Goal: Transaction & Acquisition: Purchase product/service

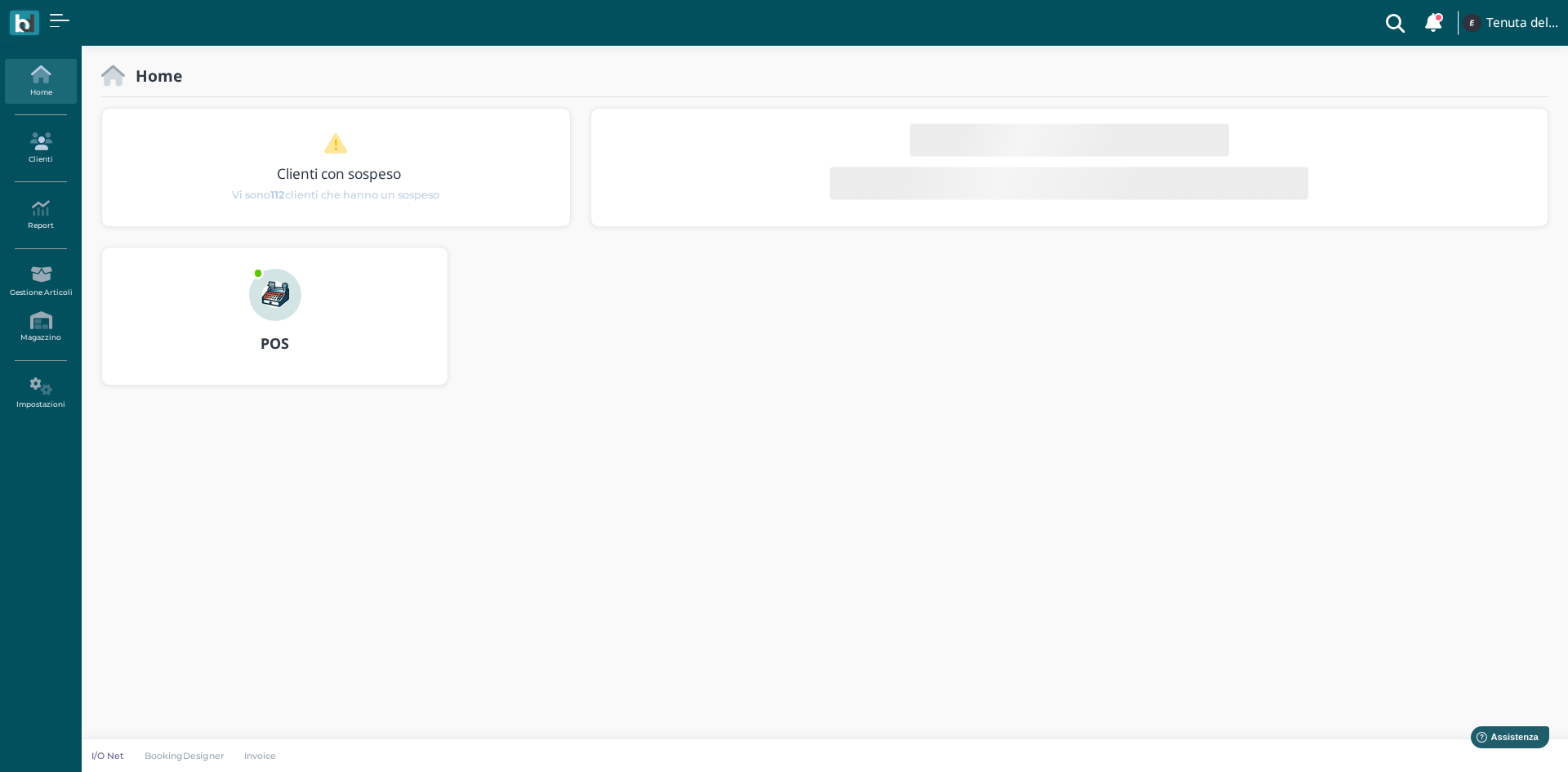
drag, startPoint x: 0, startPoint y: 0, endPoint x: 34, endPoint y: 149, distance: 152.8
click at [34, 149] on icon at bounding box center [40, 142] width 71 height 18
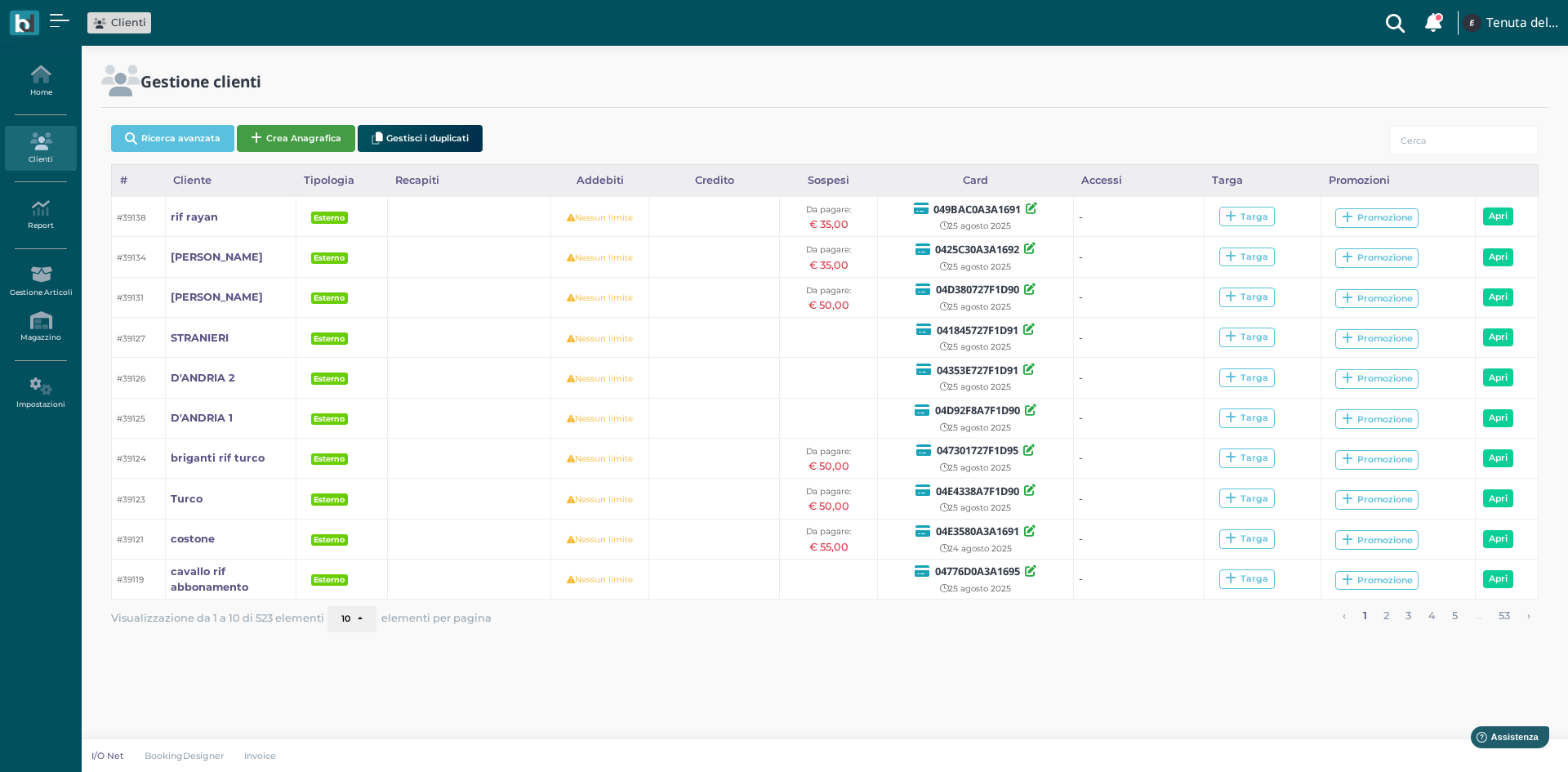
click at [330, 130] on button "Crea Anagrafica" at bounding box center [296, 138] width 118 height 27
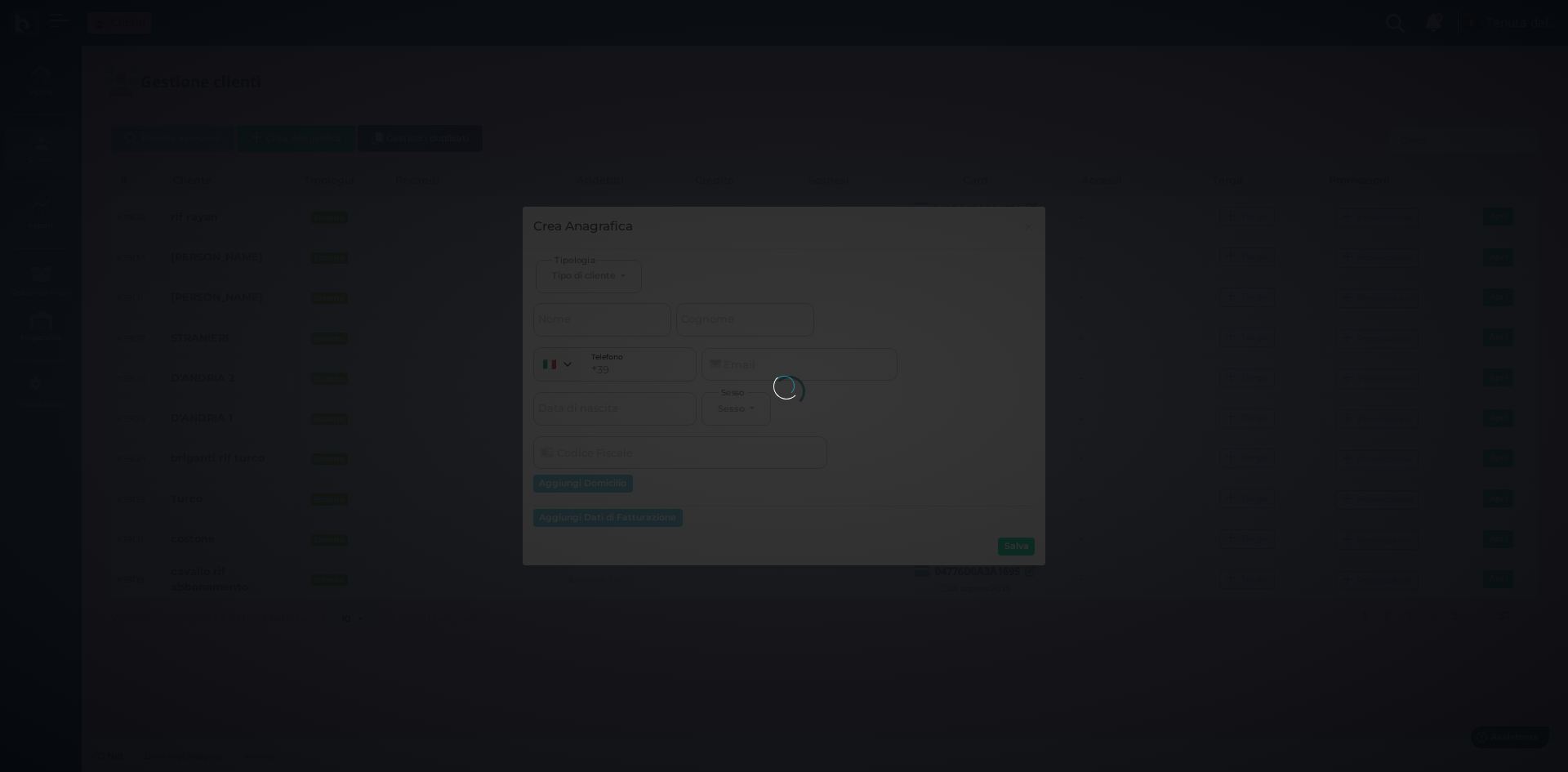
select select
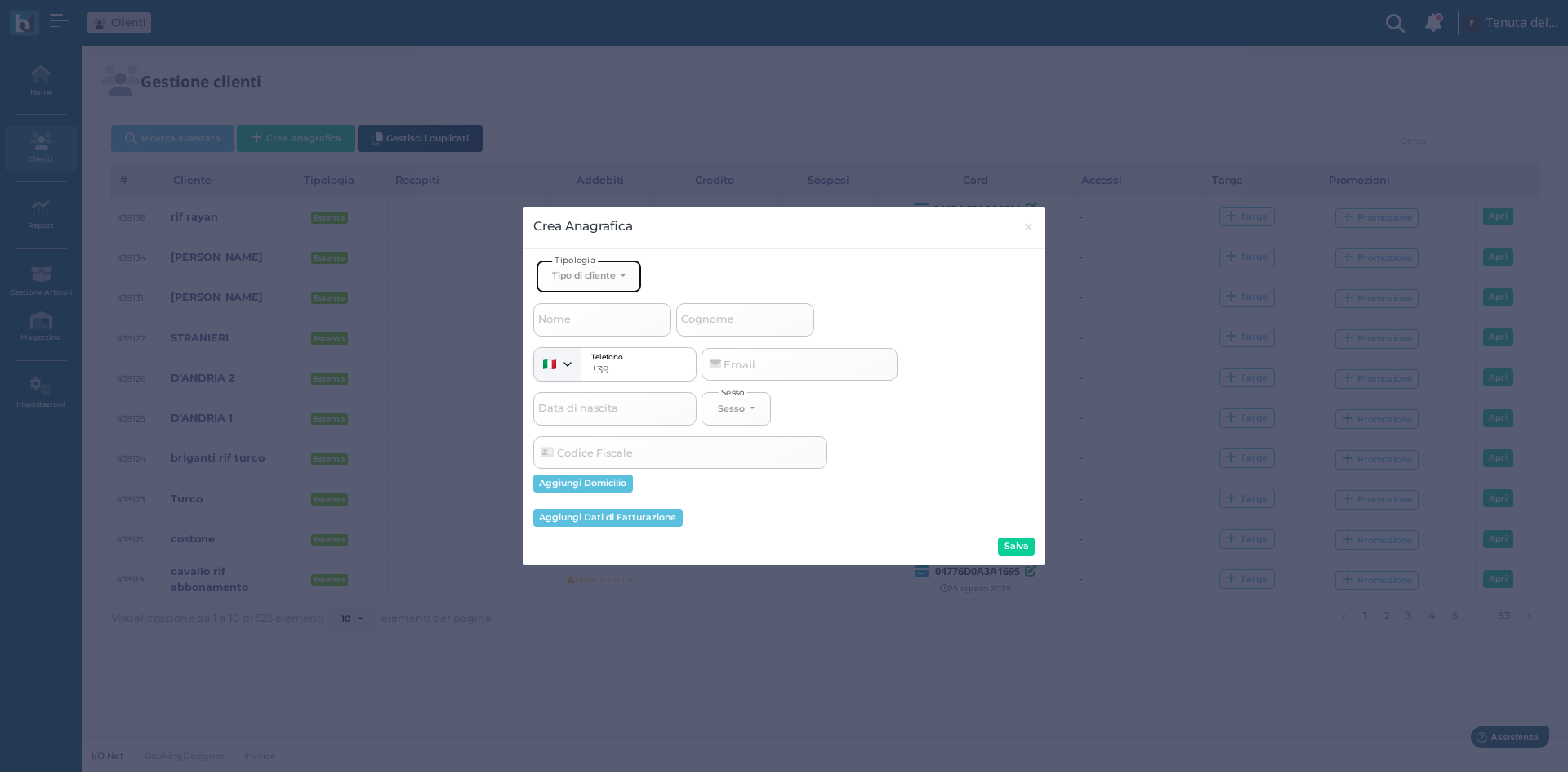
click at [583, 270] on div "Tipo di cliente" at bounding box center [584, 275] width 63 height 12
click at [588, 331] on span "Esterno" at bounding box center [572, 330] width 41 height 13
select select "[object Object]"
select select
click at [589, 328] on input "Nome" at bounding box center [603, 318] width 138 height 33
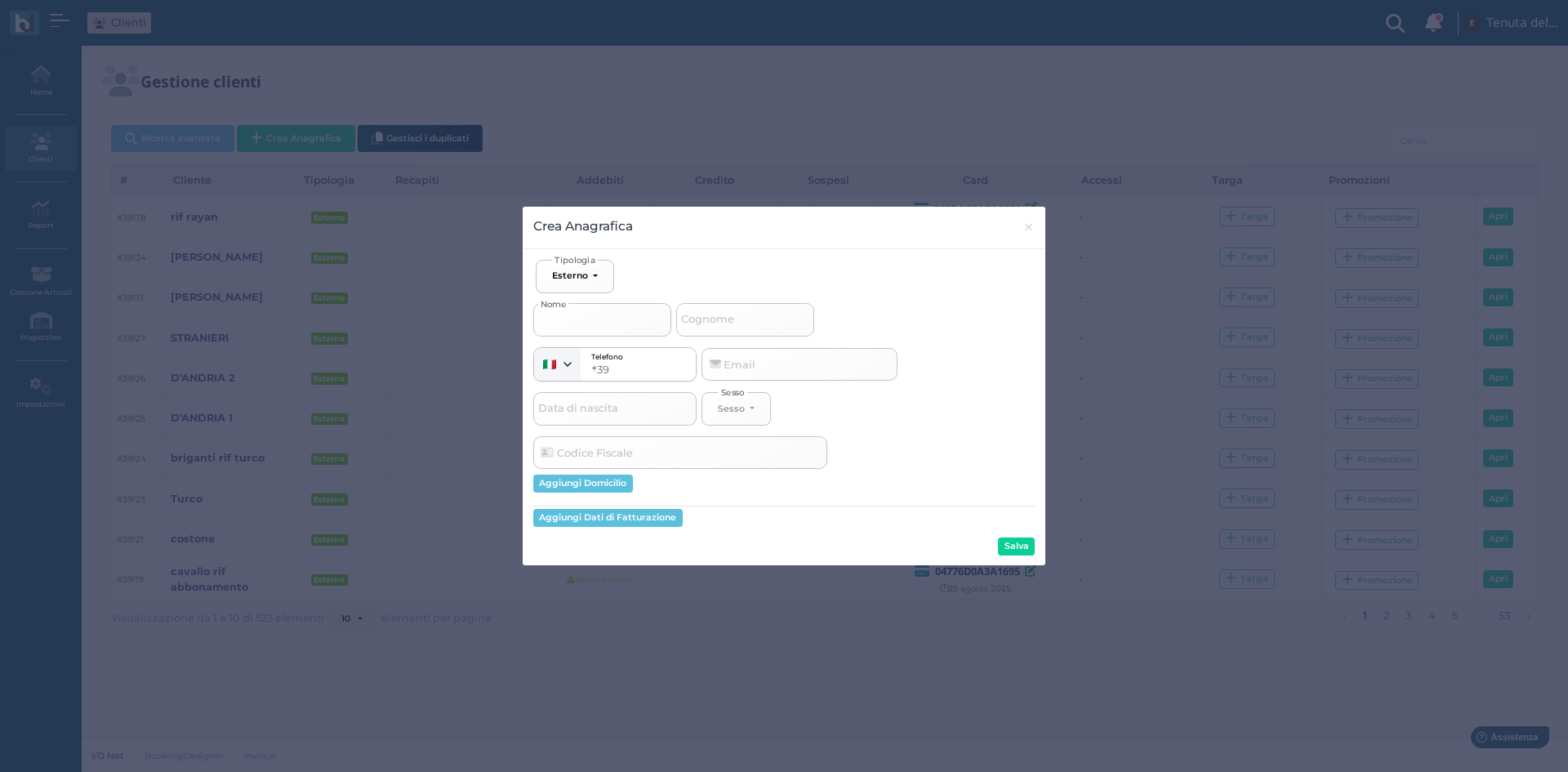
type input "M"
select select
type input "MA"
select select
type input "MAR"
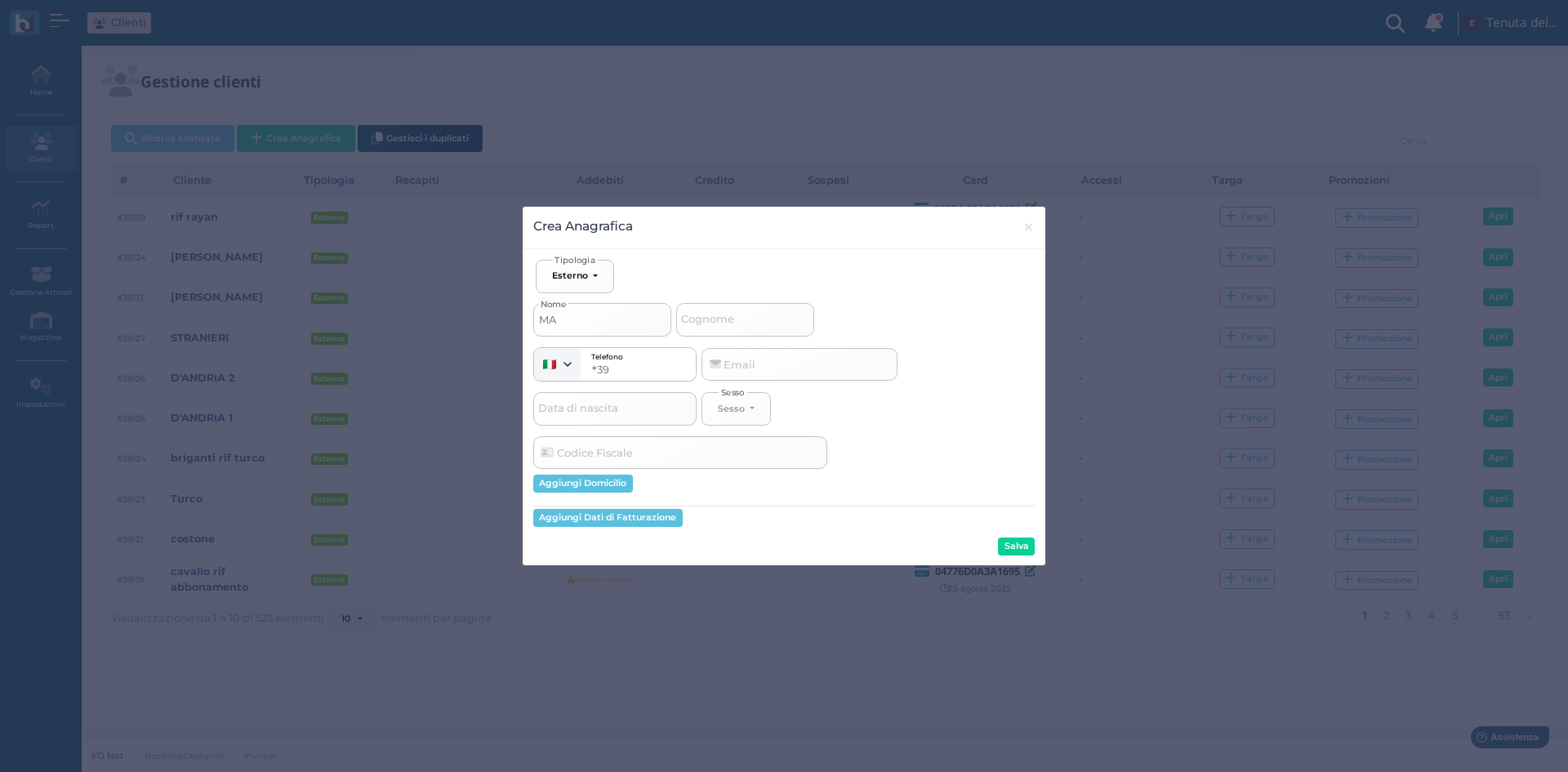
select select
type input "MARI"
select select
type input "MARIA"
select select
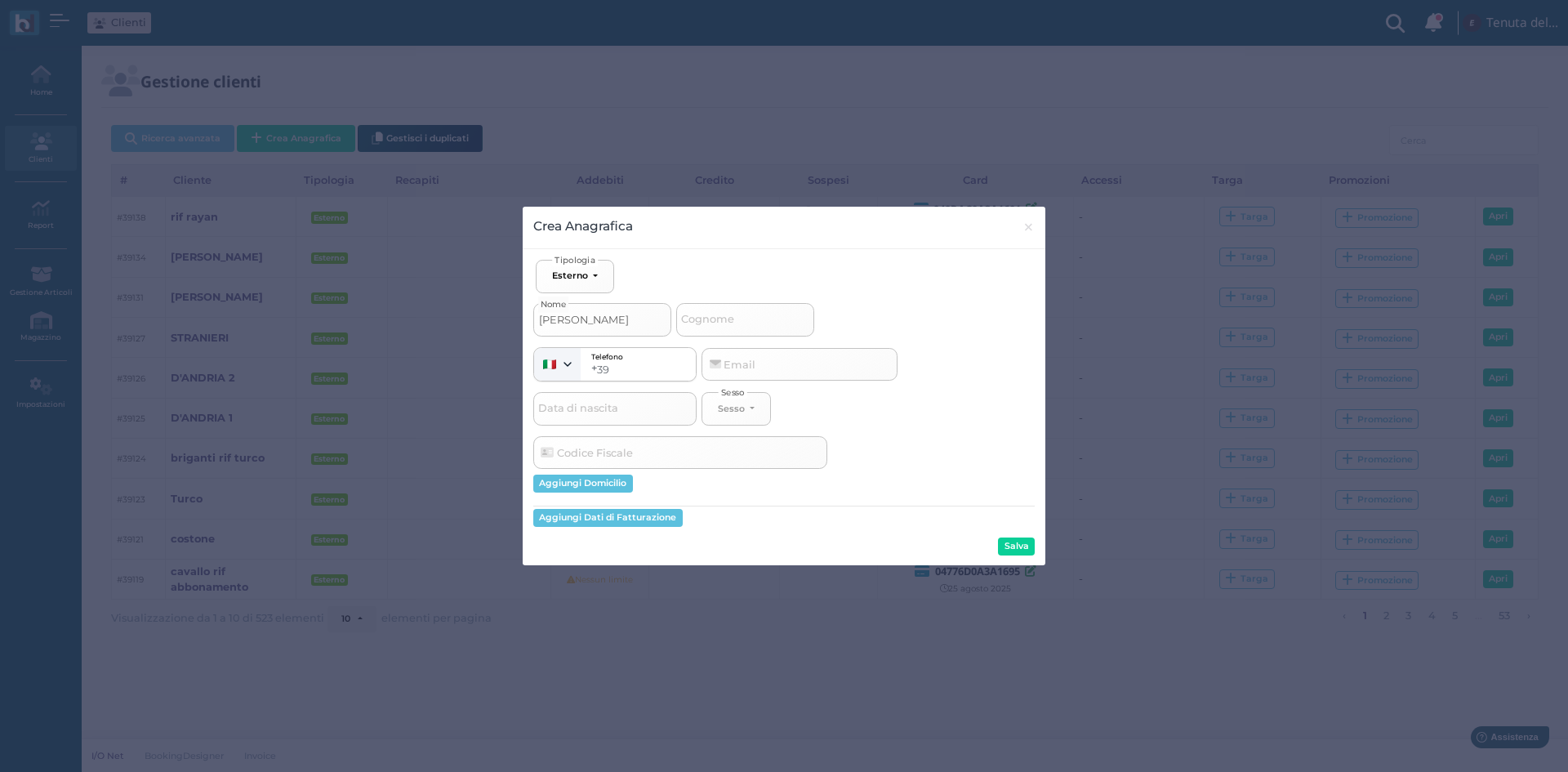
type input "MARIAN"
select select
type input "MARIANI"
select select
type input "MARIANI"
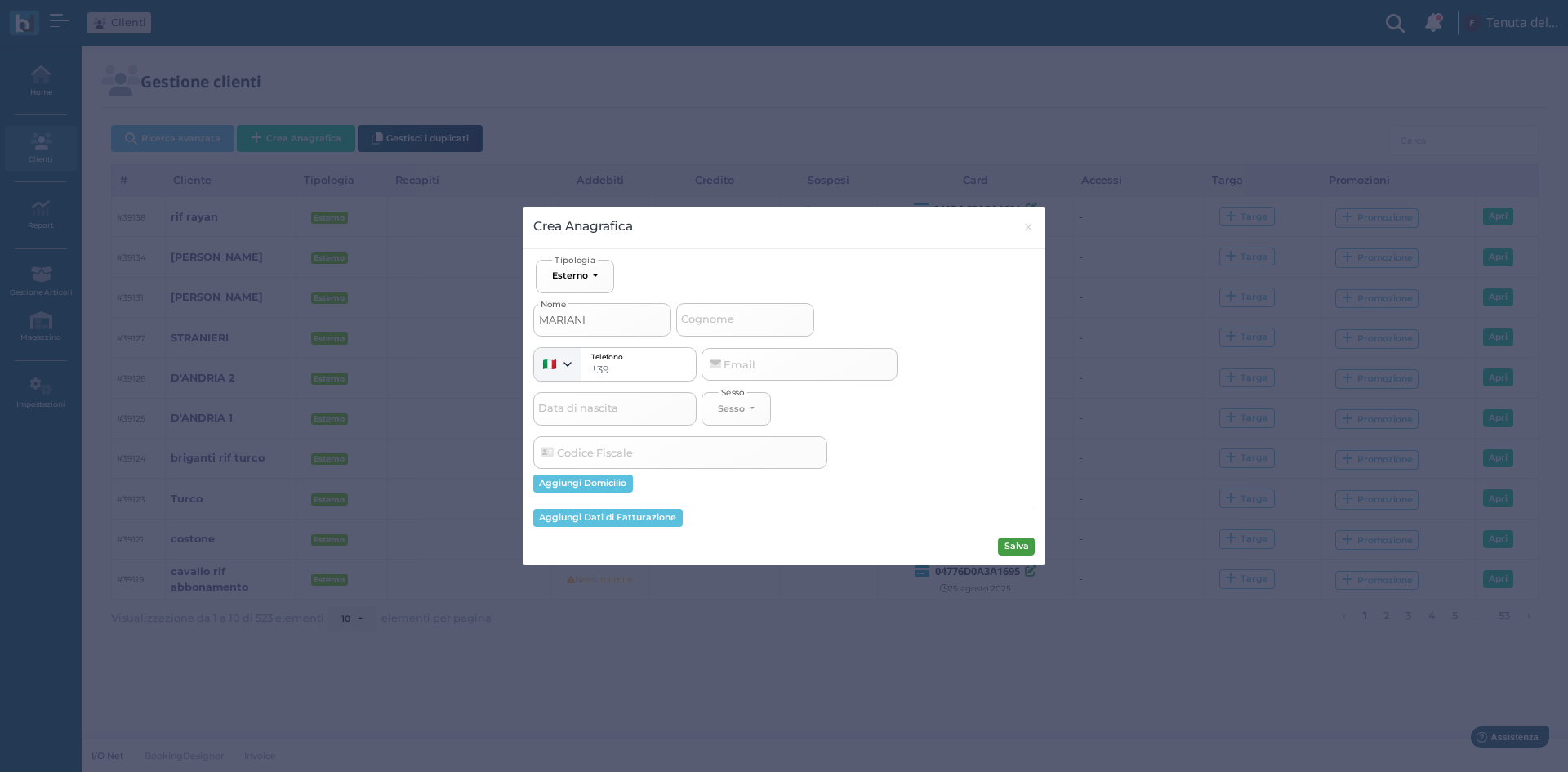
click at [1012, 551] on button "Salva" at bounding box center [1016, 547] width 37 height 18
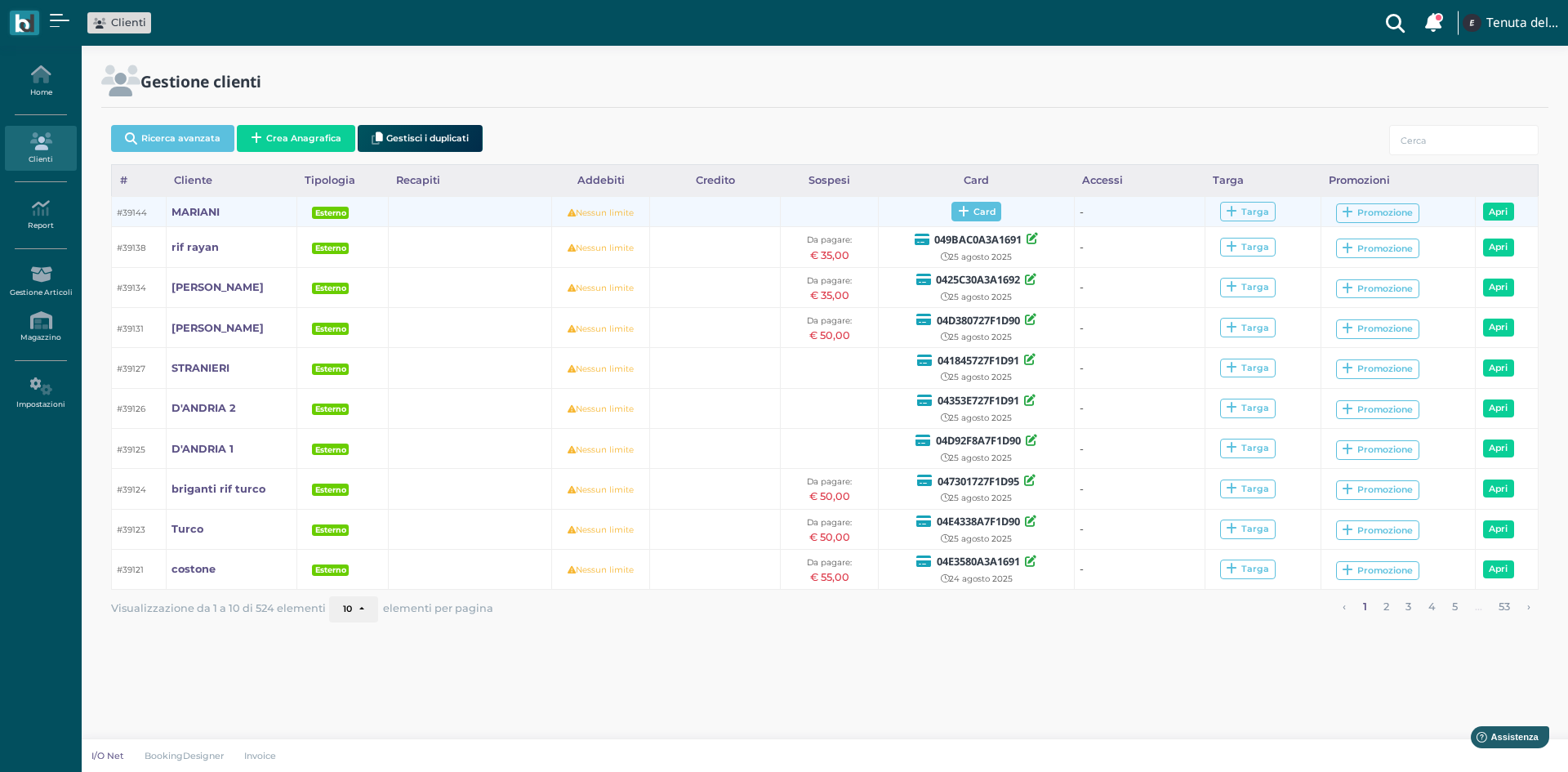
click at [960, 208] on icon at bounding box center [964, 212] width 12 height 13
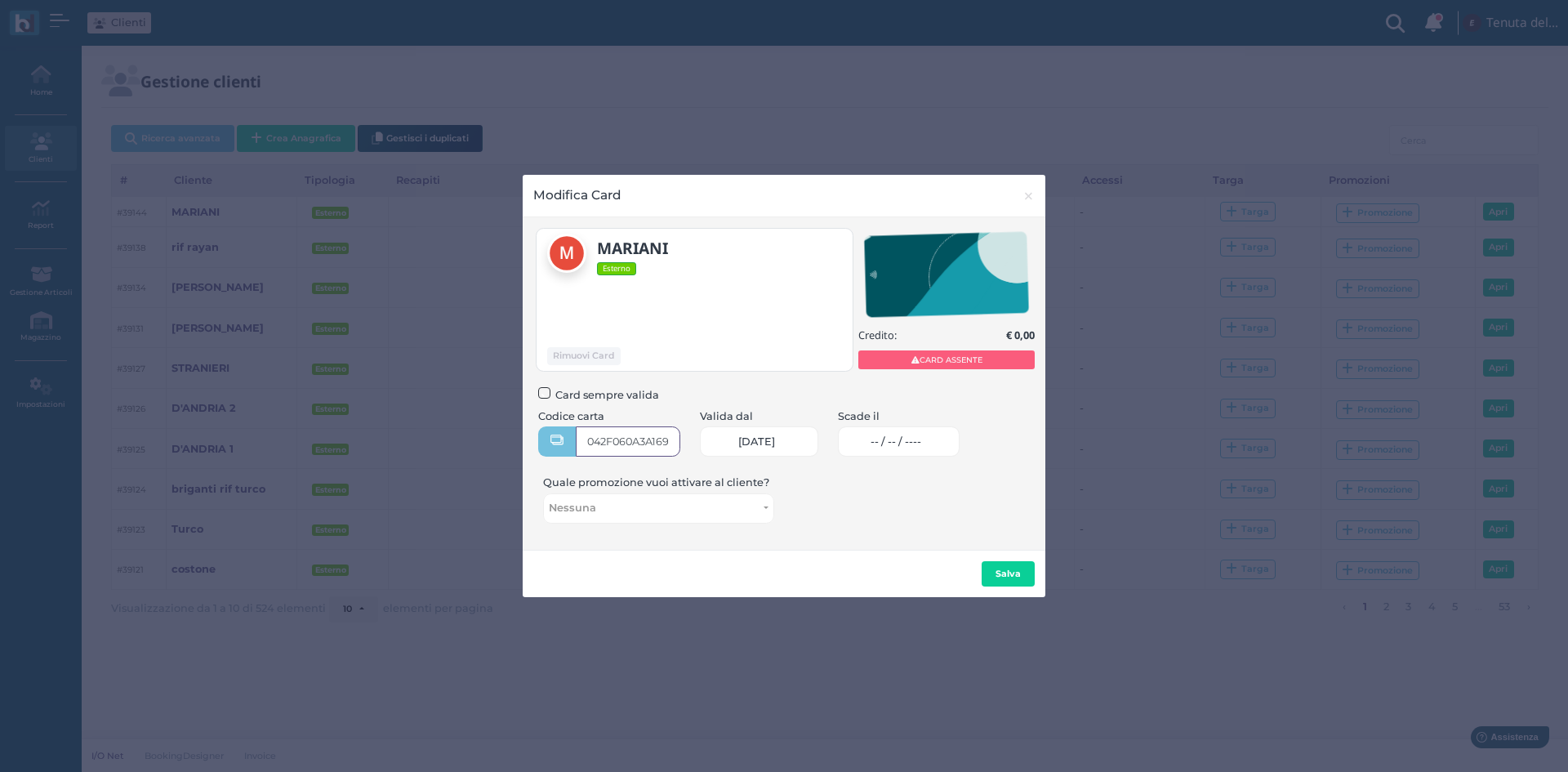
type input "042F060A3A1696"
click at [921, 445] on span "-- / -- / ----" at bounding box center [895, 442] width 51 height 13
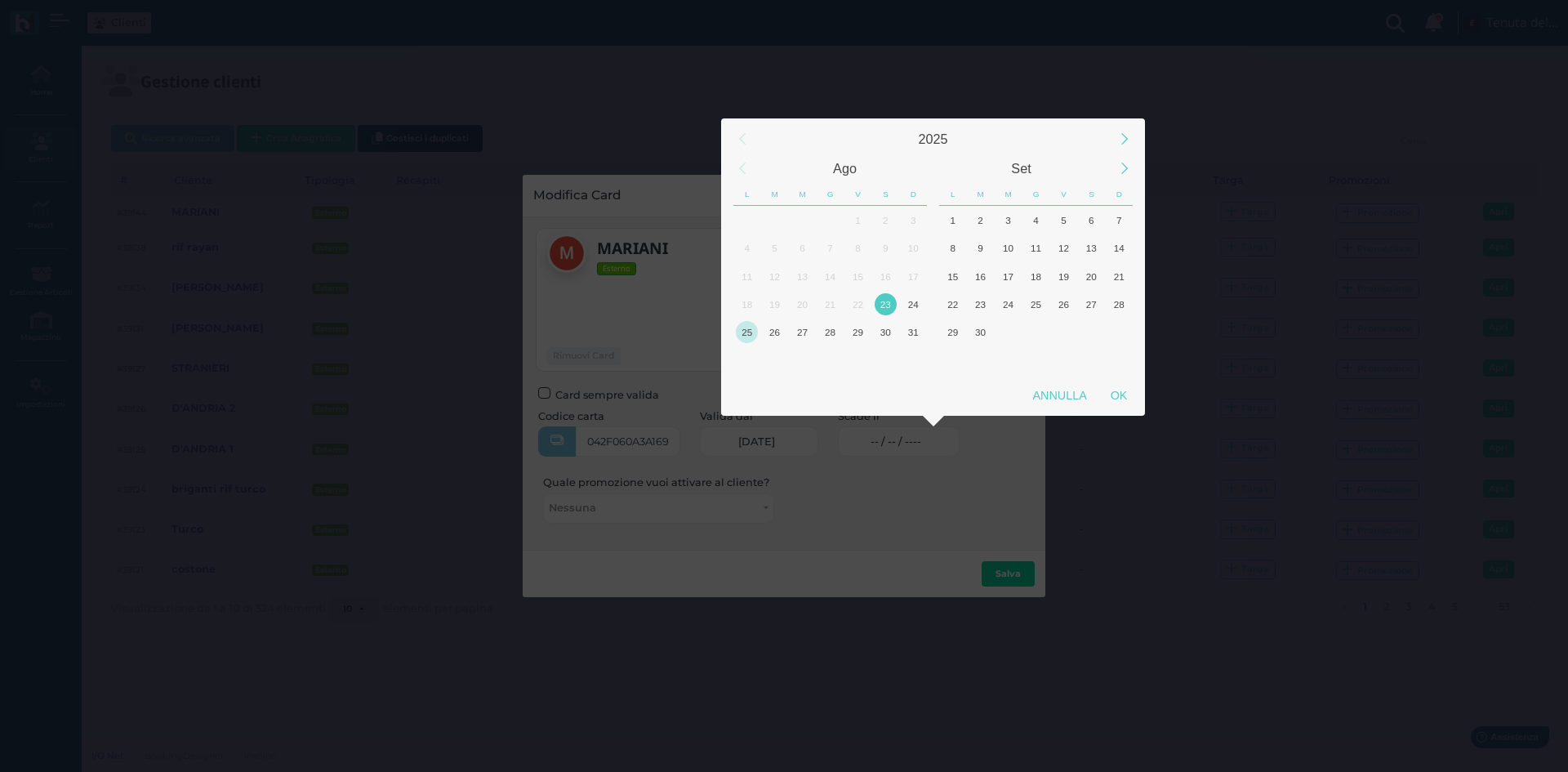
click at [751, 335] on div "25" at bounding box center [747, 332] width 22 height 22
click at [1118, 394] on div "OK" at bounding box center [1119, 395] width 41 height 29
type input "25/08/2025"
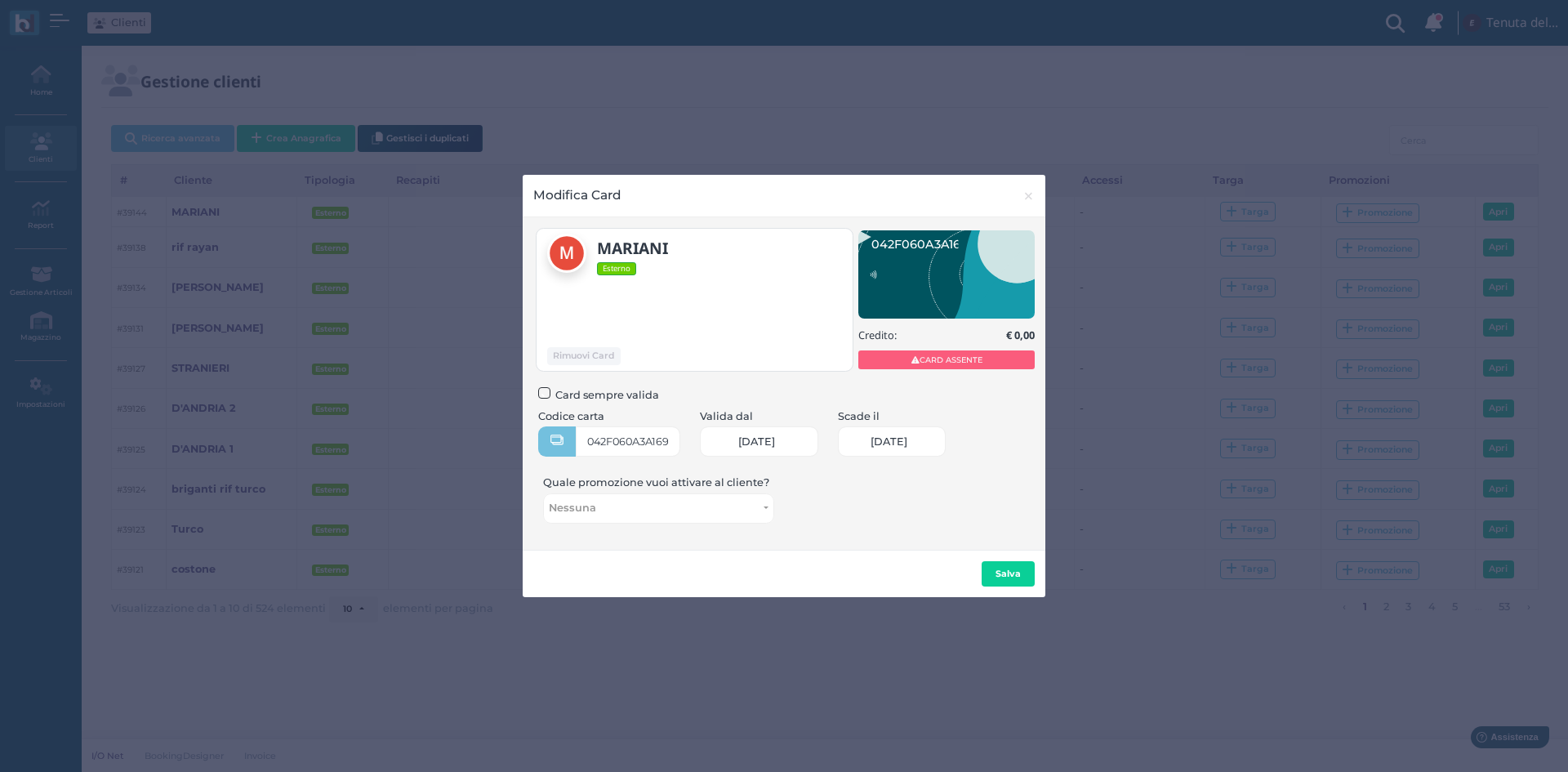
scroll to position [0, 69]
click at [1019, 576] on b "Salva" at bounding box center [1008, 574] width 25 height 12
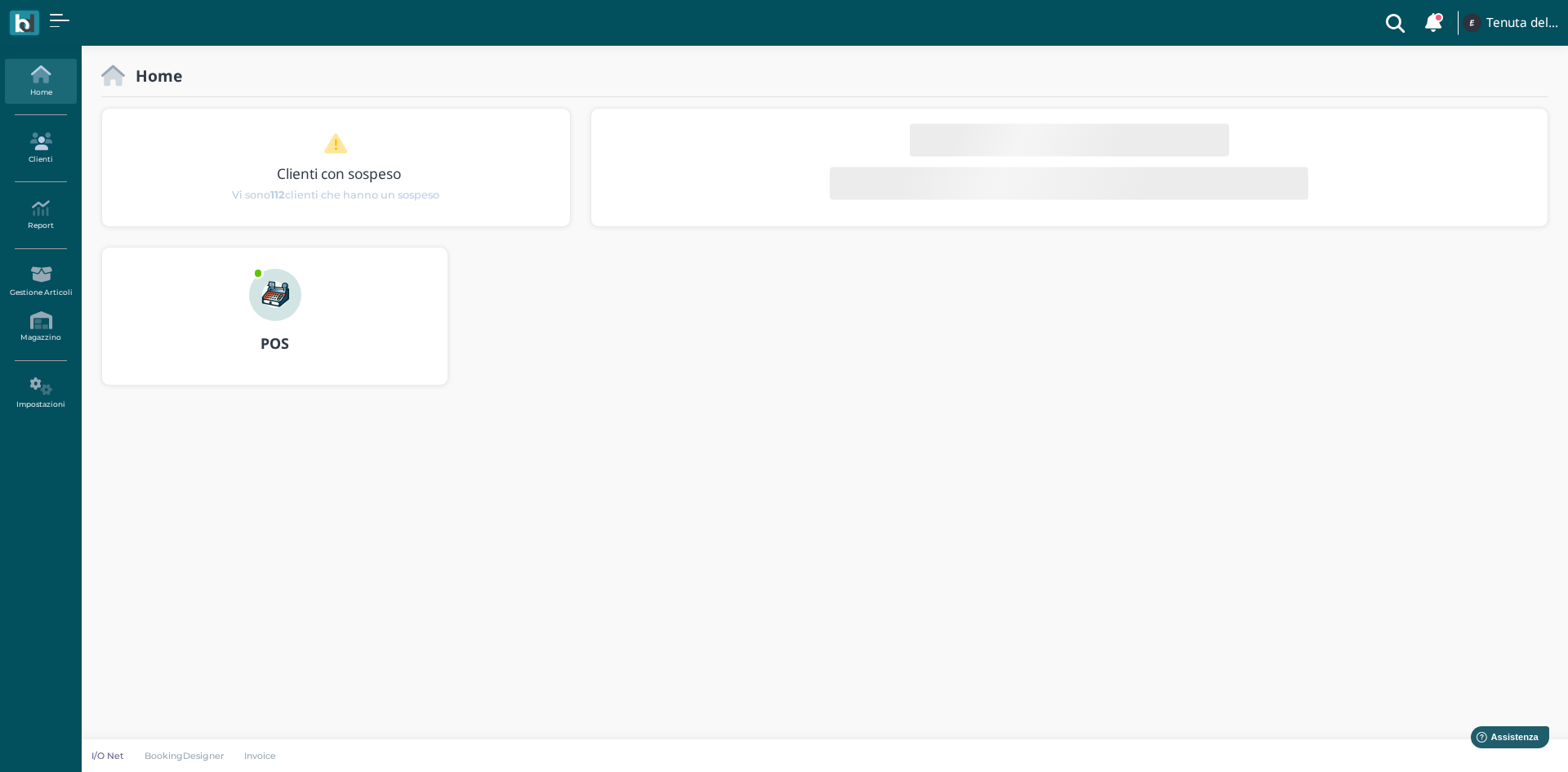
click at [28, 149] on icon at bounding box center [40, 142] width 71 height 18
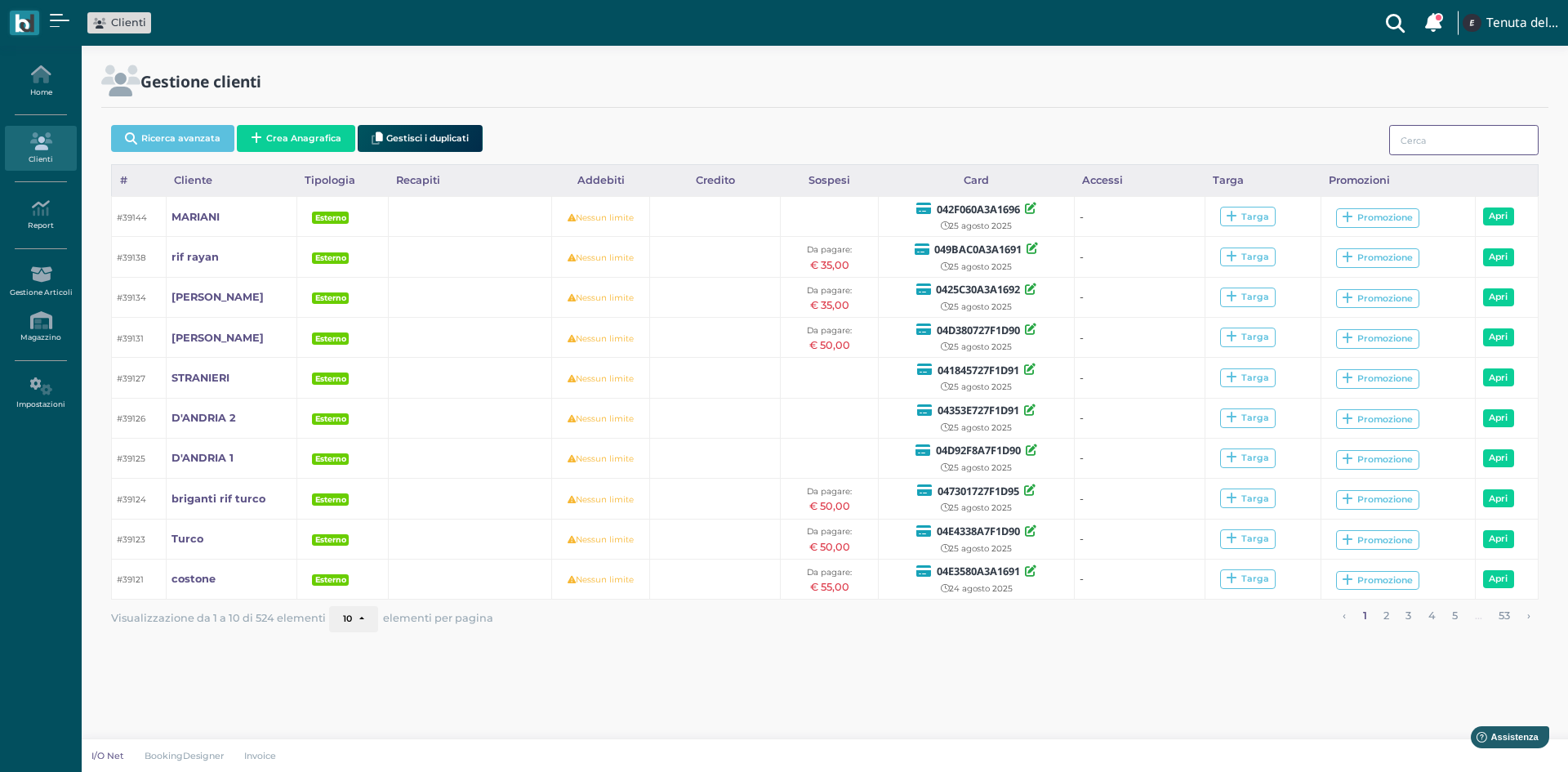
click at [1447, 134] on input "search" at bounding box center [1463, 140] width 149 height 30
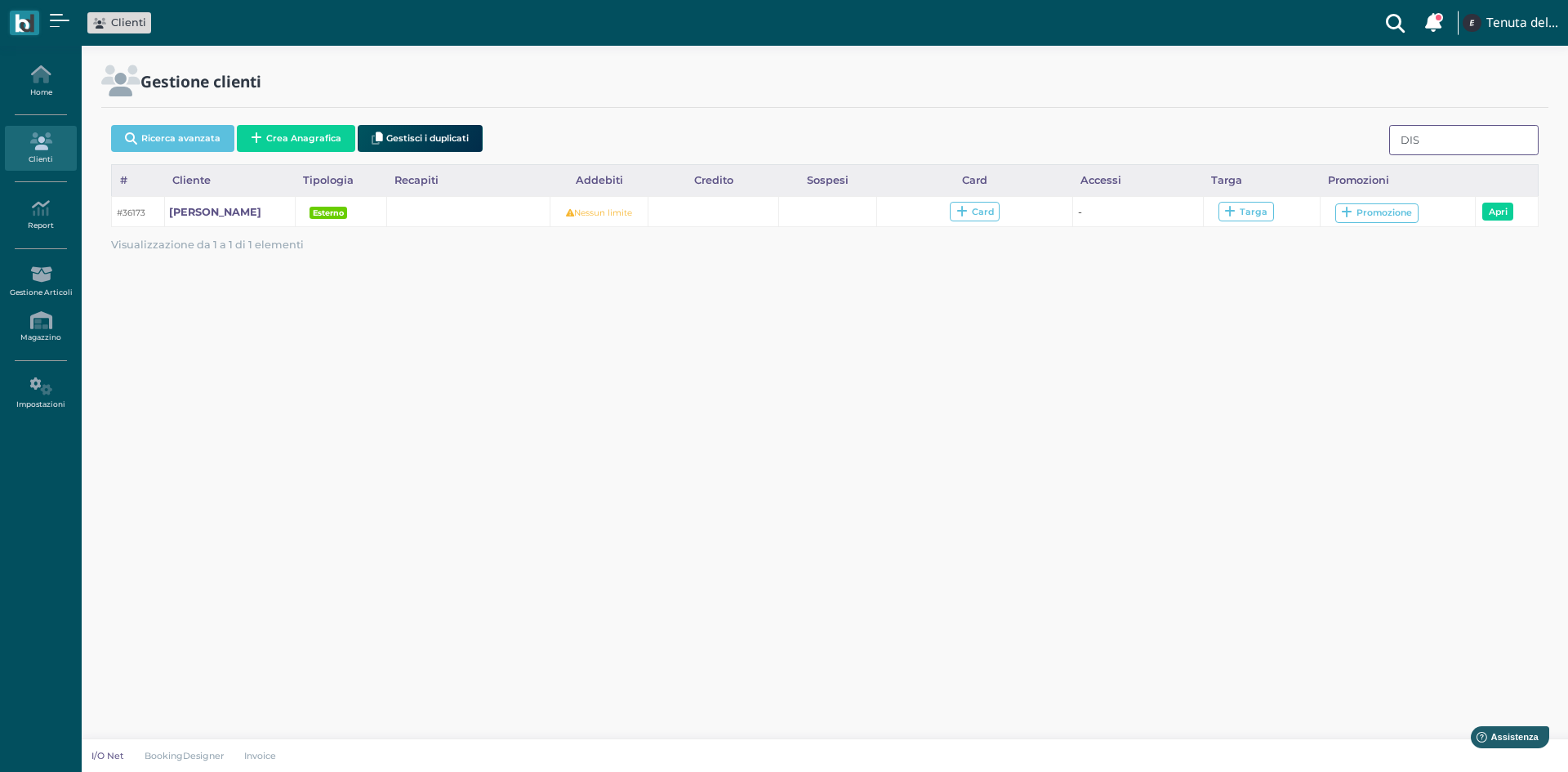
type input "DIS"
drag, startPoint x: 1427, startPoint y: 142, endPoint x: 1343, endPoint y: 136, distance: 84.2
click at [1343, 136] on div "Ricerca avanzata Crea Anagrafica Gestisci i duplicati DIS" at bounding box center [824, 141] width 1427 height 46
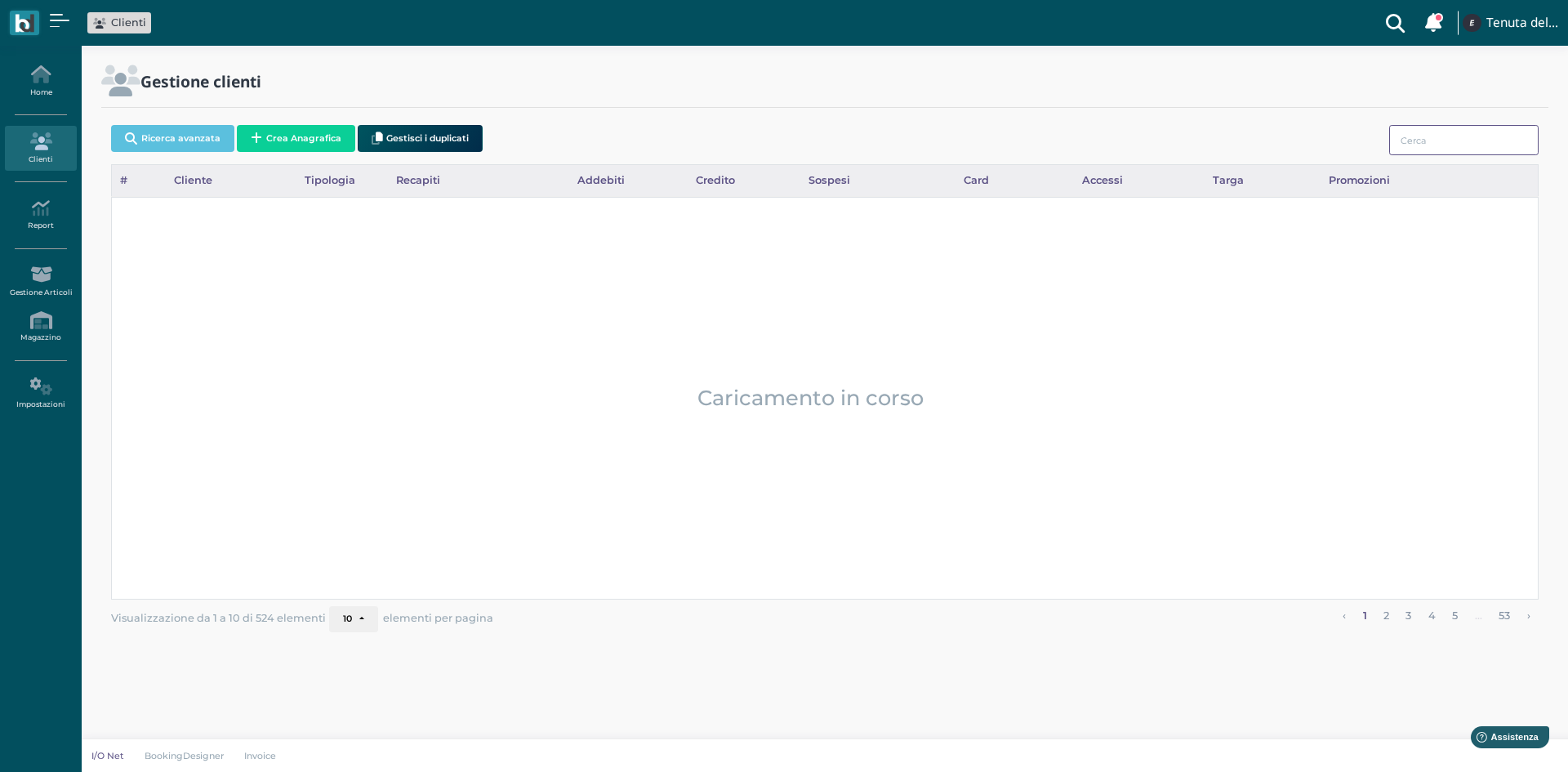
type input "S"
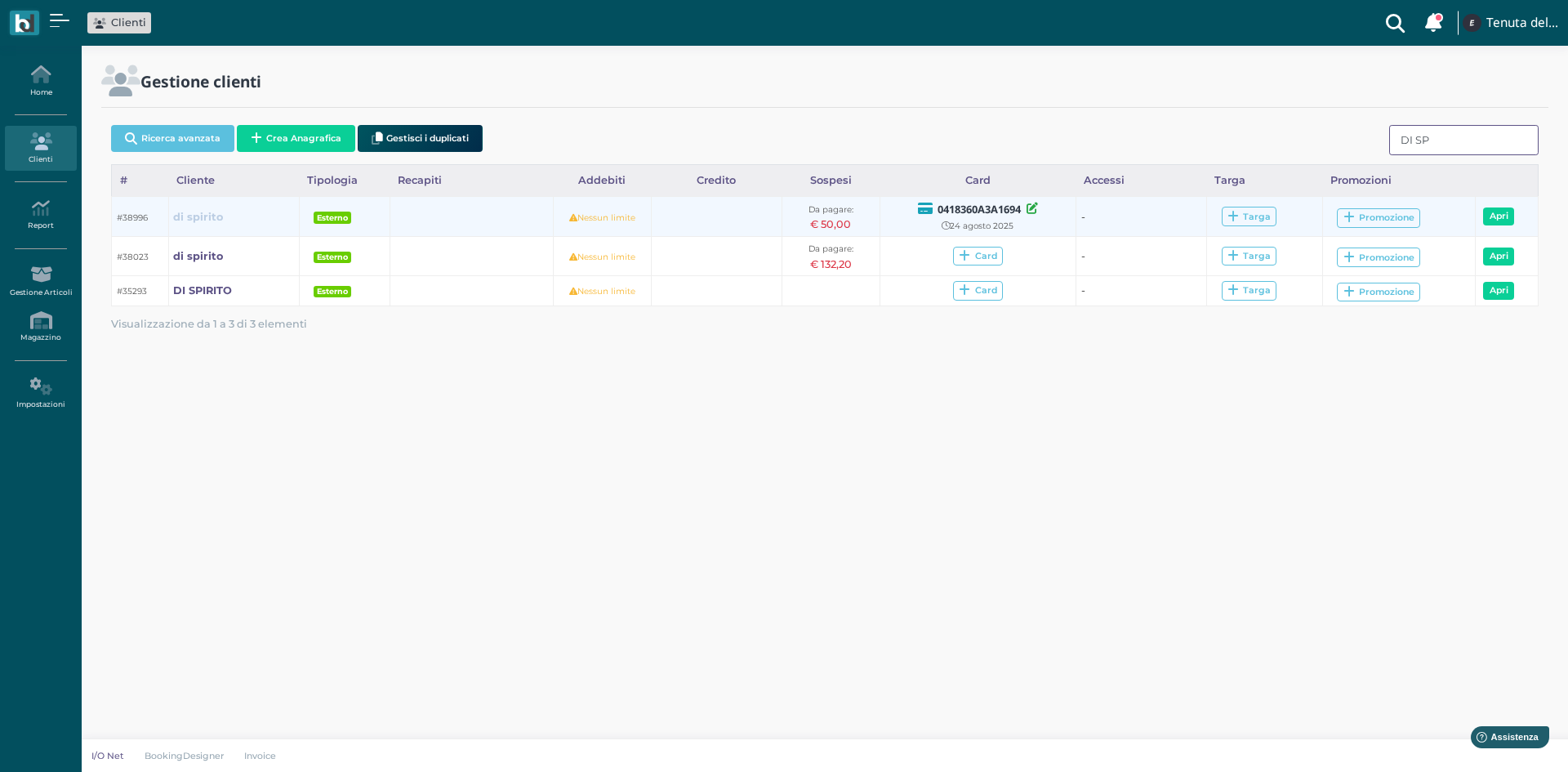
type input "DI SP"
click at [212, 209] on link "di spirito" at bounding box center [198, 217] width 50 height 16
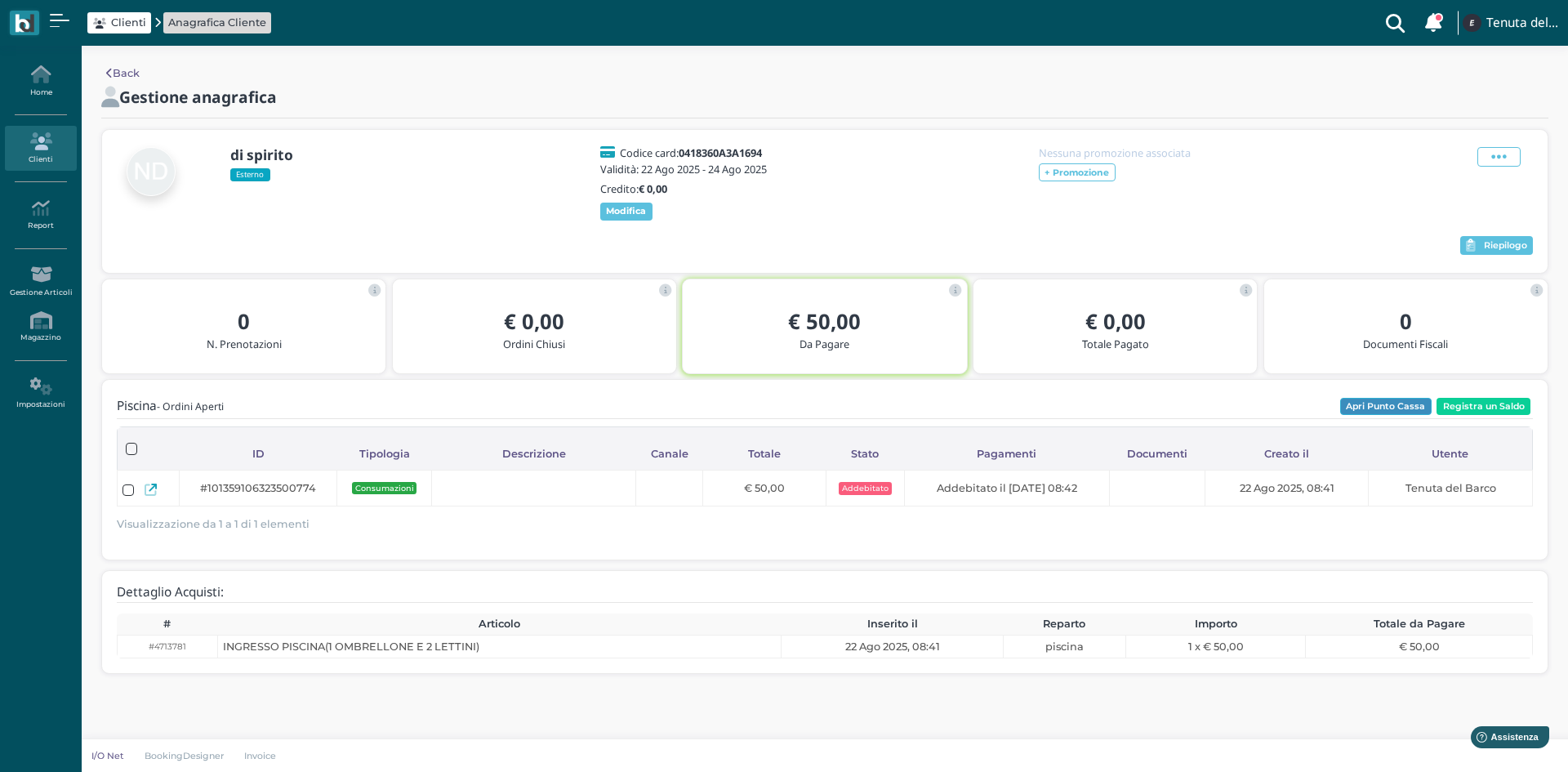
click at [1397, 413] on button "Apri Punto Cassa" at bounding box center [1386, 407] width 92 height 18
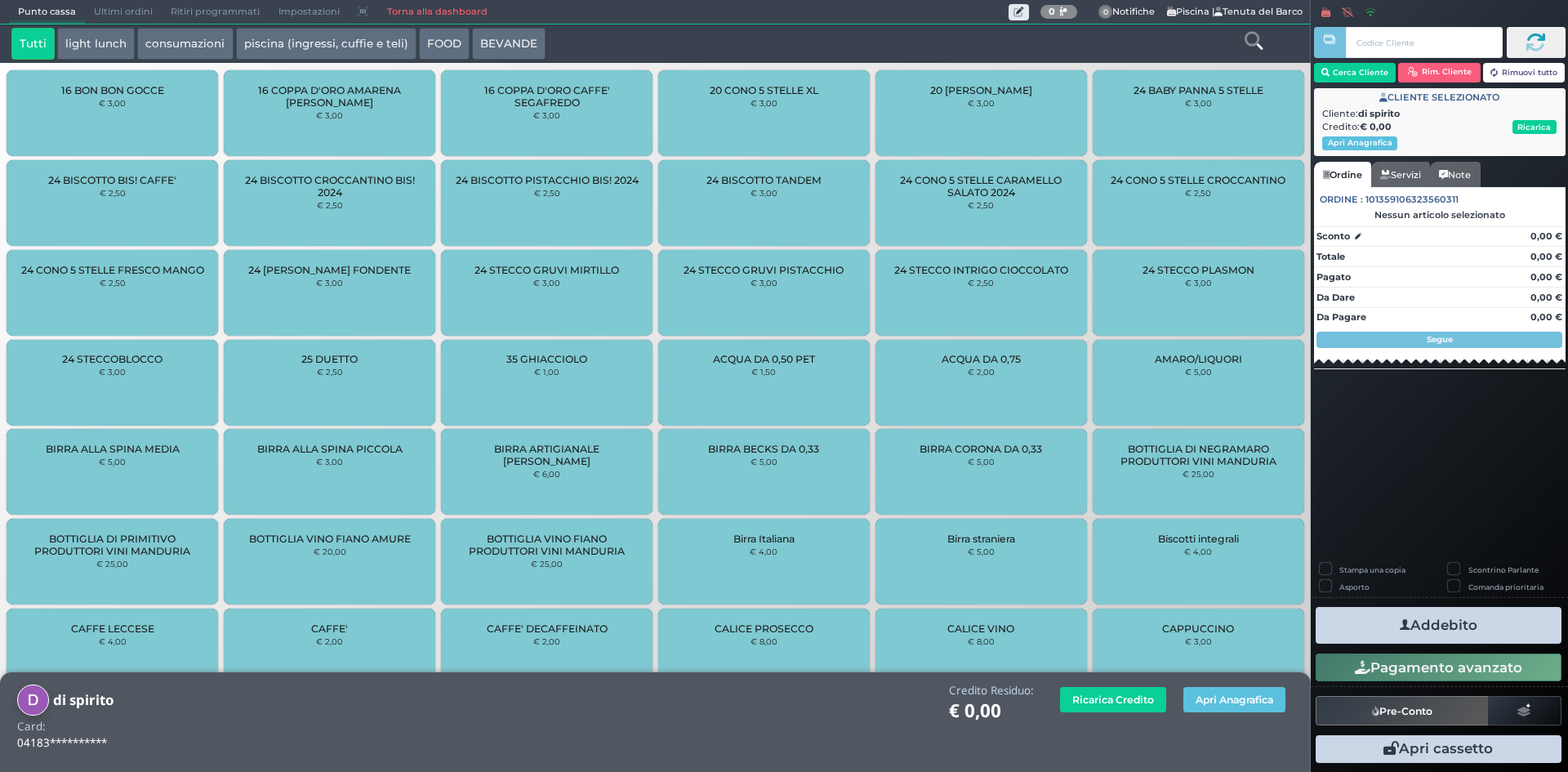
click at [333, 45] on button "piscina (ingressi, cuffie e teli)" at bounding box center [326, 43] width 181 height 33
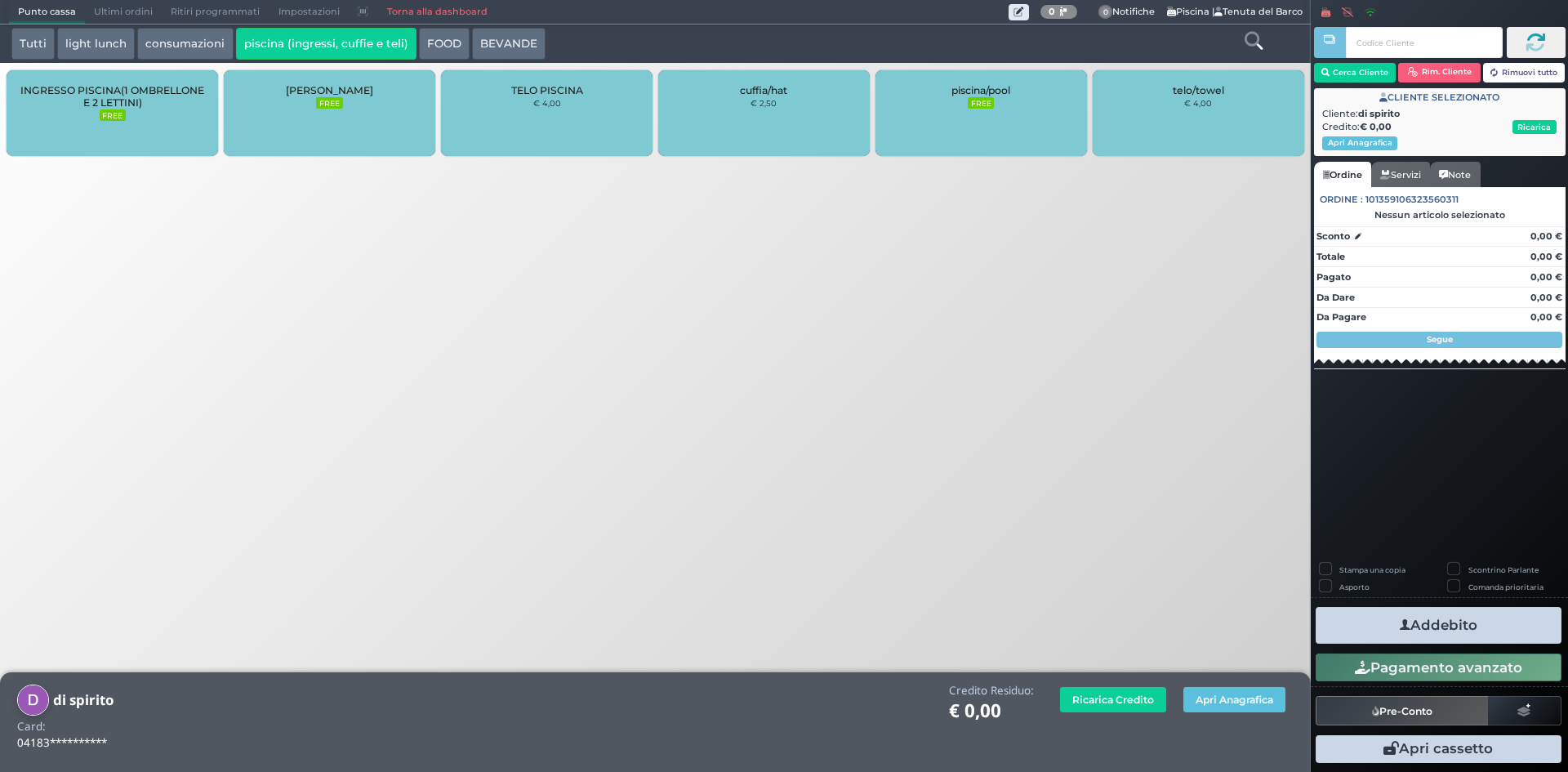
click at [427, 38] on button "FOOD" at bounding box center [444, 43] width 51 height 33
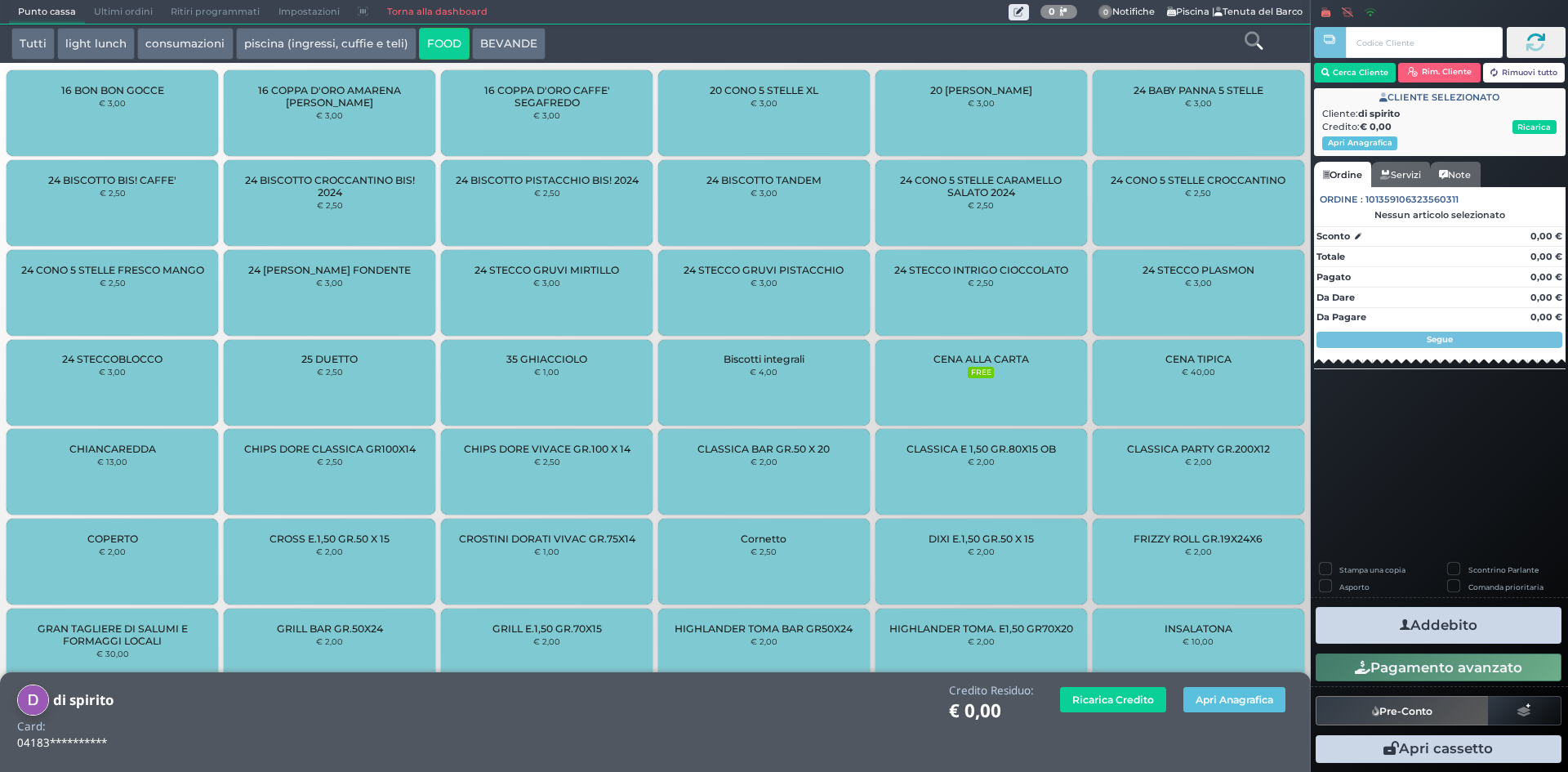
click at [112, 37] on button "light lunch" at bounding box center [96, 43] width 78 height 33
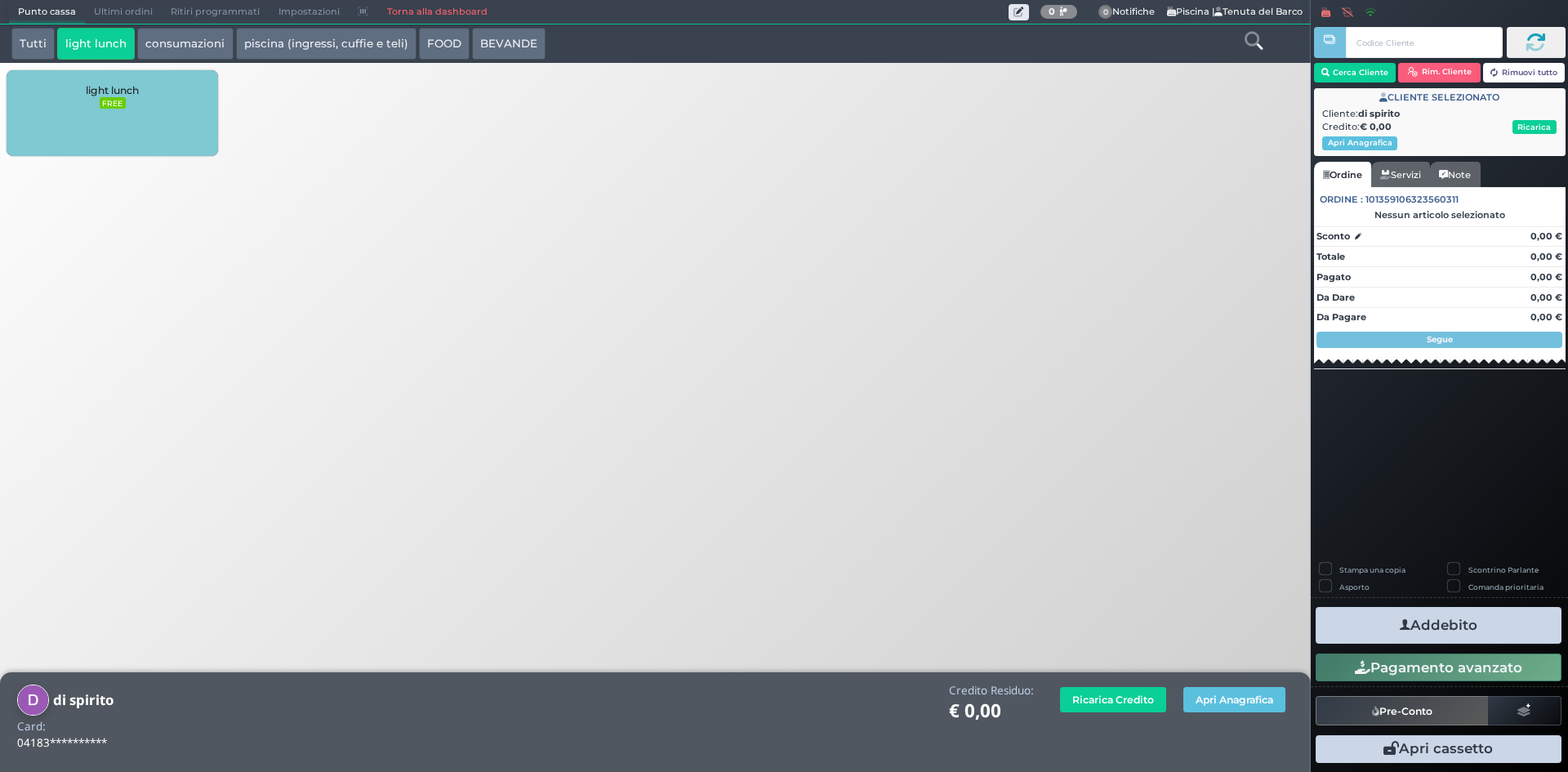
click at [129, 98] on div "light lunch FREE" at bounding box center [113, 113] width 212 height 86
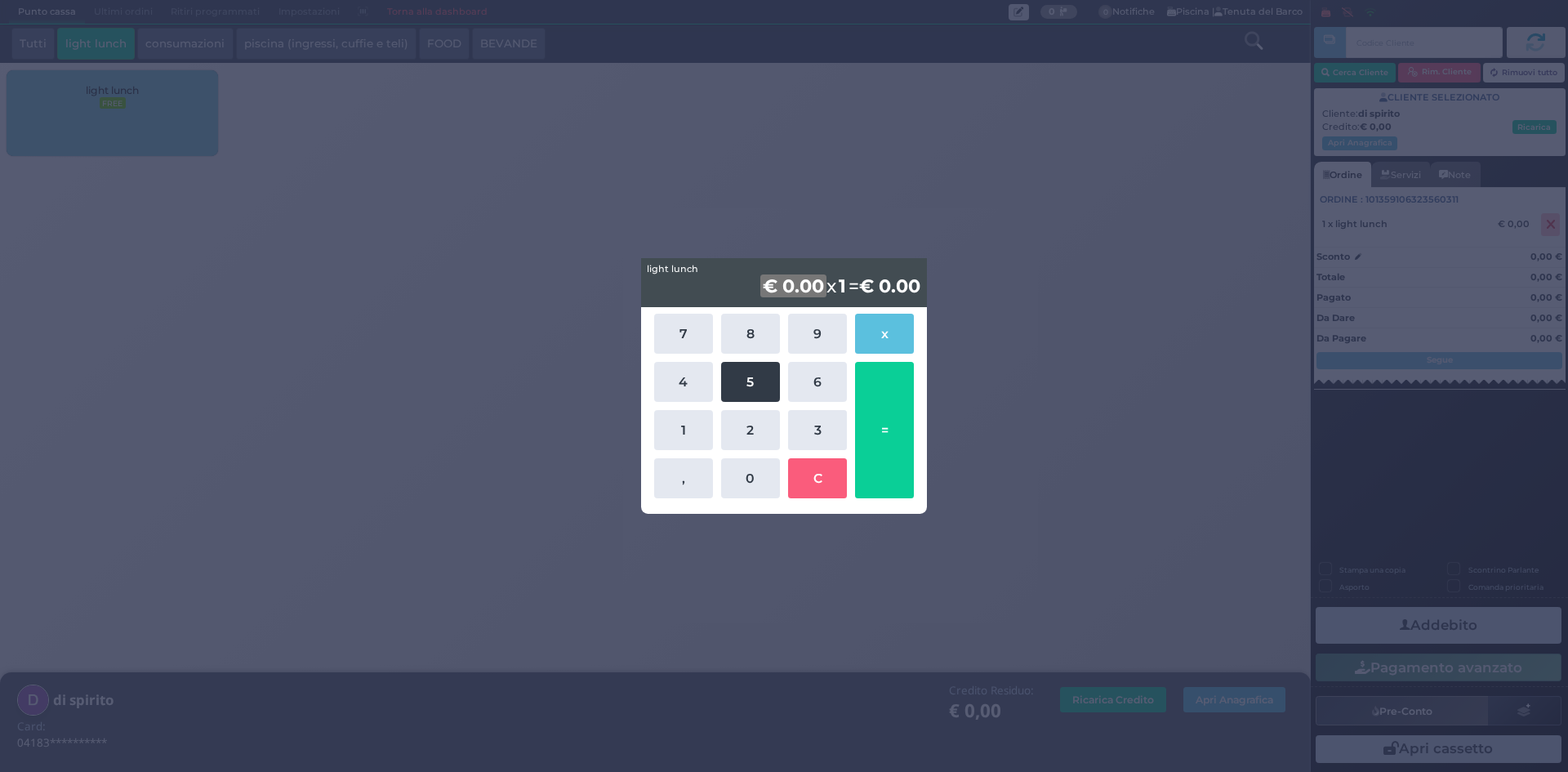
drag, startPoint x: 829, startPoint y: 428, endPoint x: 756, endPoint y: 397, distance: 79.3
click at [828, 428] on button "3" at bounding box center [817, 430] width 59 height 40
click at [681, 338] on button "7" at bounding box center [684, 333] width 59 height 40
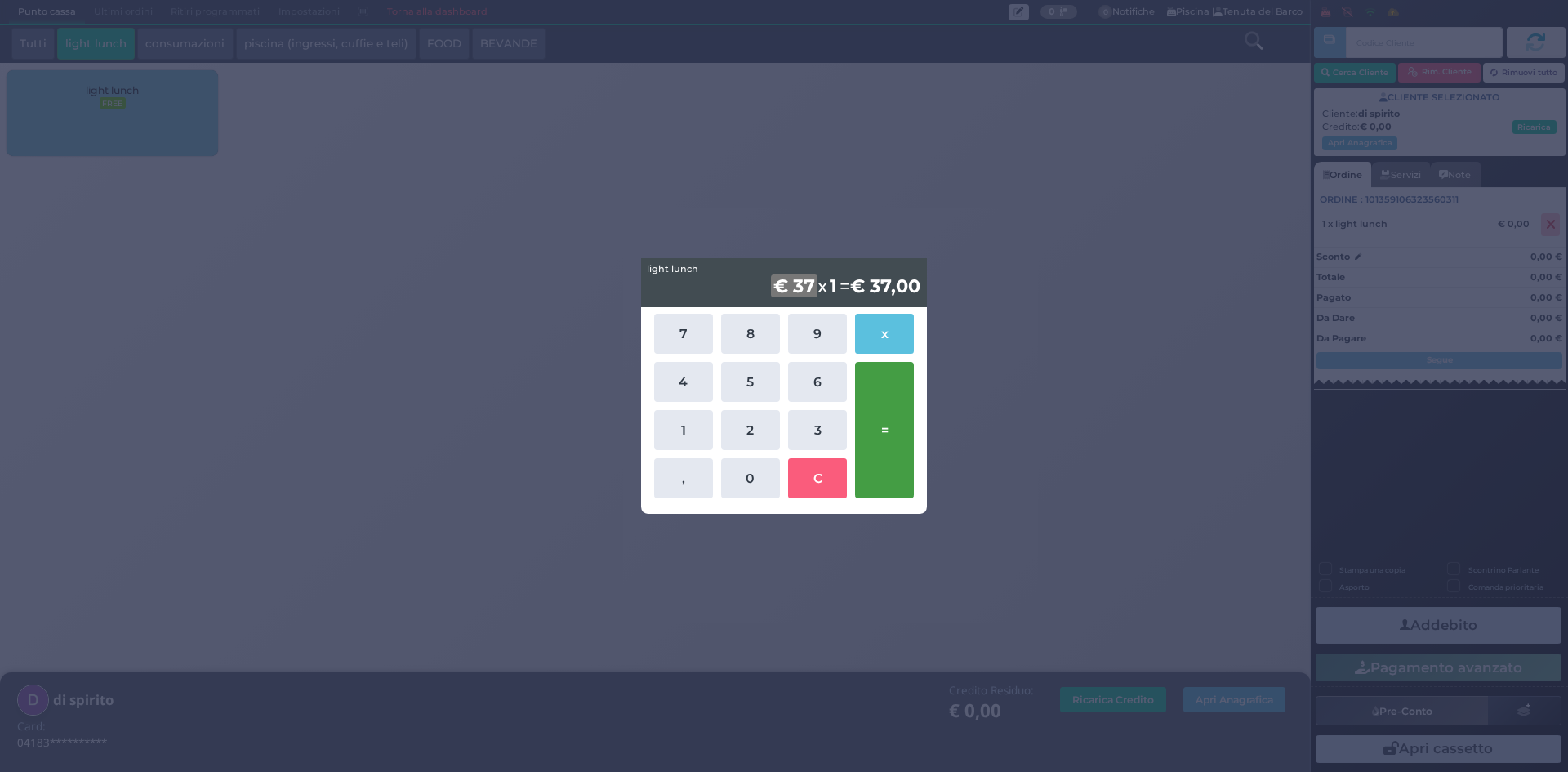
click at [899, 401] on button "=" at bounding box center [884, 430] width 59 height 137
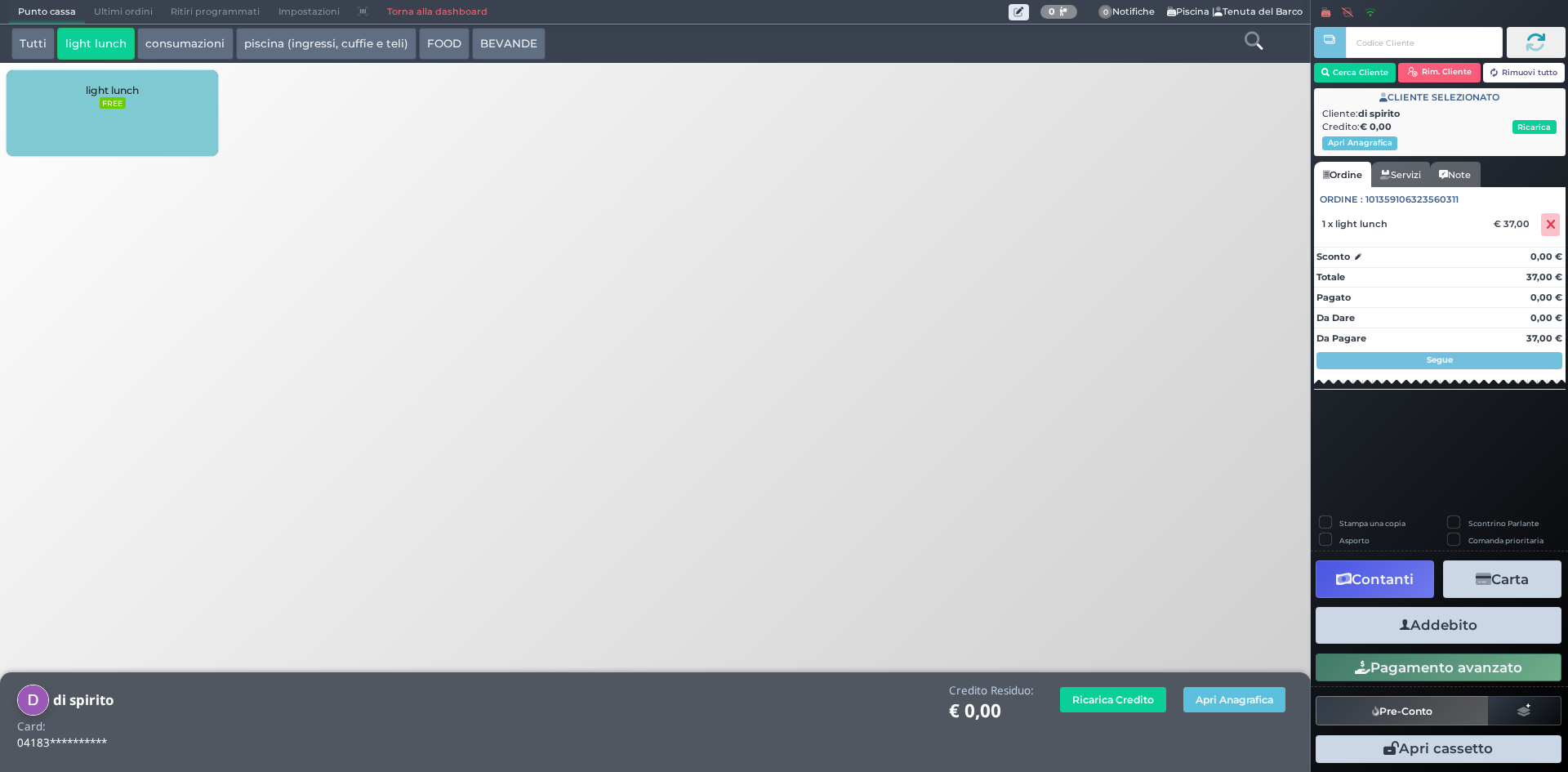
click at [1387, 623] on button "Addebito" at bounding box center [1438, 625] width 246 height 37
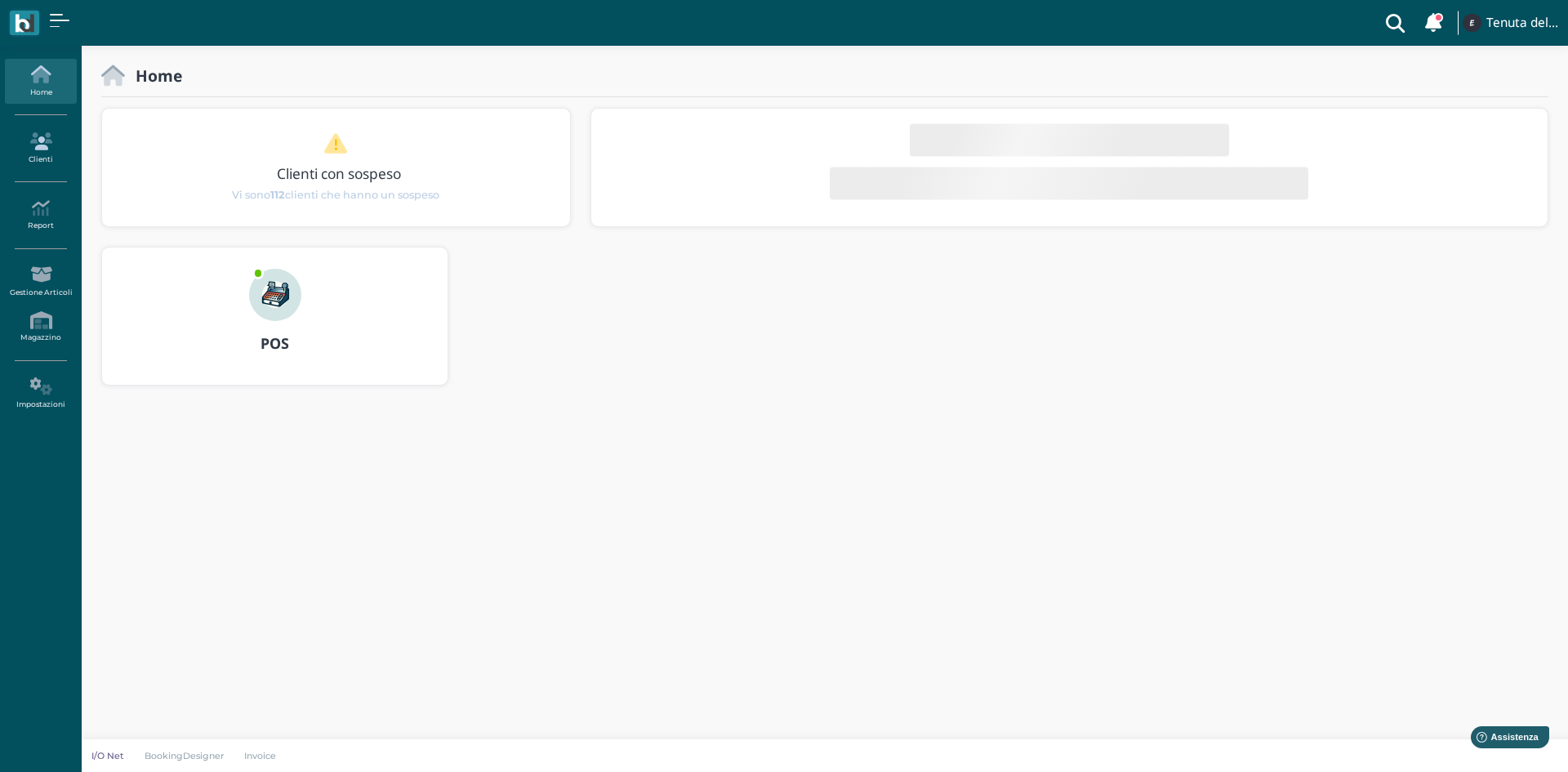
click at [48, 130] on link "Clienti" at bounding box center [40, 148] width 71 height 45
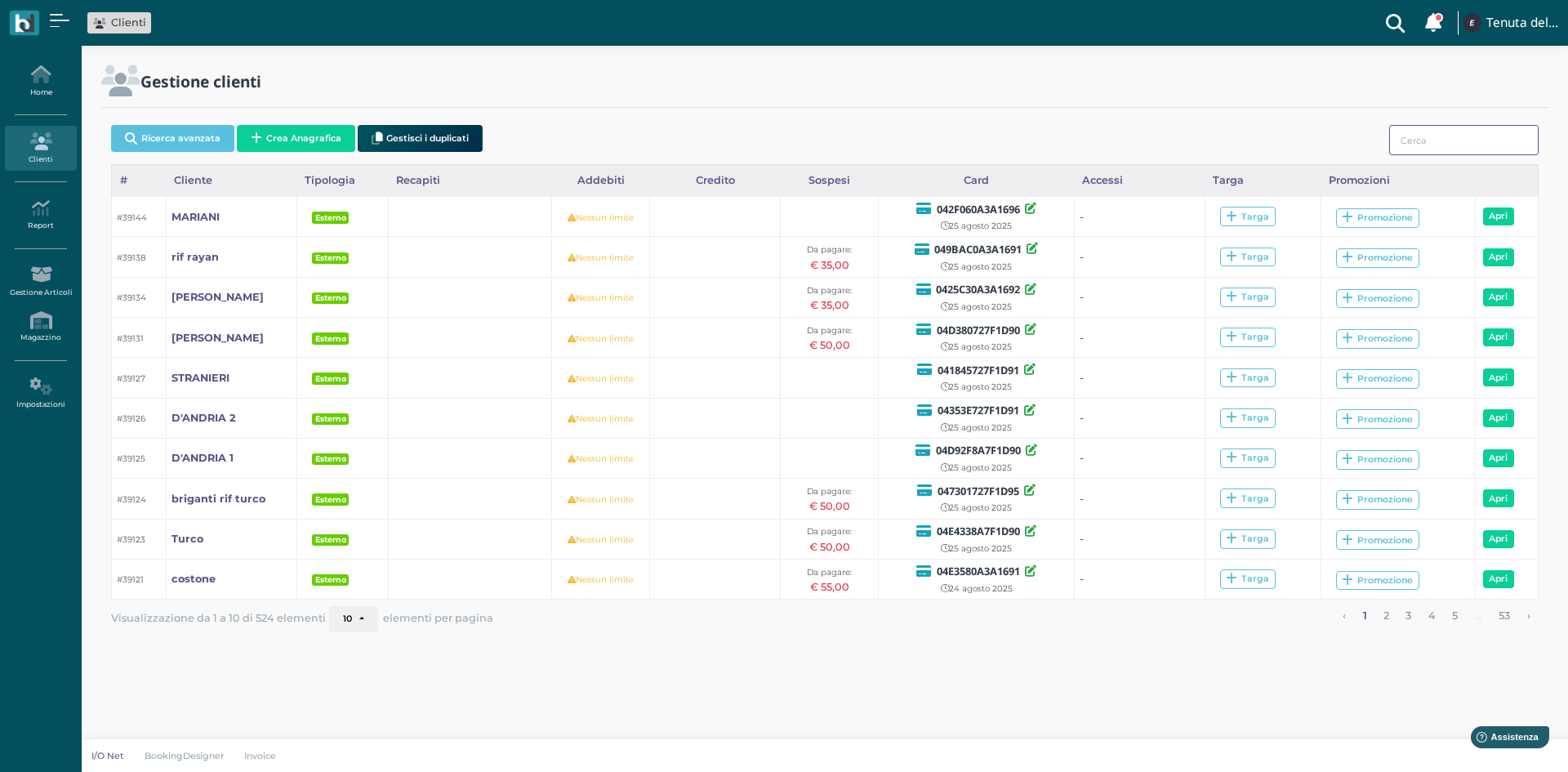
click at [1401, 138] on input "search" at bounding box center [1463, 140] width 149 height 30
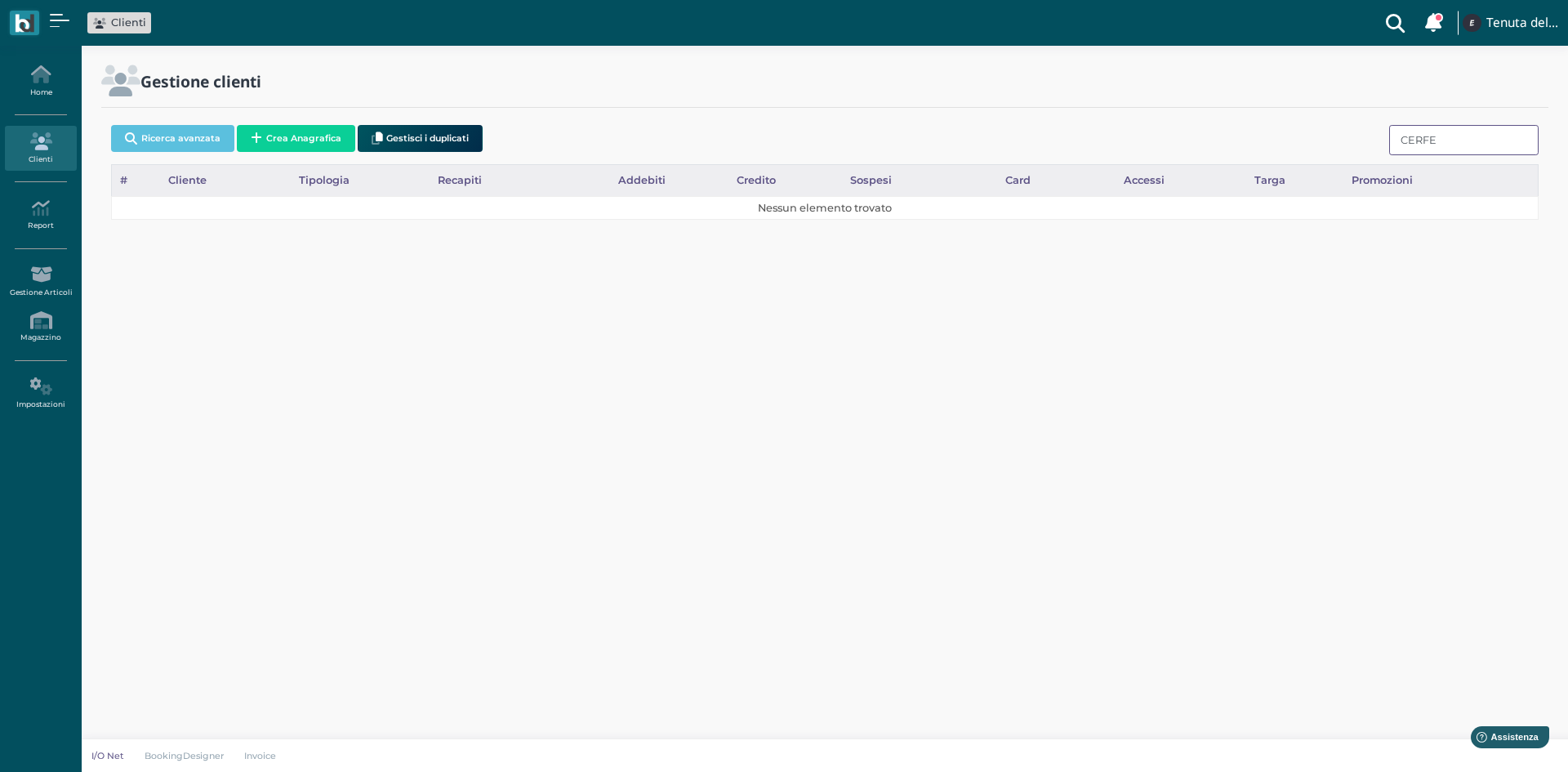
type input "CERFED"
drag, startPoint x: 1445, startPoint y: 135, endPoint x: 1366, endPoint y: 122, distance: 80.1
click at [1366, 122] on div "Ricerca avanzata Crea Anagrafica Gestisci i duplicati CERFED" at bounding box center [824, 141] width 1427 height 46
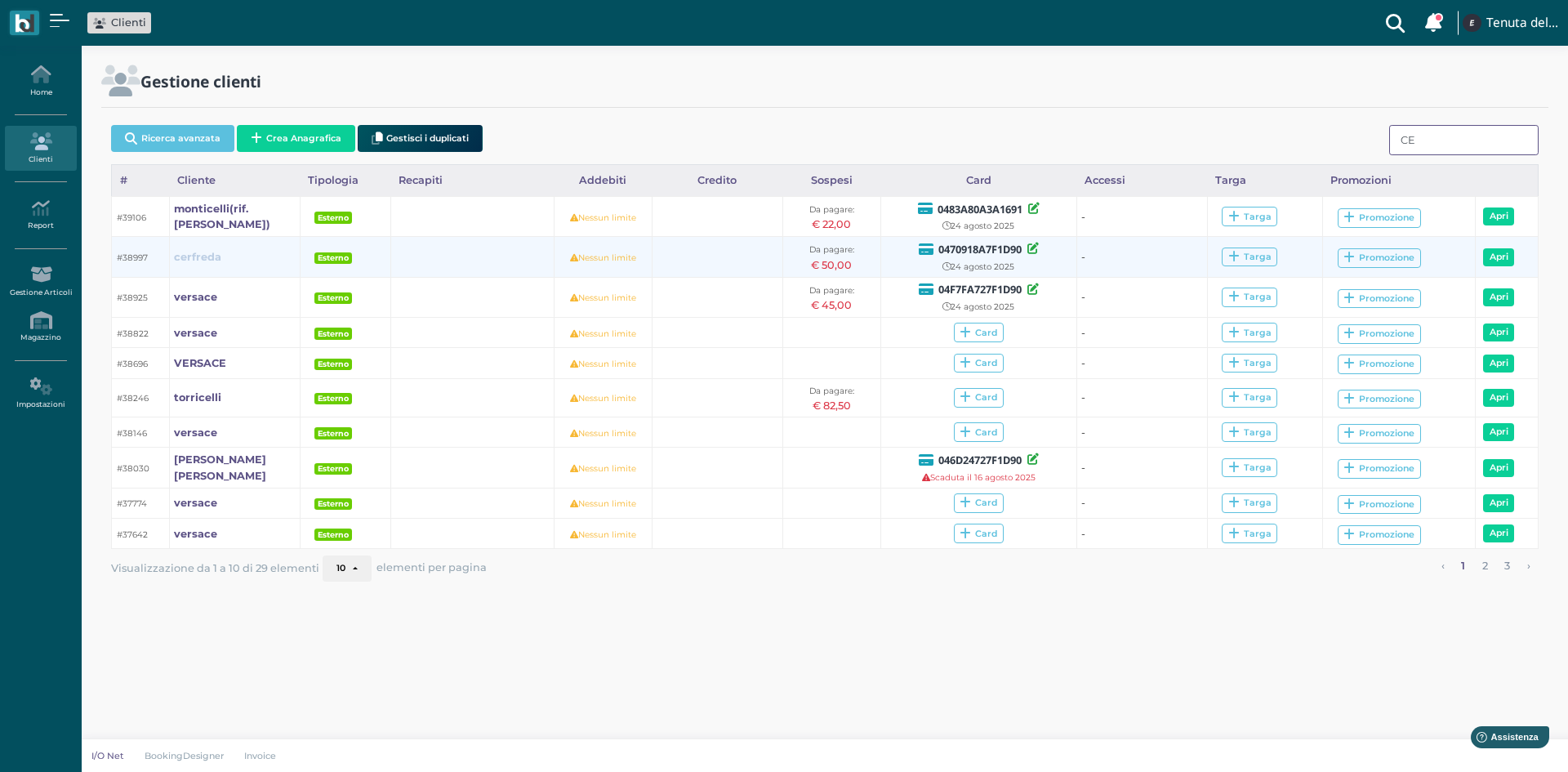
type input "CE"
click at [196, 258] on b "cerfreda" at bounding box center [198, 257] width 48 height 13
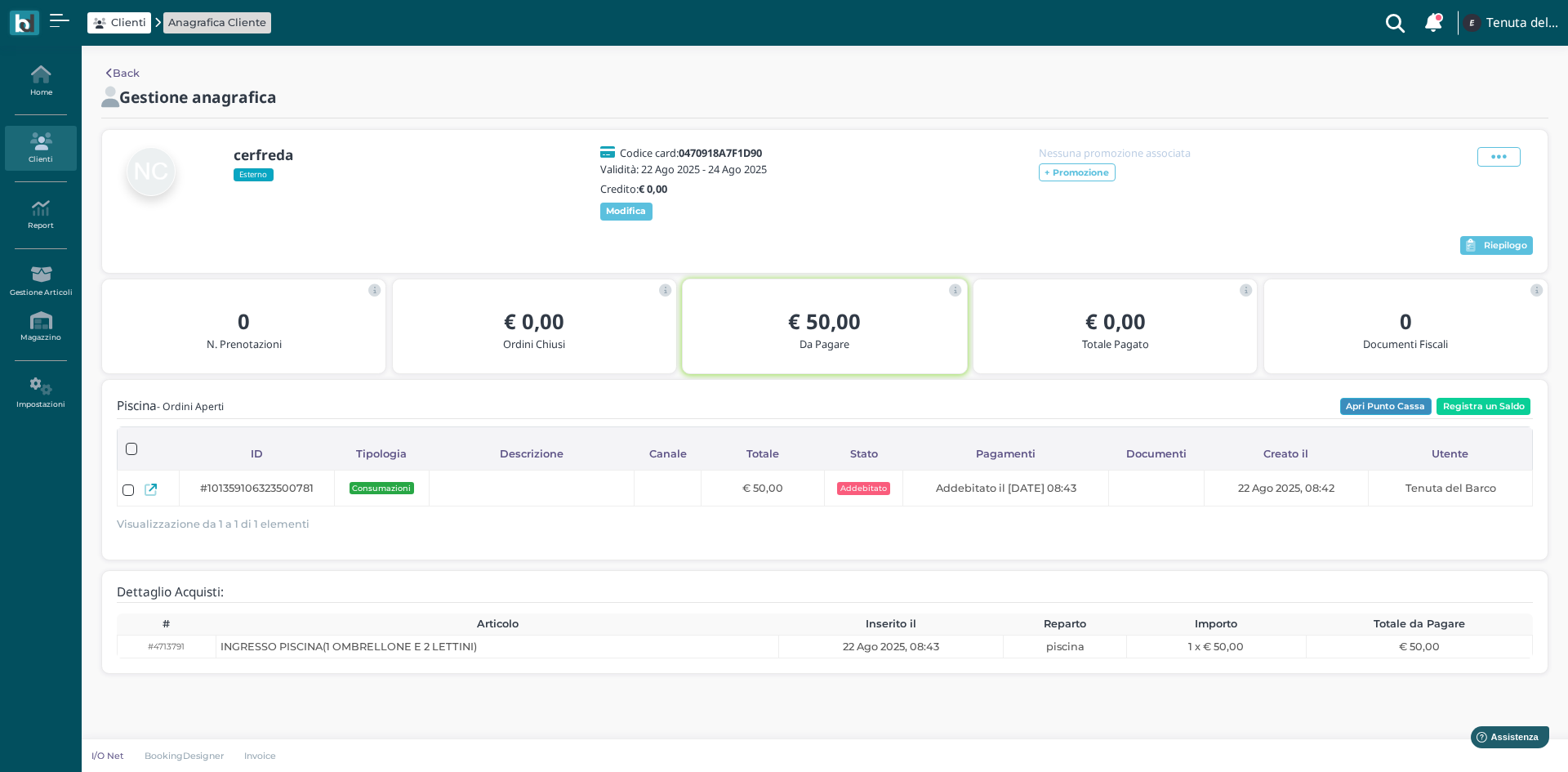
click at [1404, 416] on button "Apri Punto Cassa" at bounding box center [1386, 407] width 92 height 18
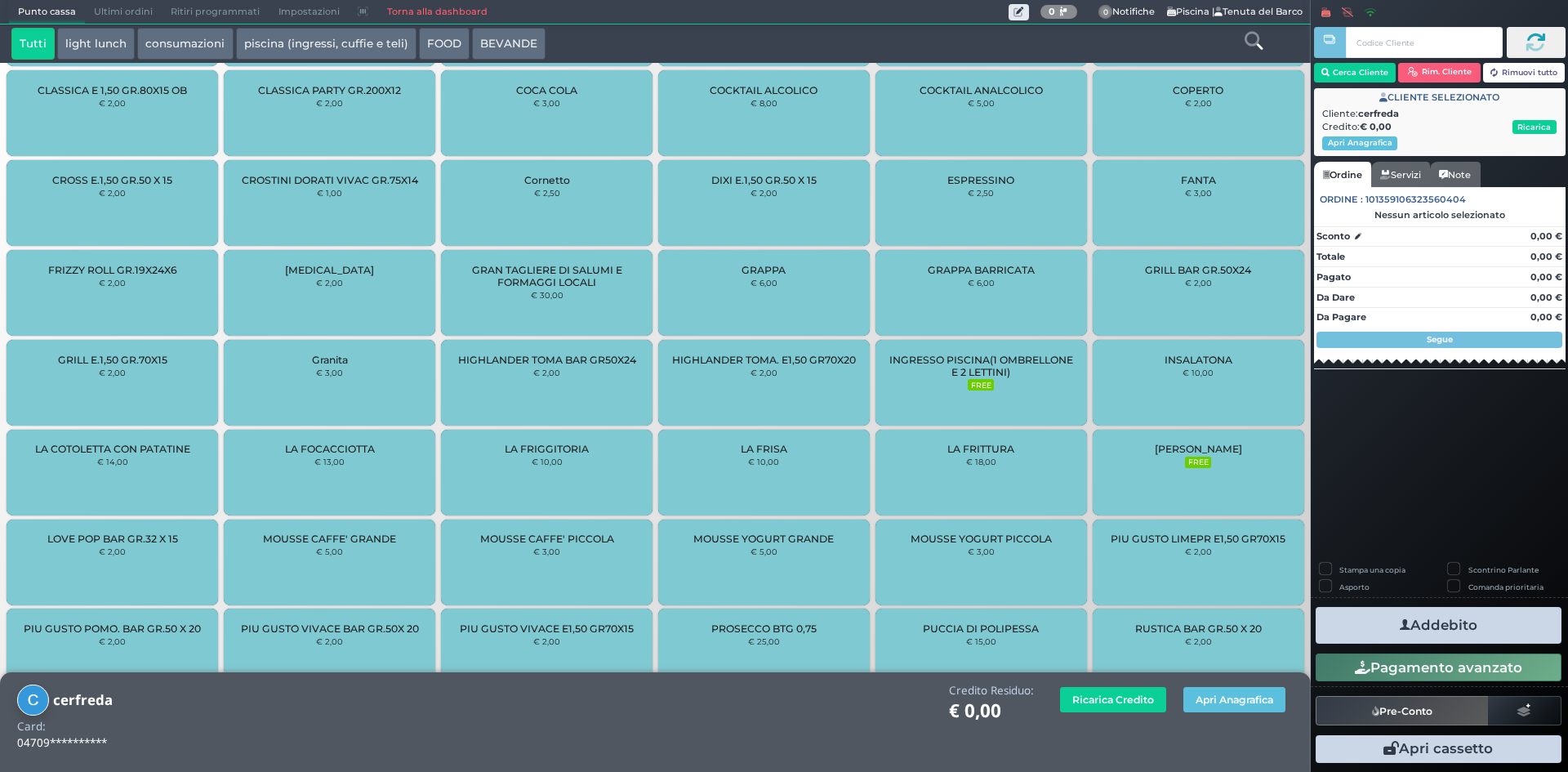
scroll to position [1050, 0]
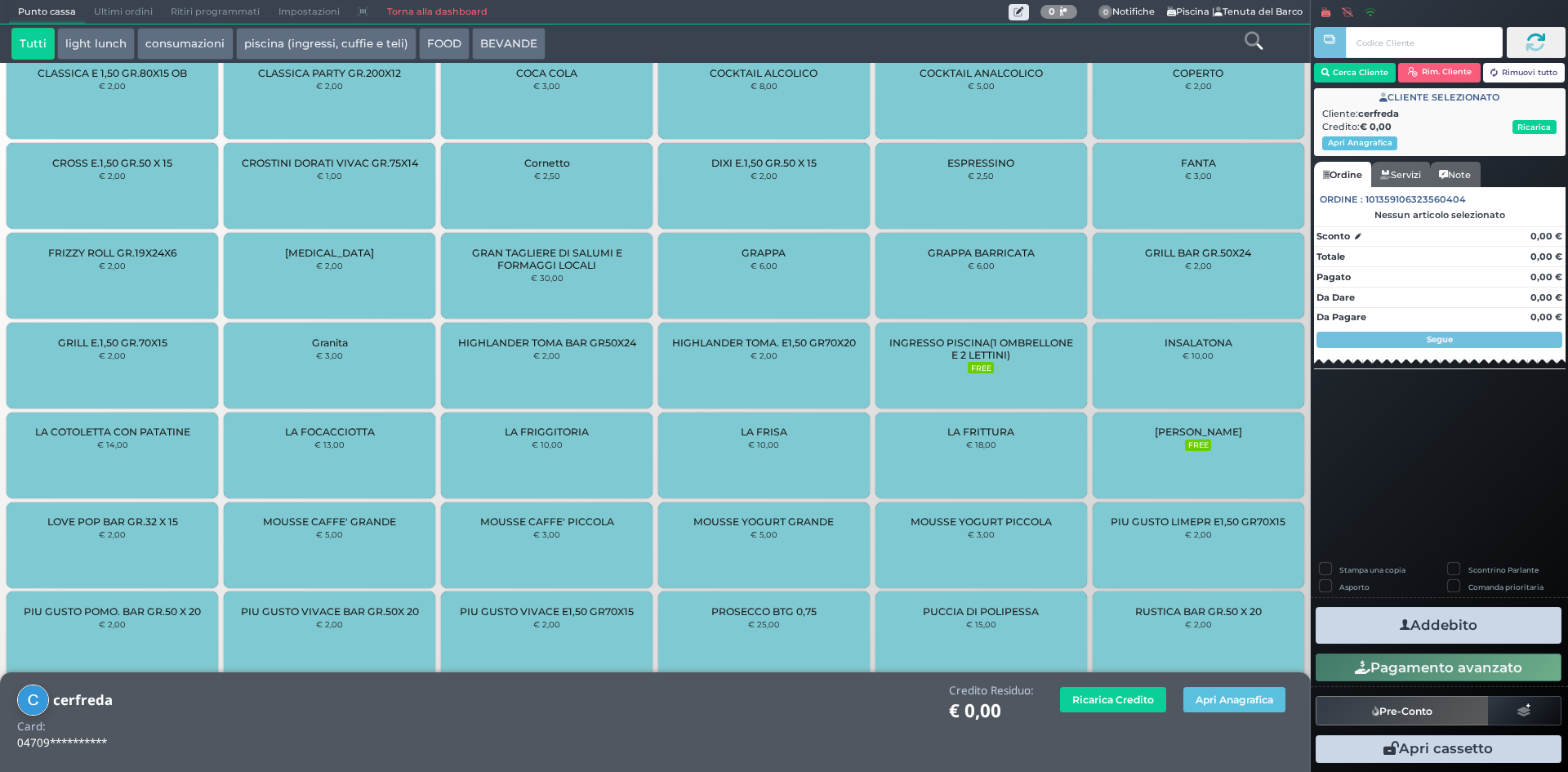
click at [120, 46] on button "light lunch" at bounding box center [96, 43] width 78 height 33
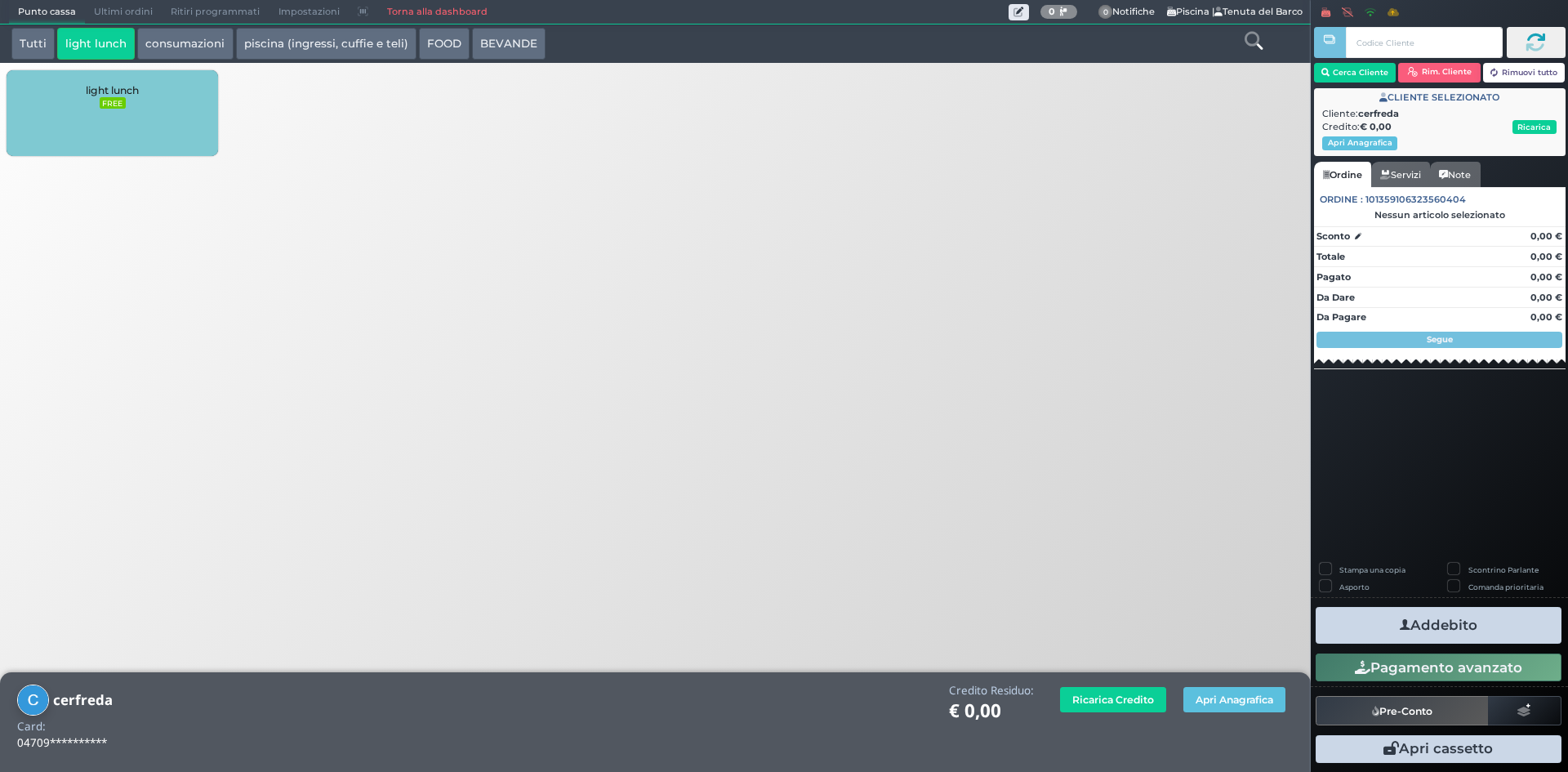
scroll to position [0, 0]
click at [133, 98] on div "light lunch FREE" at bounding box center [113, 113] width 212 height 86
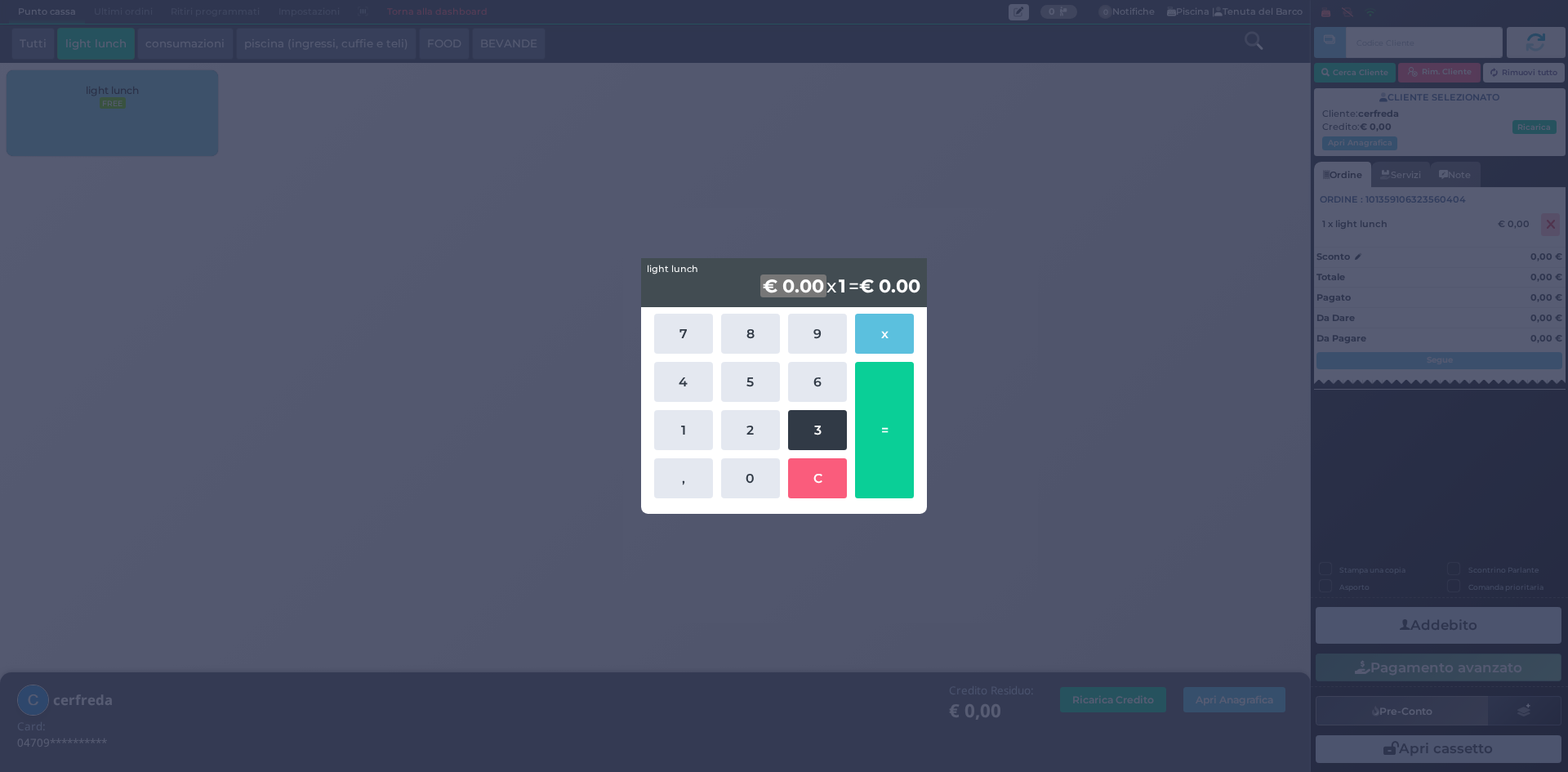
click at [799, 439] on button "3" at bounding box center [817, 430] width 59 height 40
click at [736, 343] on button "8" at bounding box center [750, 333] width 59 height 40
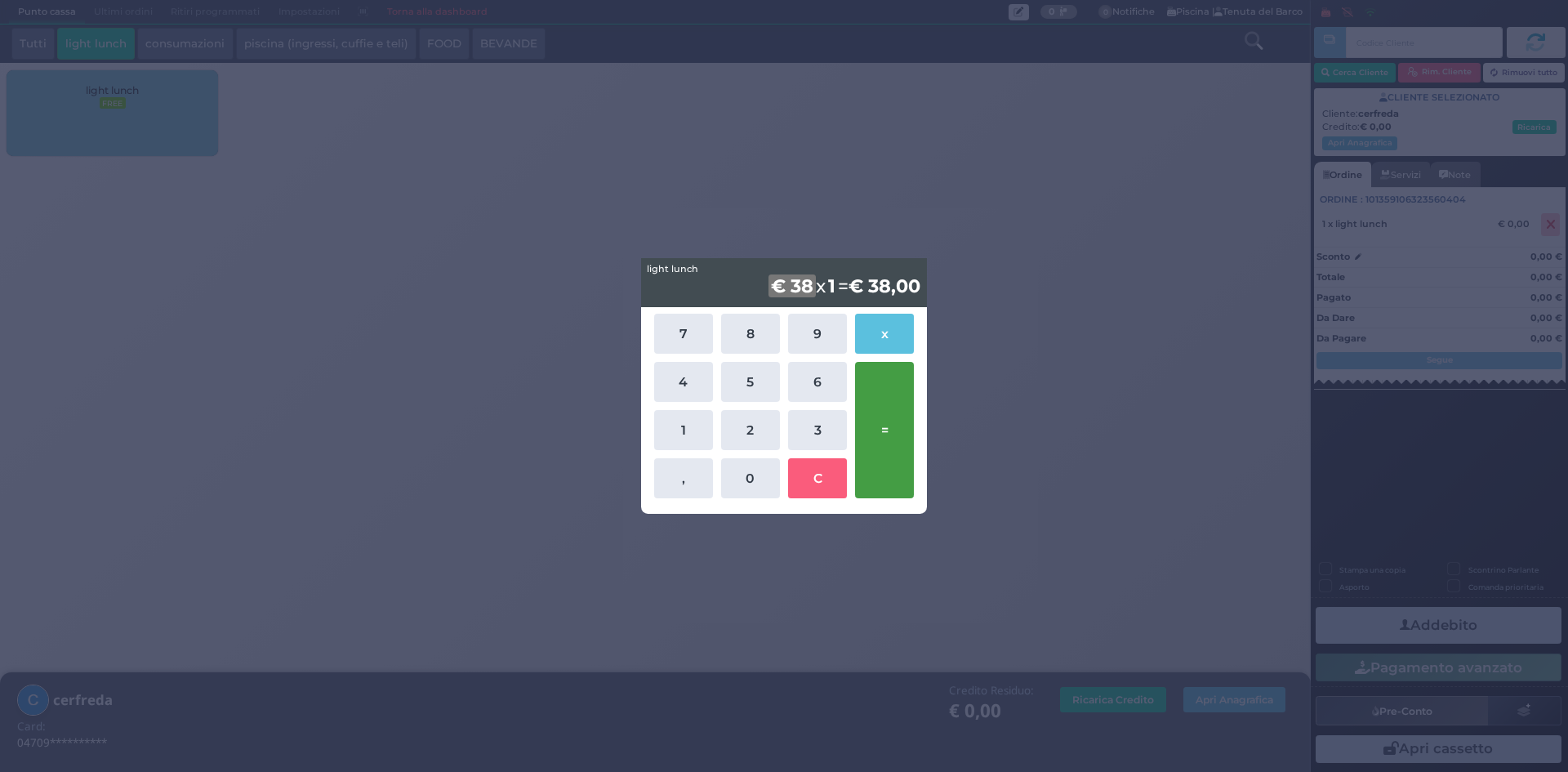
click at [897, 406] on button "=" at bounding box center [884, 430] width 59 height 137
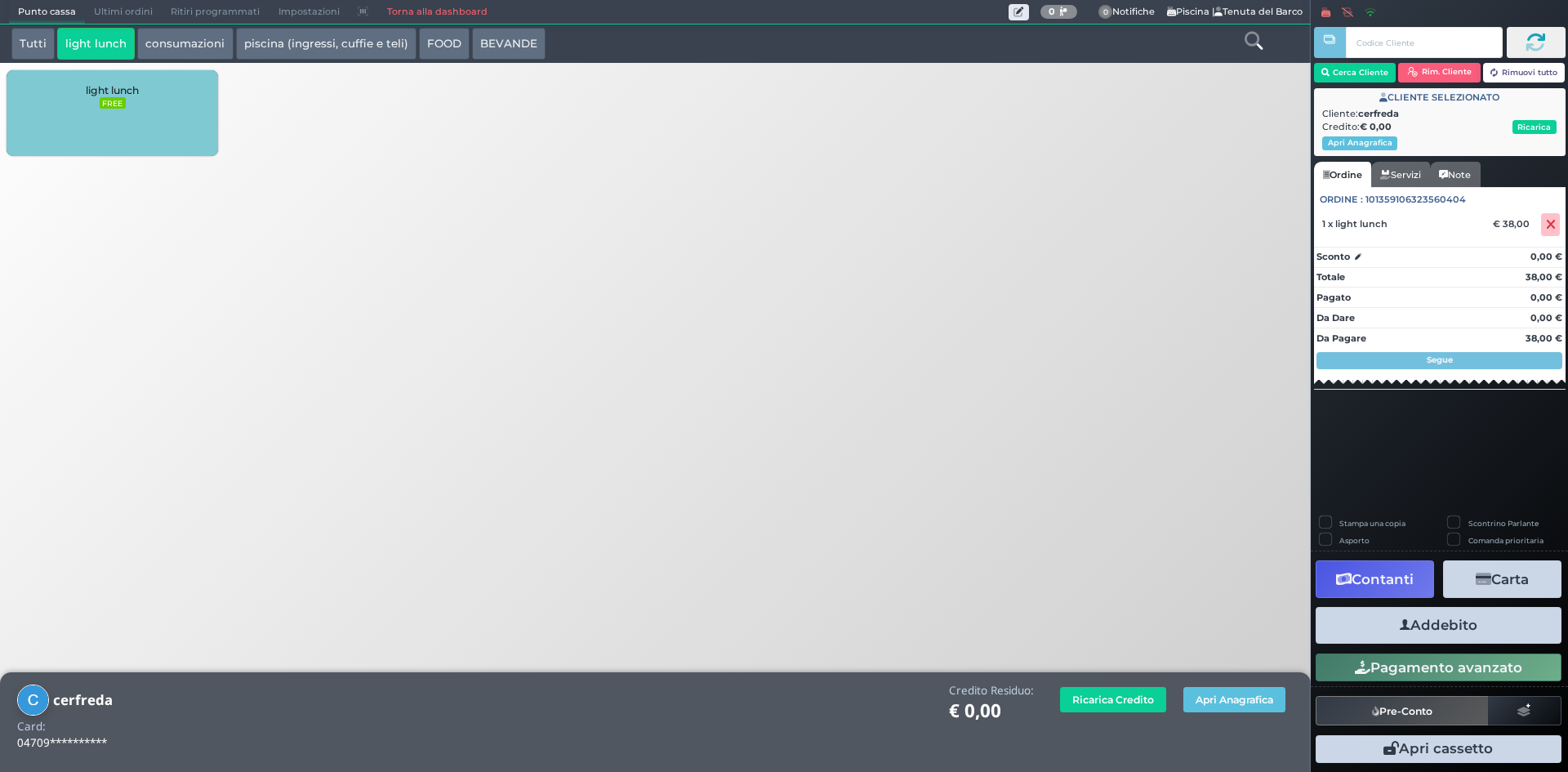
click at [1424, 629] on button "Addebito" at bounding box center [1438, 625] width 246 height 37
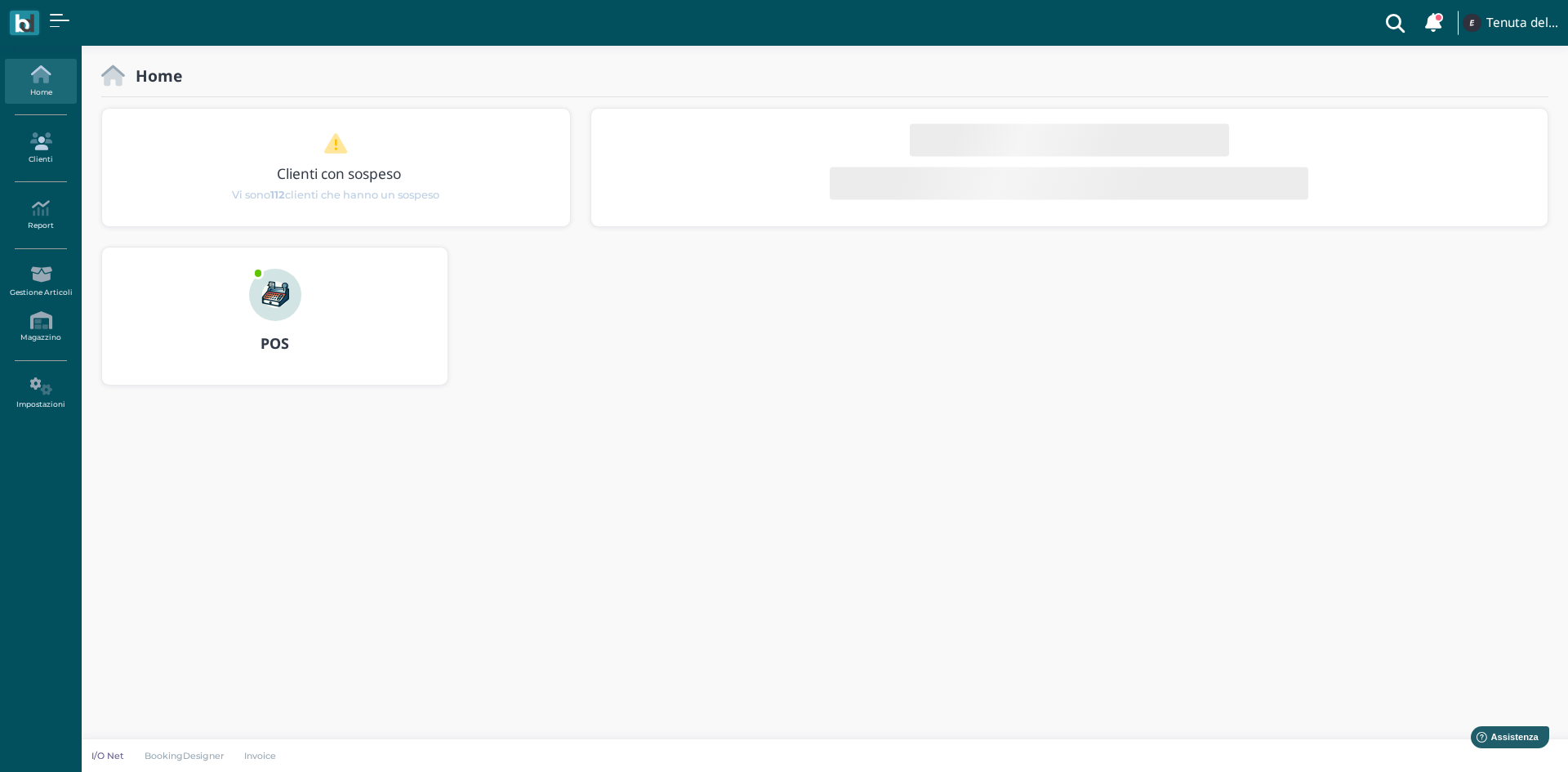
click at [24, 141] on icon at bounding box center [40, 142] width 71 height 18
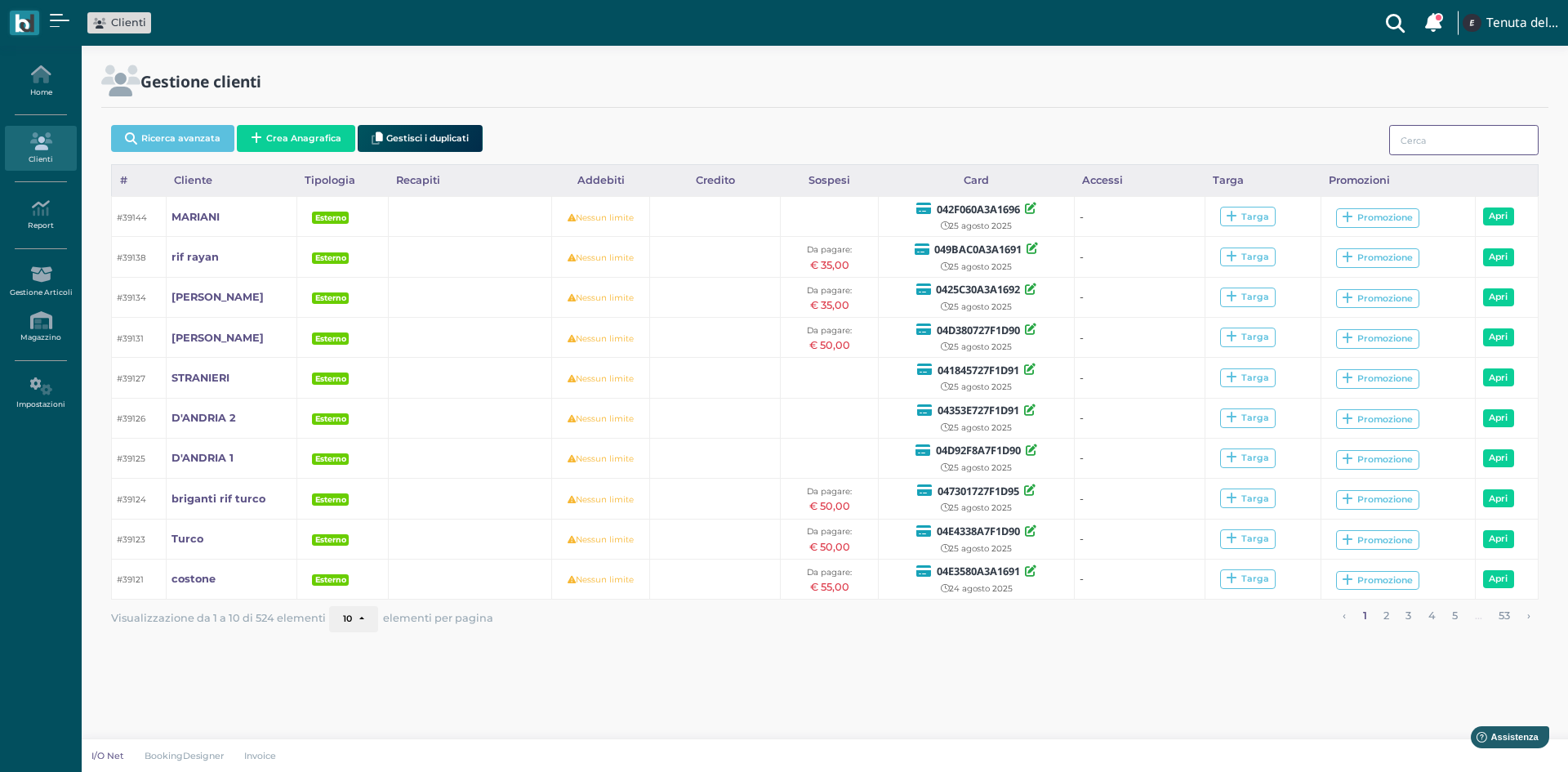
click at [1431, 132] on input "search" at bounding box center [1463, 140] width 149 height 30
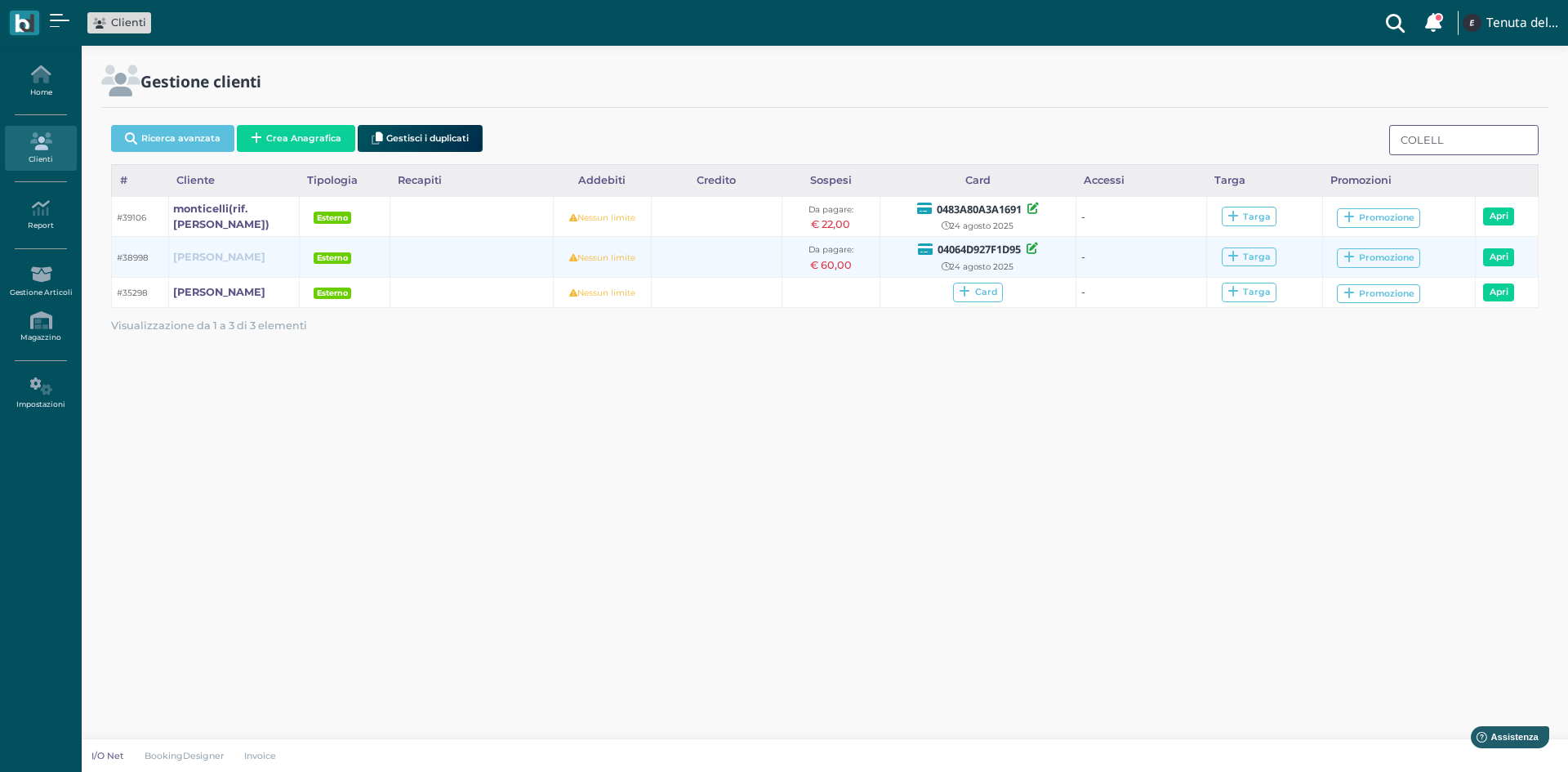
type input "COLELL"
click at [192, 257] on b "[PERSON_NAME]" at bounding box center [219, 257] width 93 height 13
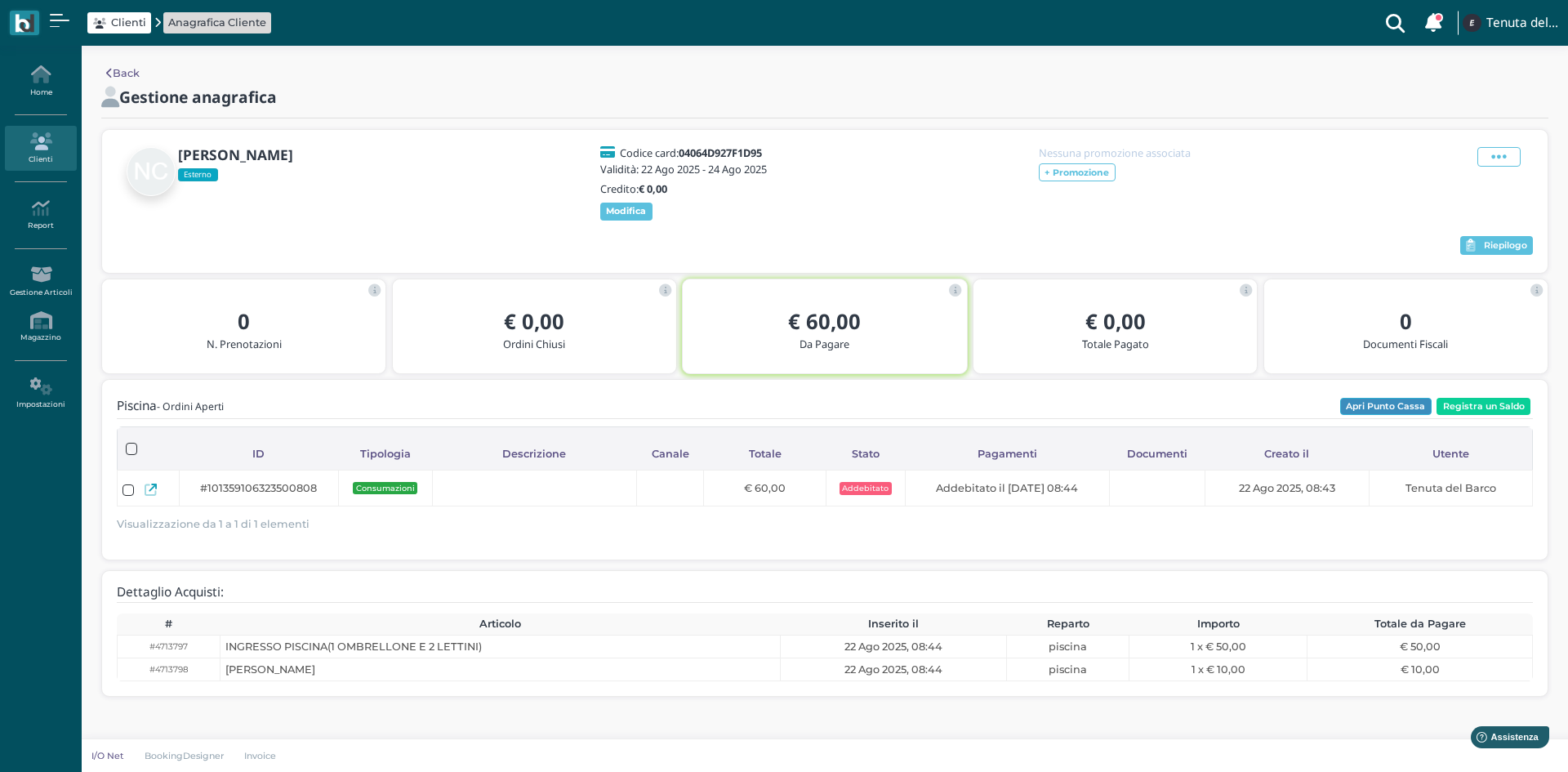
click at [1388, 416] on button "Apri Punto Cassa" at bounding box center [1386, 407] width 92 height 18
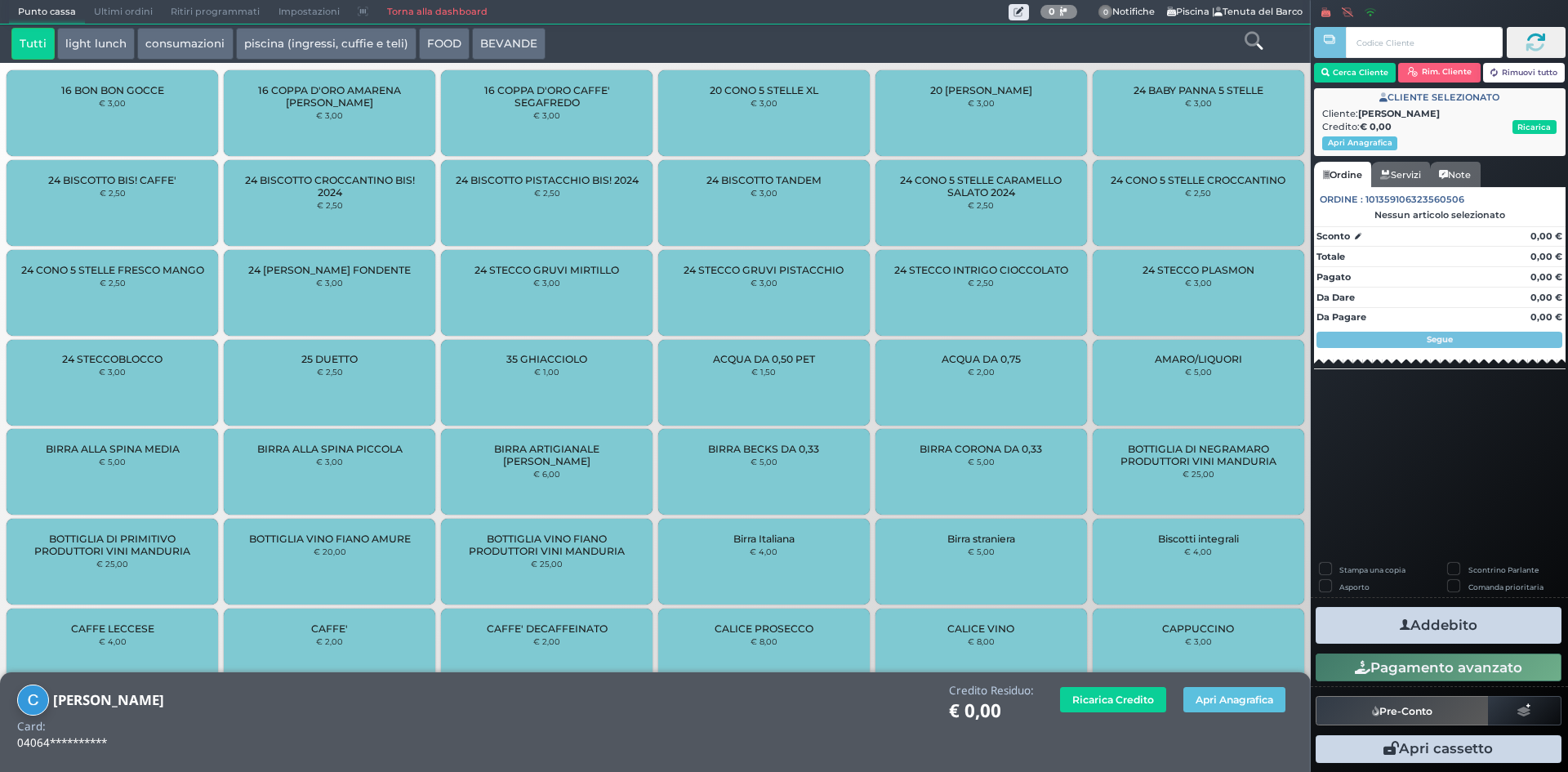
click at [93, 33] on button "light lunch" at bounding box center [96, 43] width 78 height 33
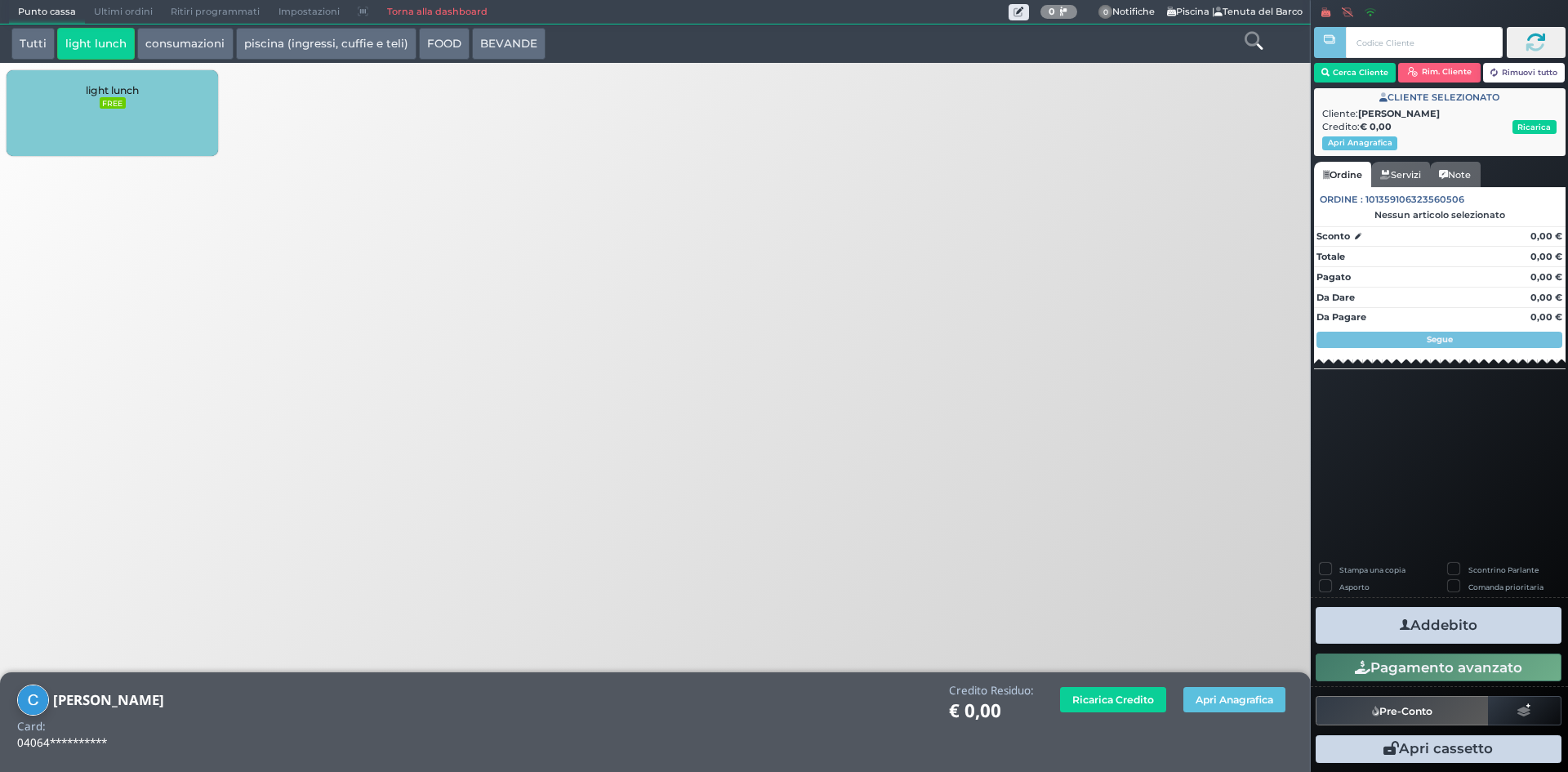
click at [158, 109] on div "light lunch FREE" at bounding box center [113, 113] width 212 height 86
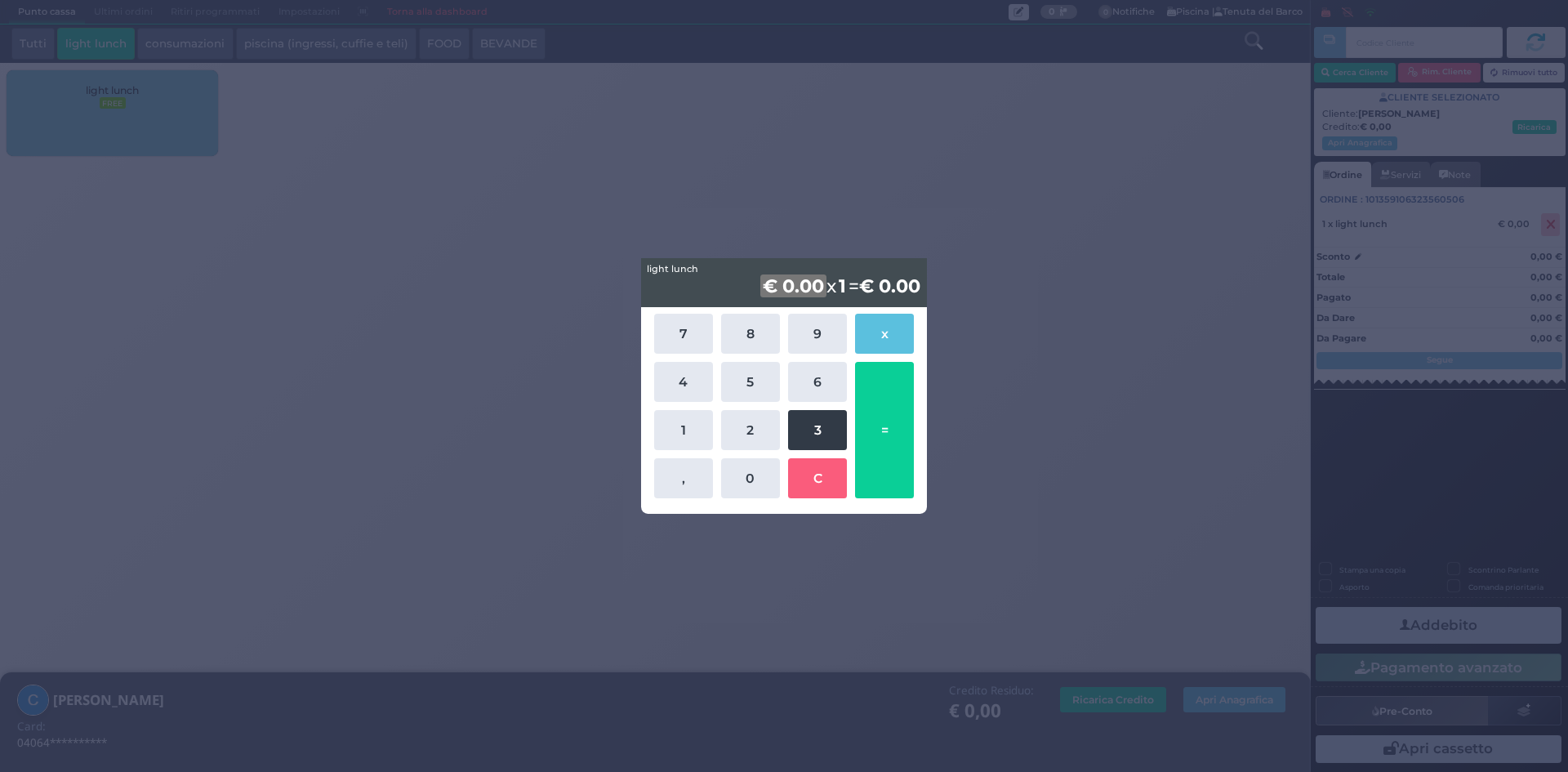
click at [822, 432] on button "3" at bounding box center [817, 430] width 59 height 40
click at [824, 396] on button "6" at bounding box center [817, 382] width 59 height 40
click at [896, 452] on button "=" at bounding box center [884, 430] width 59 height 137
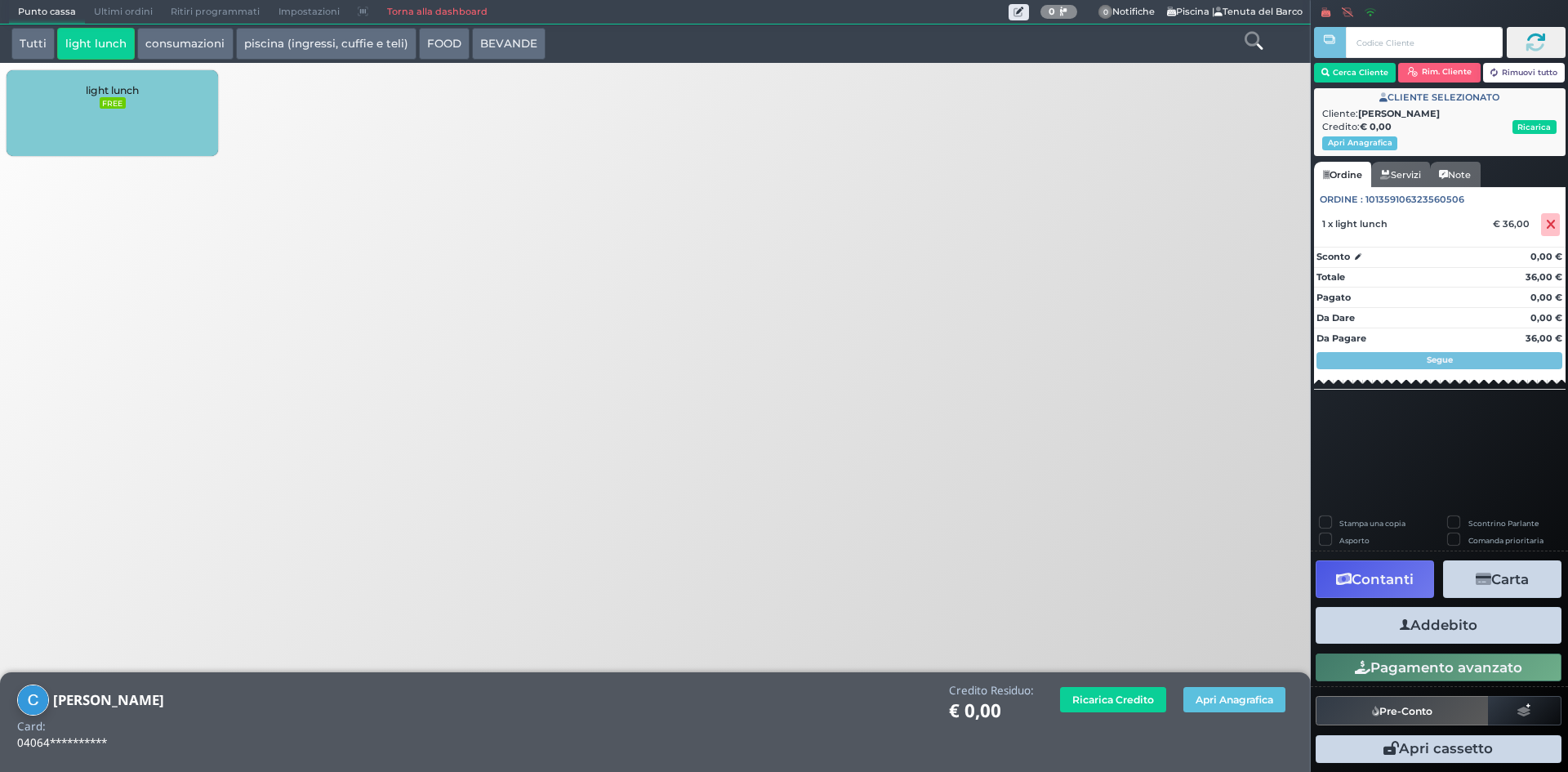
click at [1422, 631] on button "Addebito" at bounding box center [1438, 625] width 246 height 37
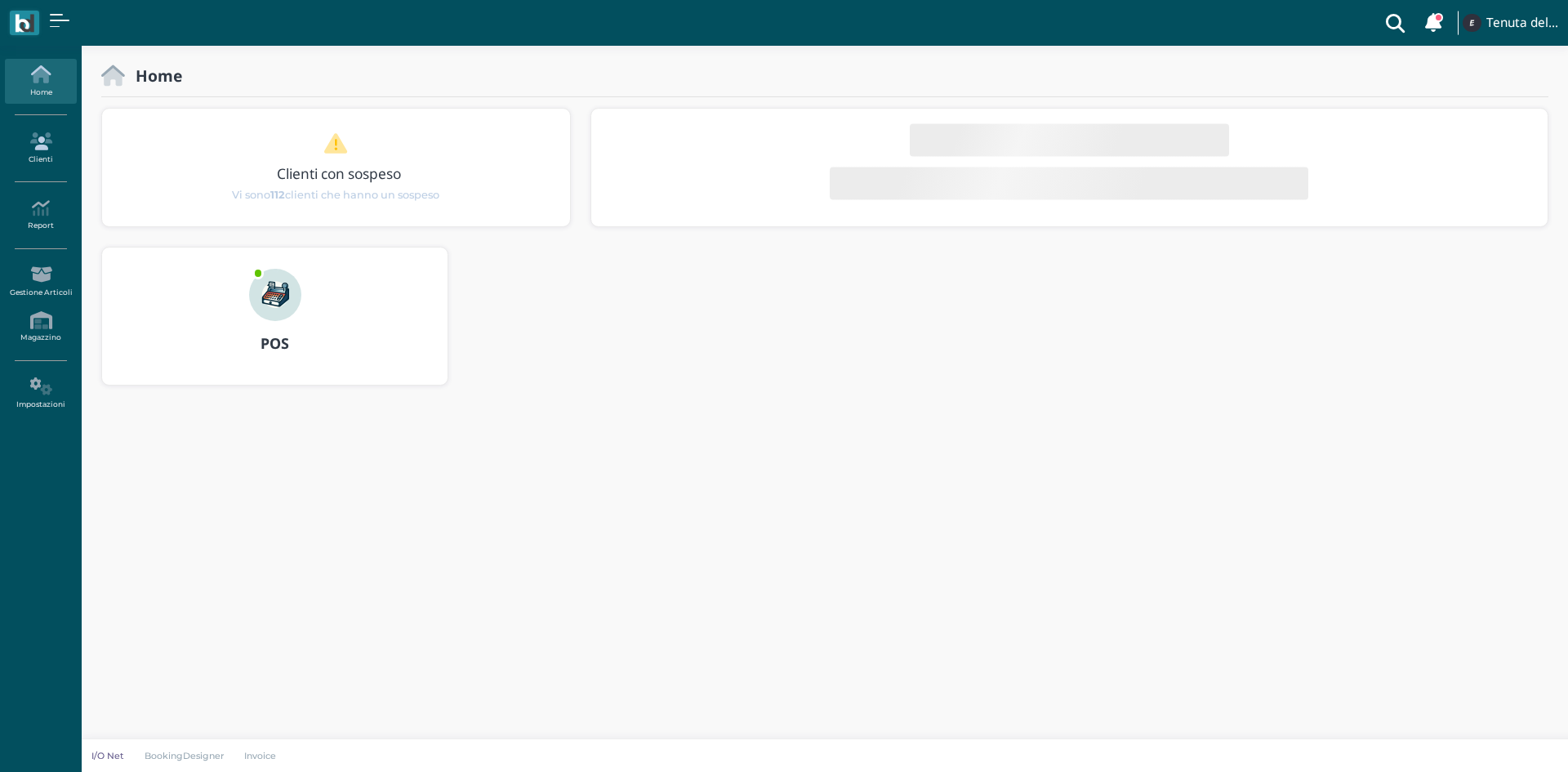
click at [31, 135] on icon at bounding box center [40, 142] width 71 height 18
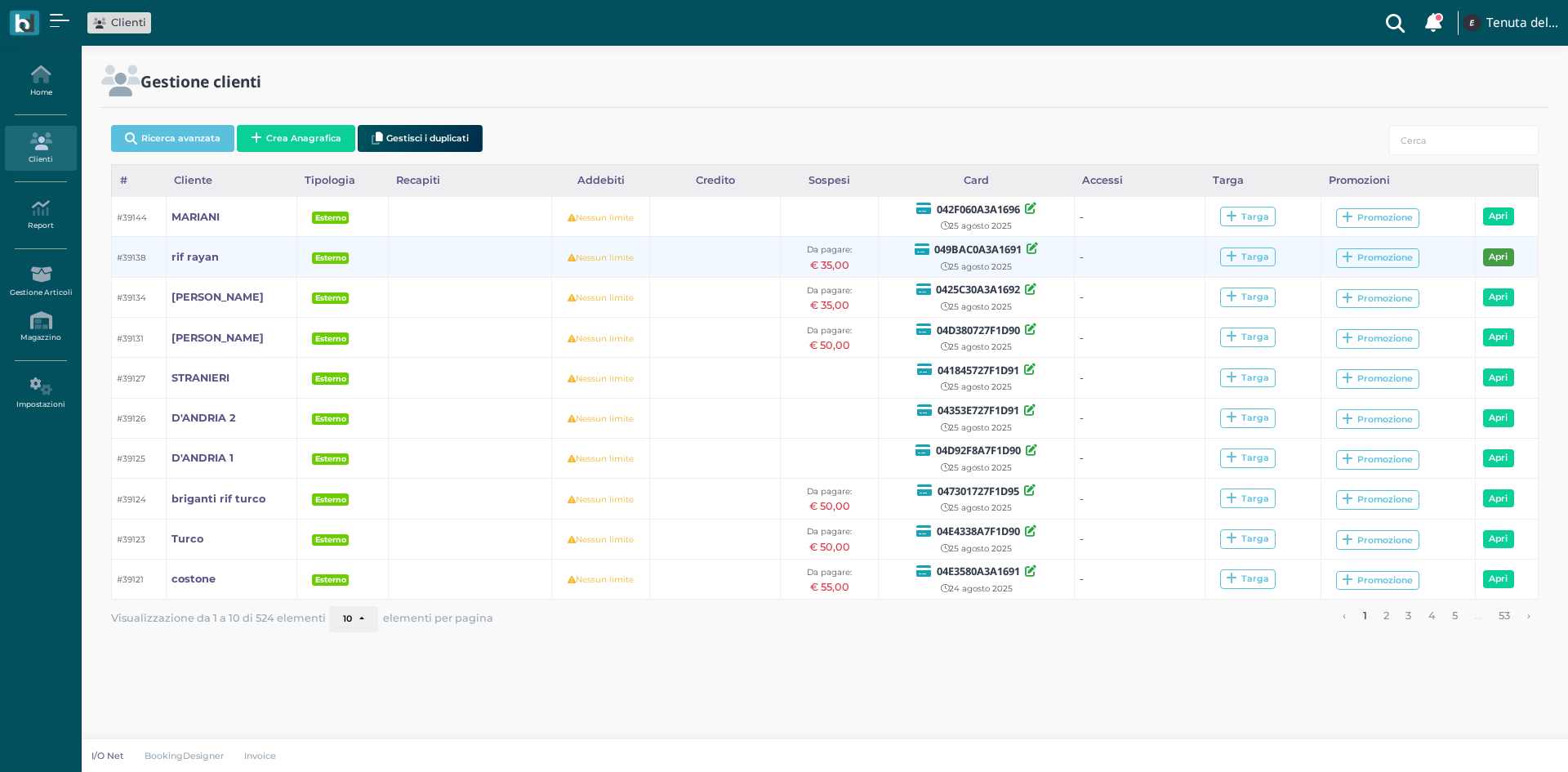
click at [1500, 256] on link "Apri" at bounding box center [1498, 258] width 31 height 18
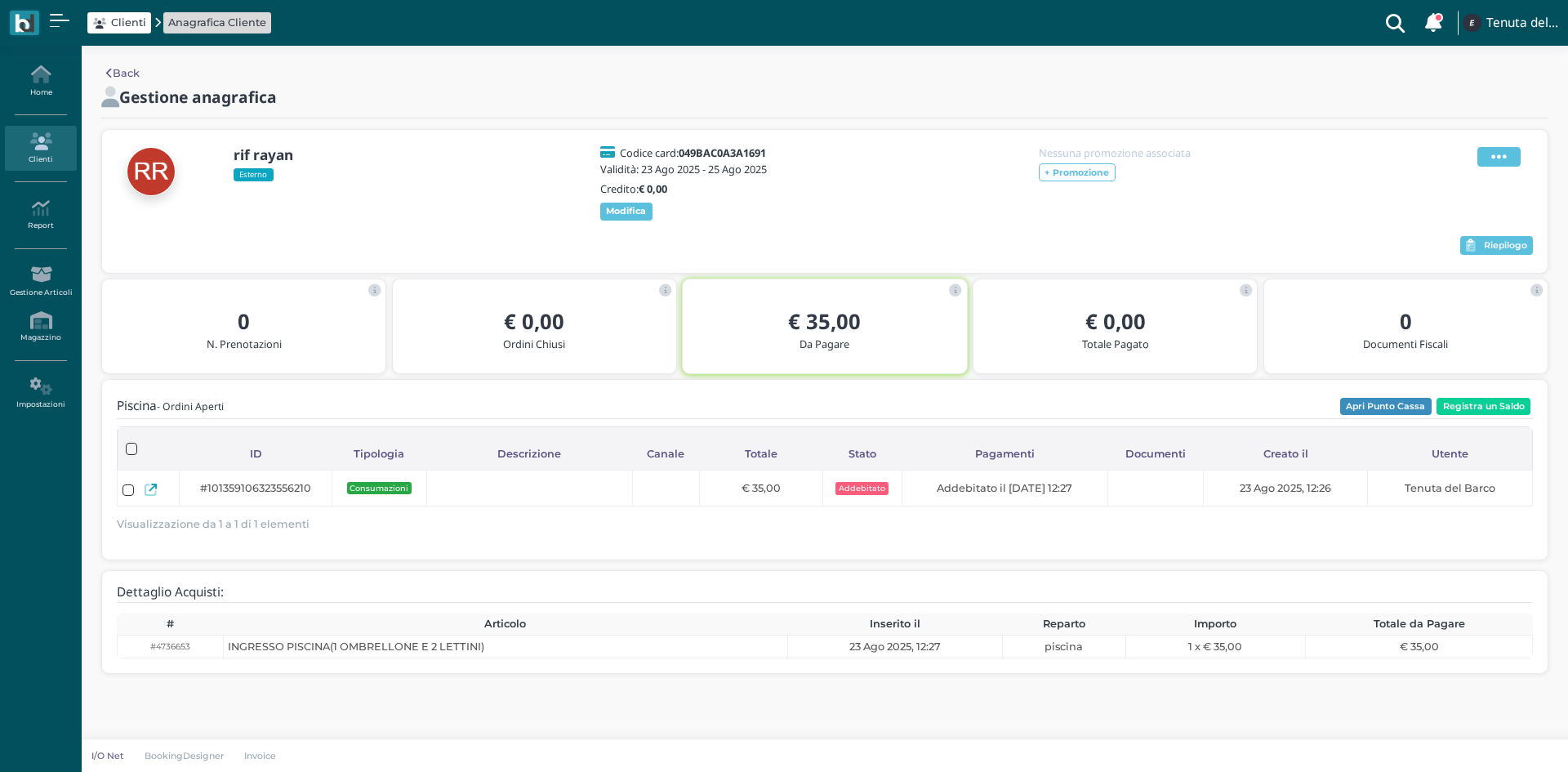
click at [1487, 152] on span at bounding box center [1499, 157] width 43 height 20
click at [1447, 177] on span "Modifica" at bounding box center [1449, 177] width 46 height 16
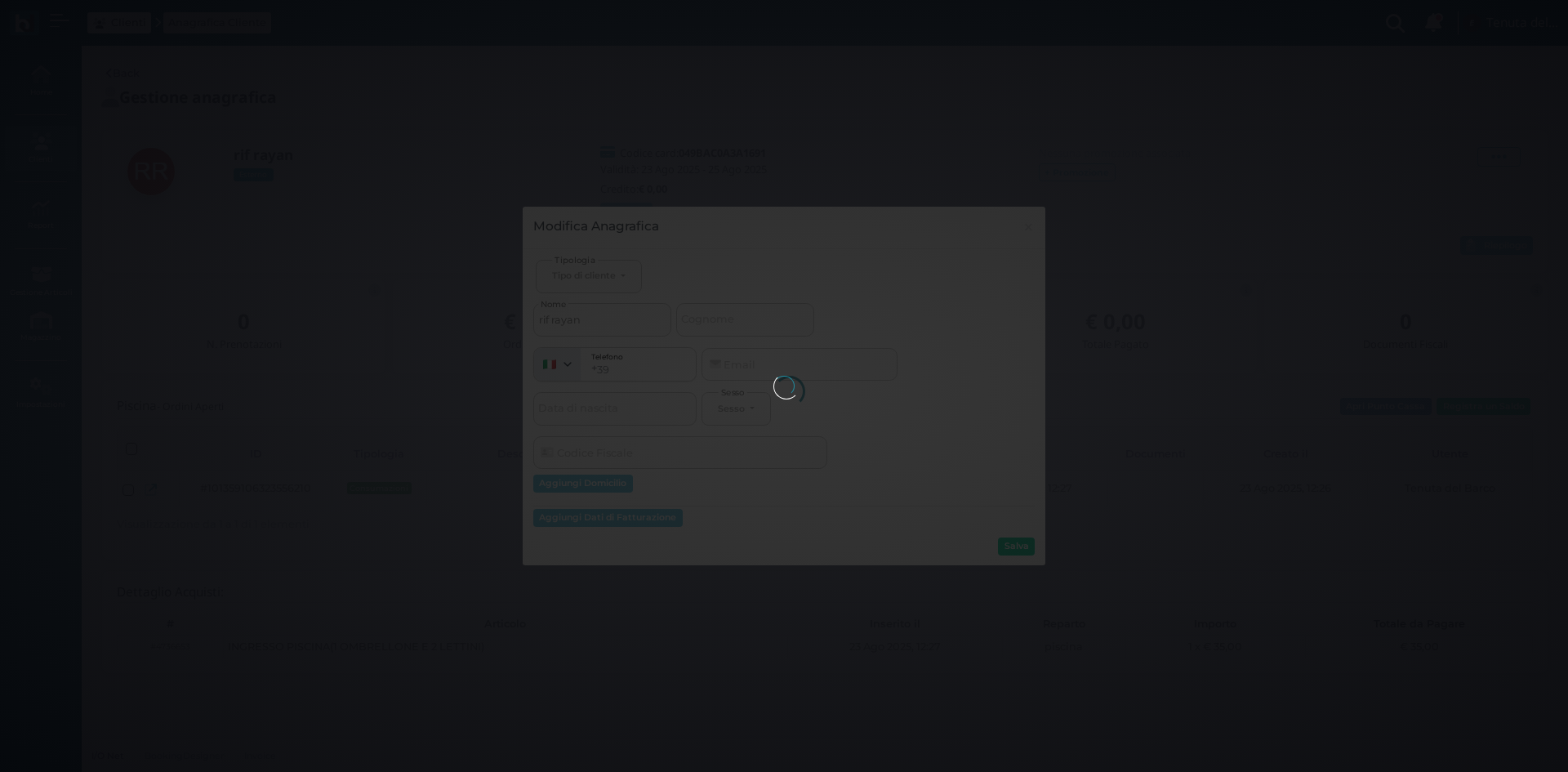
select select
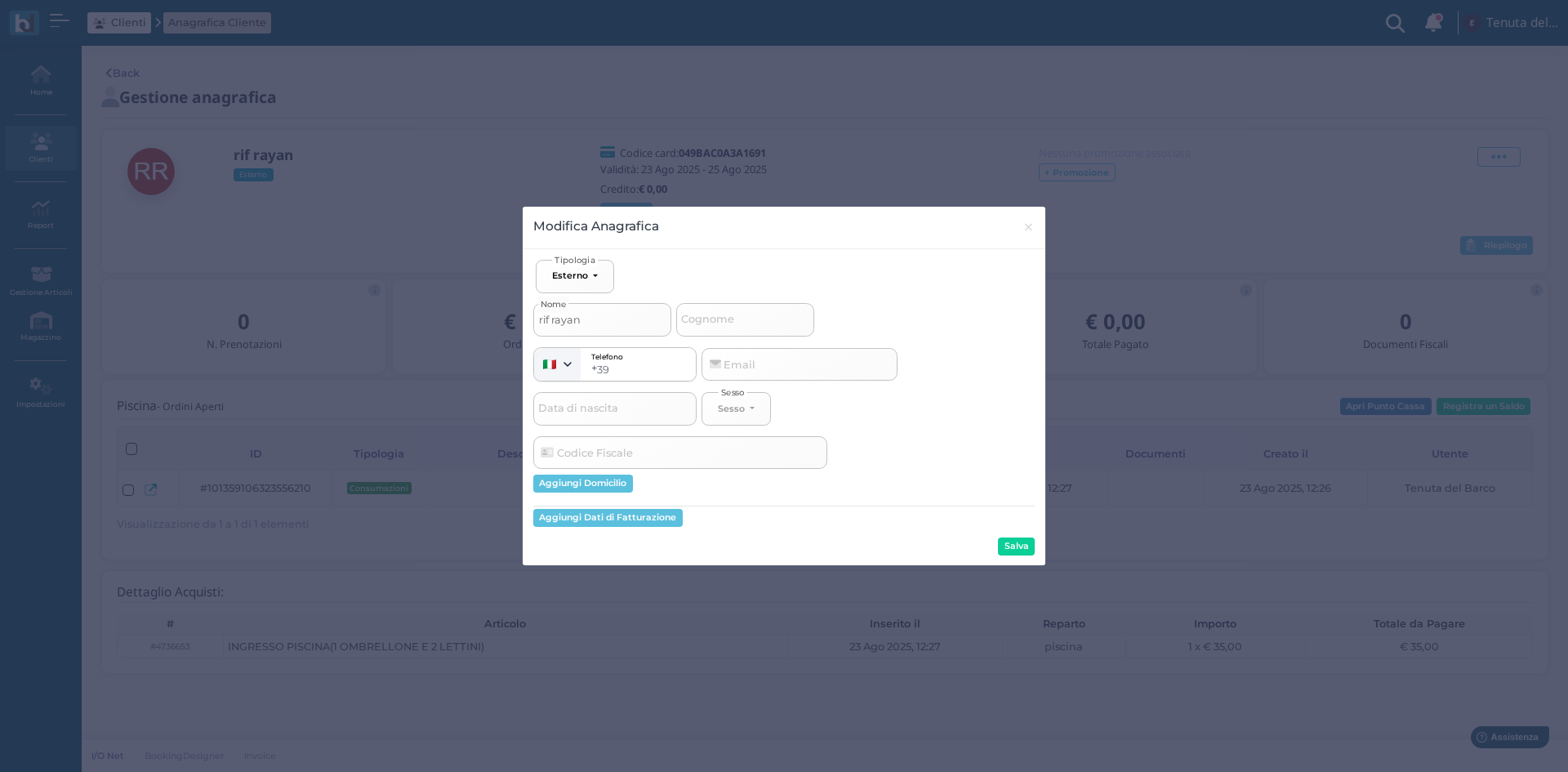
click at [540, 318] on input "rif rayan" at bounding box center [603, 318] width 138 height 33
drag, startPoint x: 609, startPoint y: 322, endPoint x: 519, endPoint y: 308, distance: 91.1
click at [519, 308] on div "Modifica Anagrafica × close Ospite Esterno Hotel Dipendente Standard Dipendente…" at bounding box center [784, 386] width 1568 height 772
select select
type input "V"
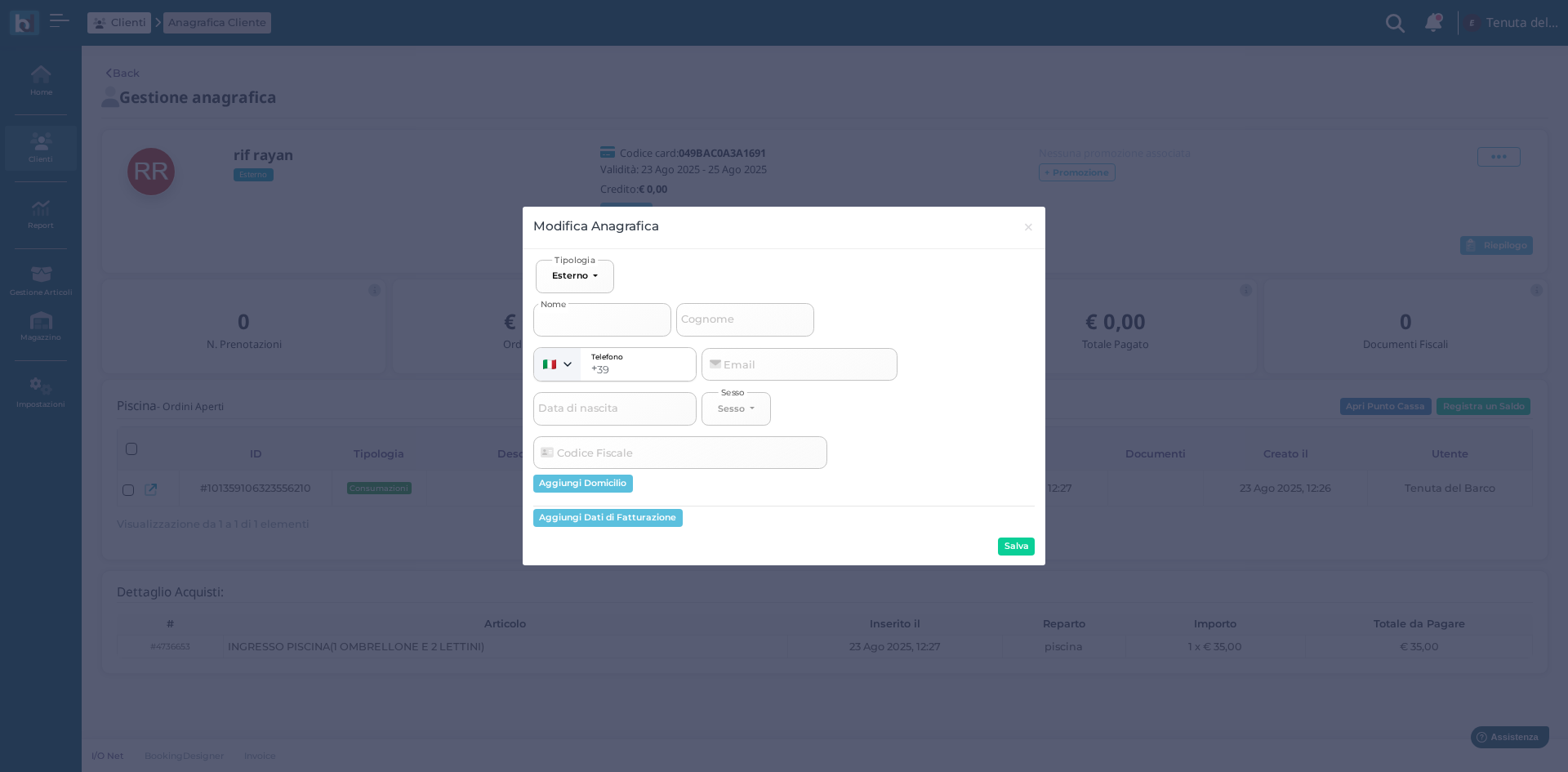
select select
type input "VI"
select select
type input "VIN"
select select
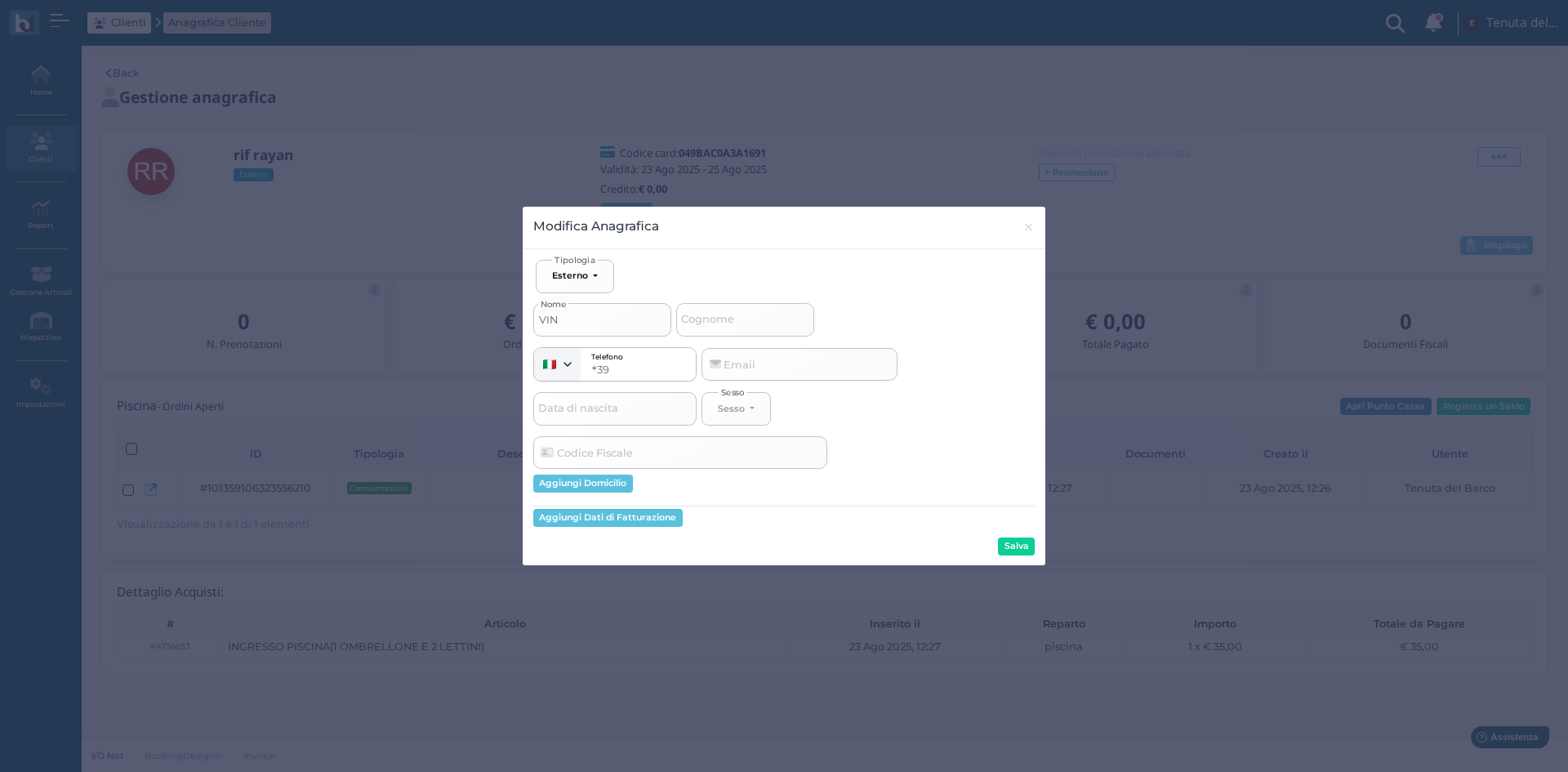
type input "VINC"
select select
type input "VINCE"
select select
type input "VINCEN"
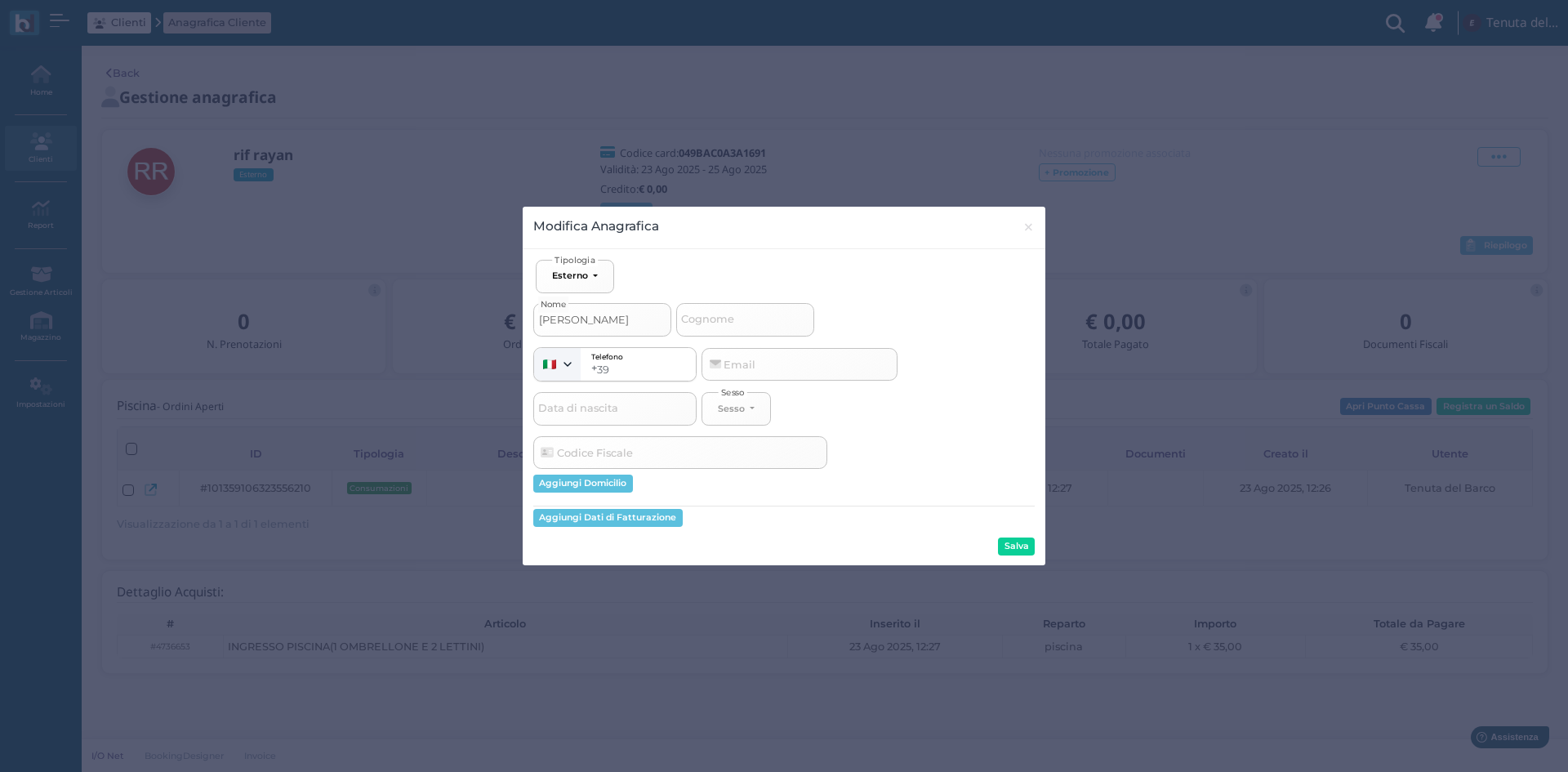
select select
type input "VINCENZ"
select select
type input "VINCENZO"
select select
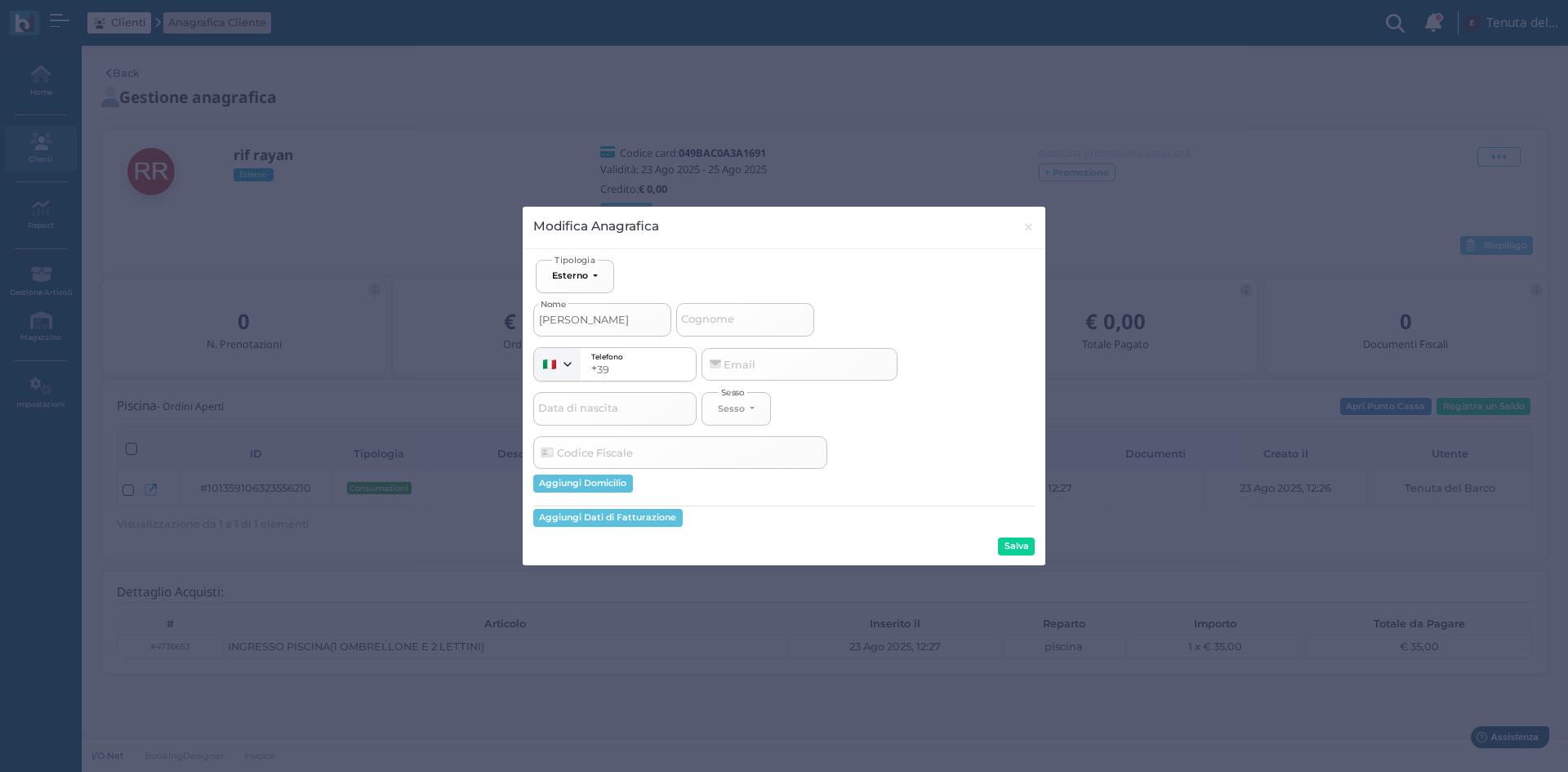
type input "VINCENZO"
select select
type input "VINCENZO"
click at [759, 321] on input "Cognome" at bounding box center [745, 318] width 138 height 33
type input "R"
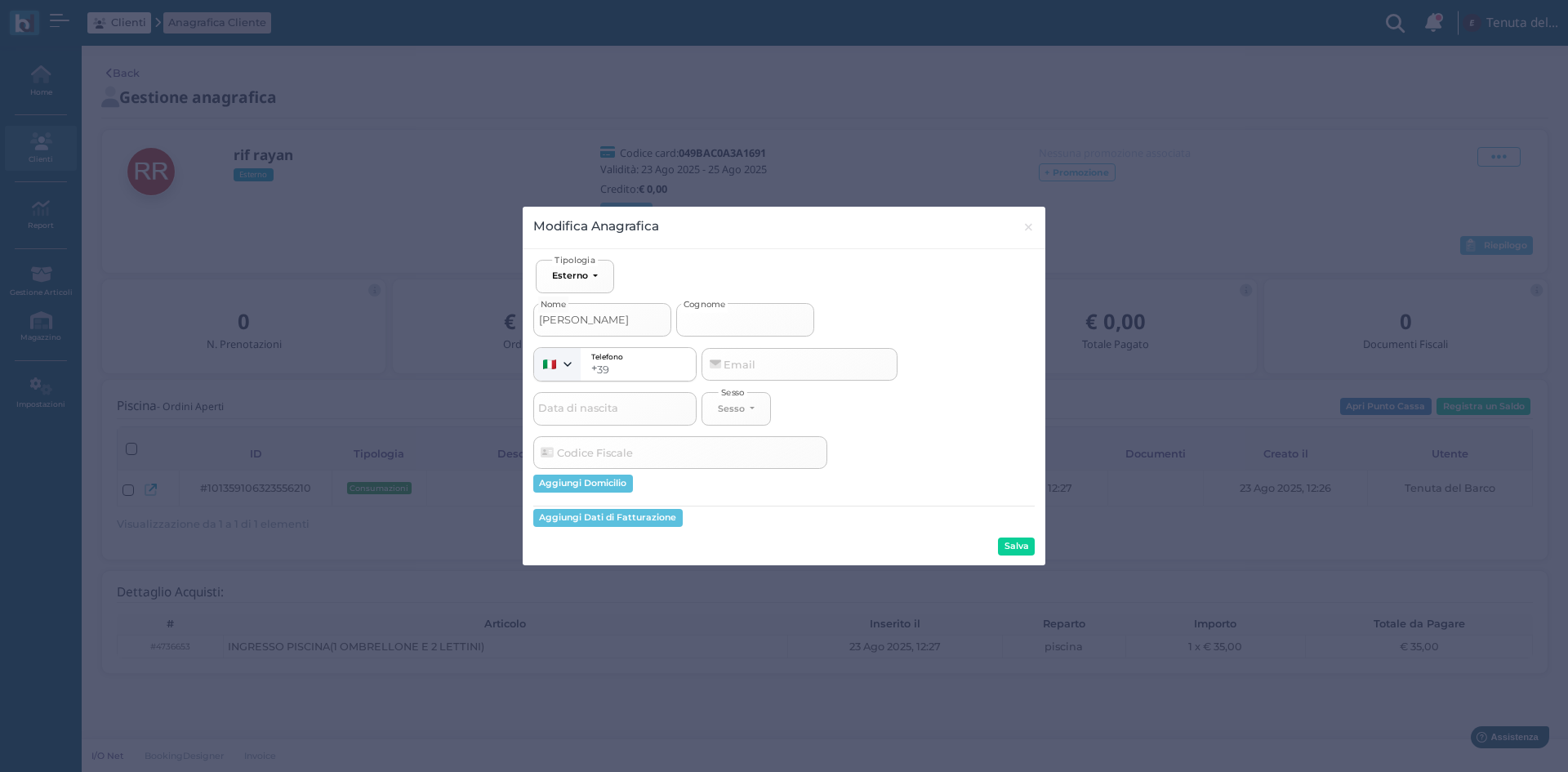
select select
type input "RI"
select select
type input "RIF"
select select
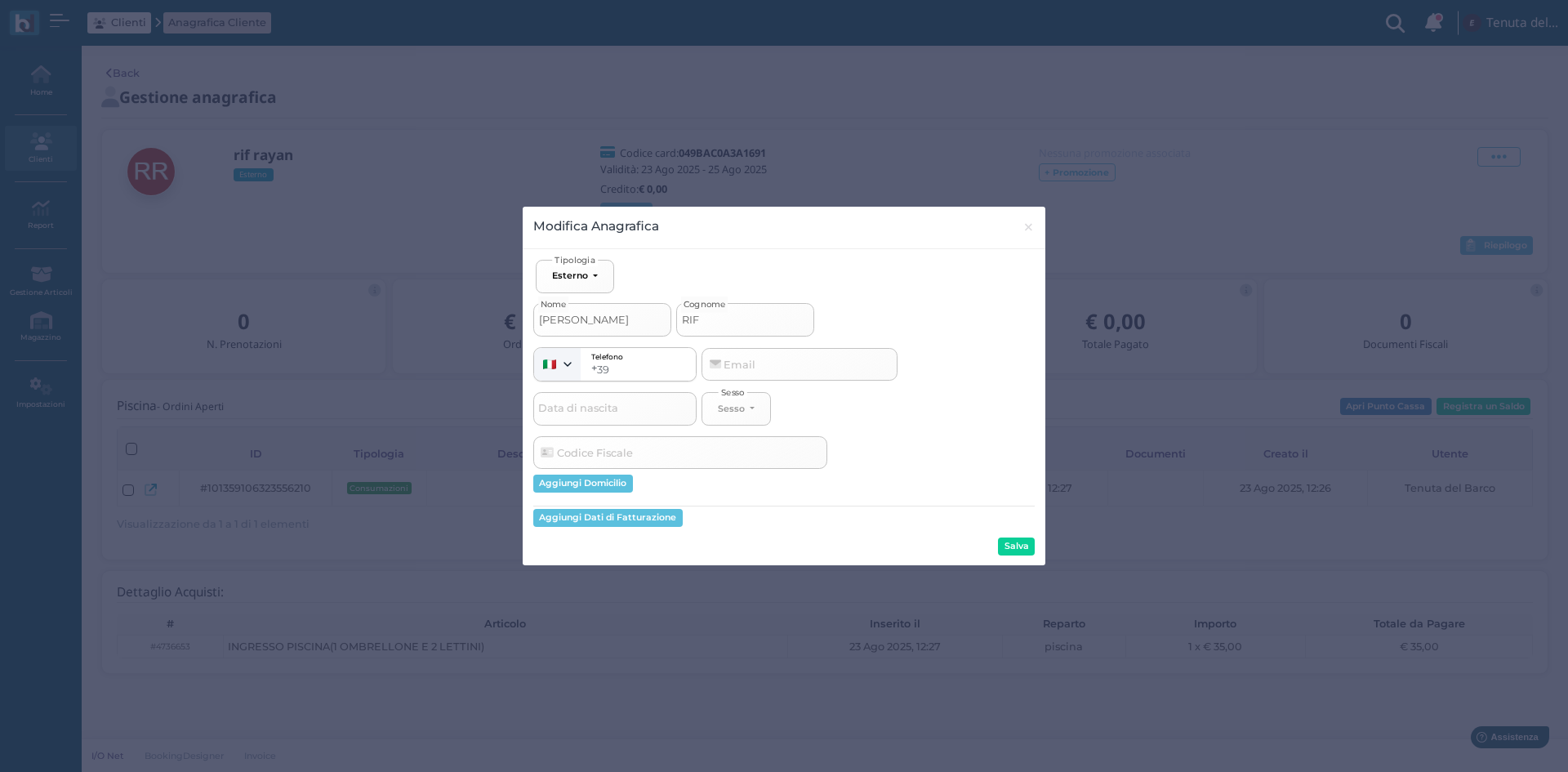
type input "RIF"
select select
type input "RIF R"
select select
type input "RIF RA"
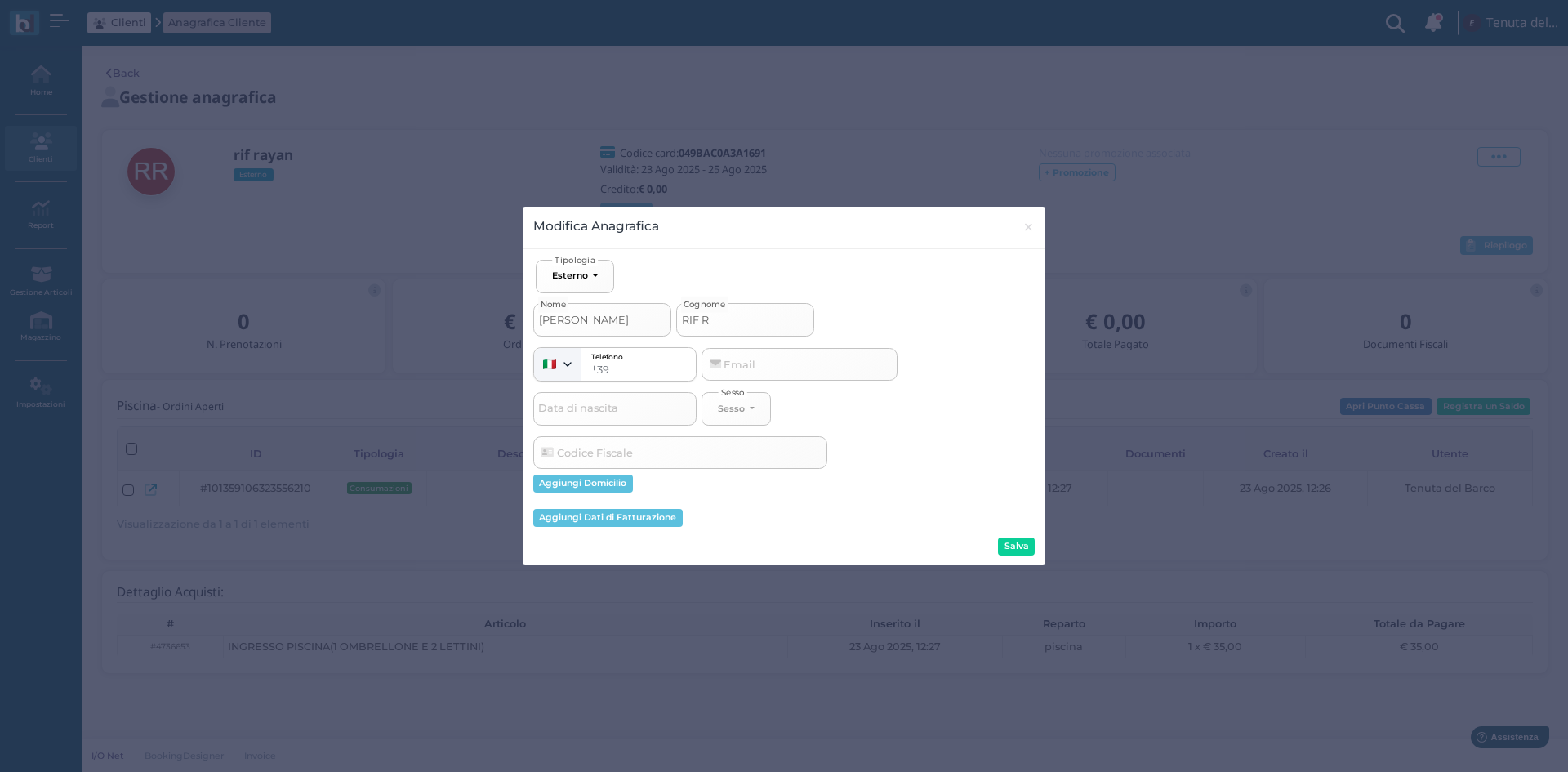
select select
type input "RIF RAY"
select select
type input "RIF RAYA"
select select
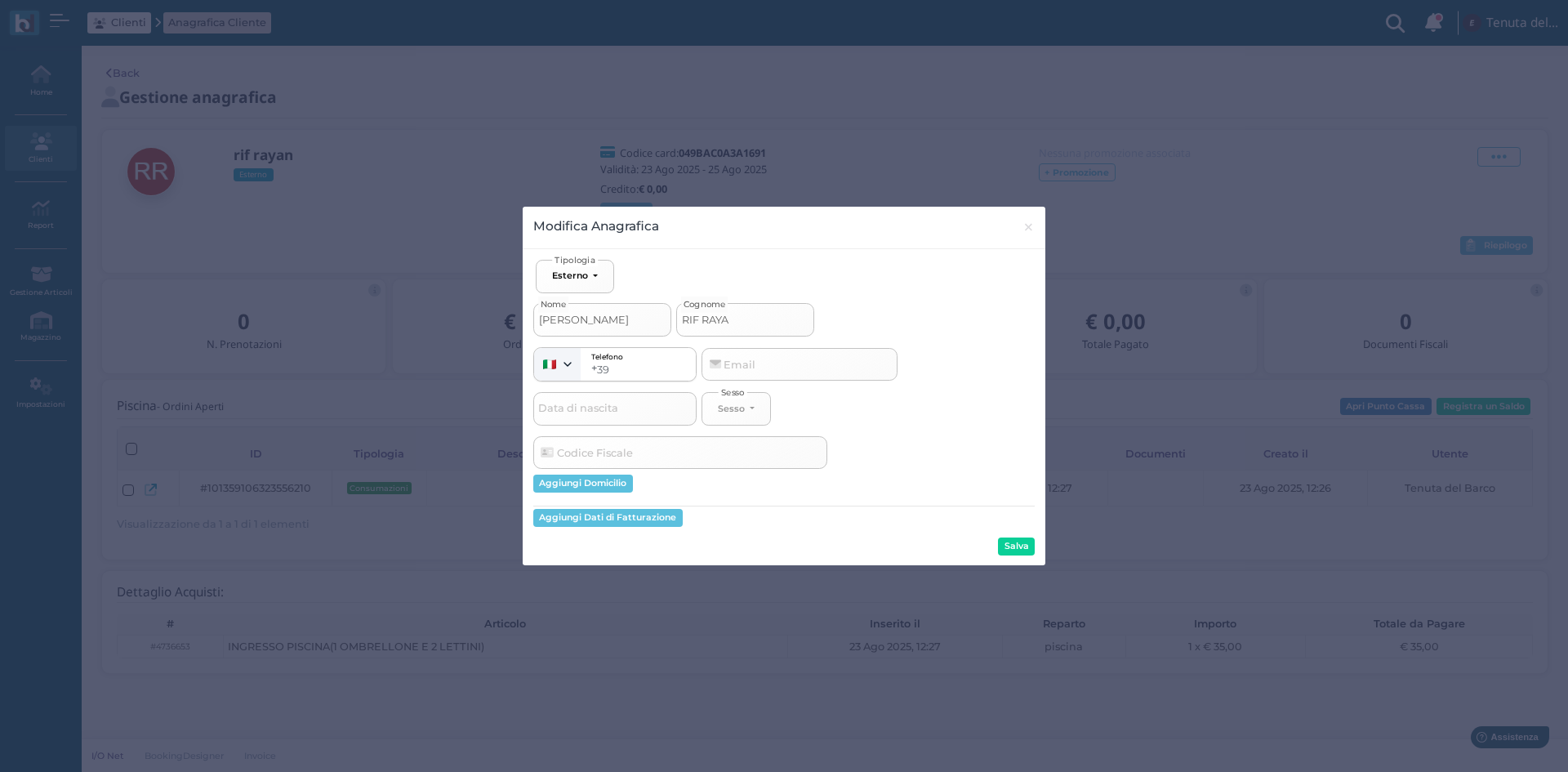
type input "RIF RAYAN"
select select
type input "RIF RAYAN"
click at [1018, 545] on button "Salva" at bounding box center [1016, 547] width 37 height 18
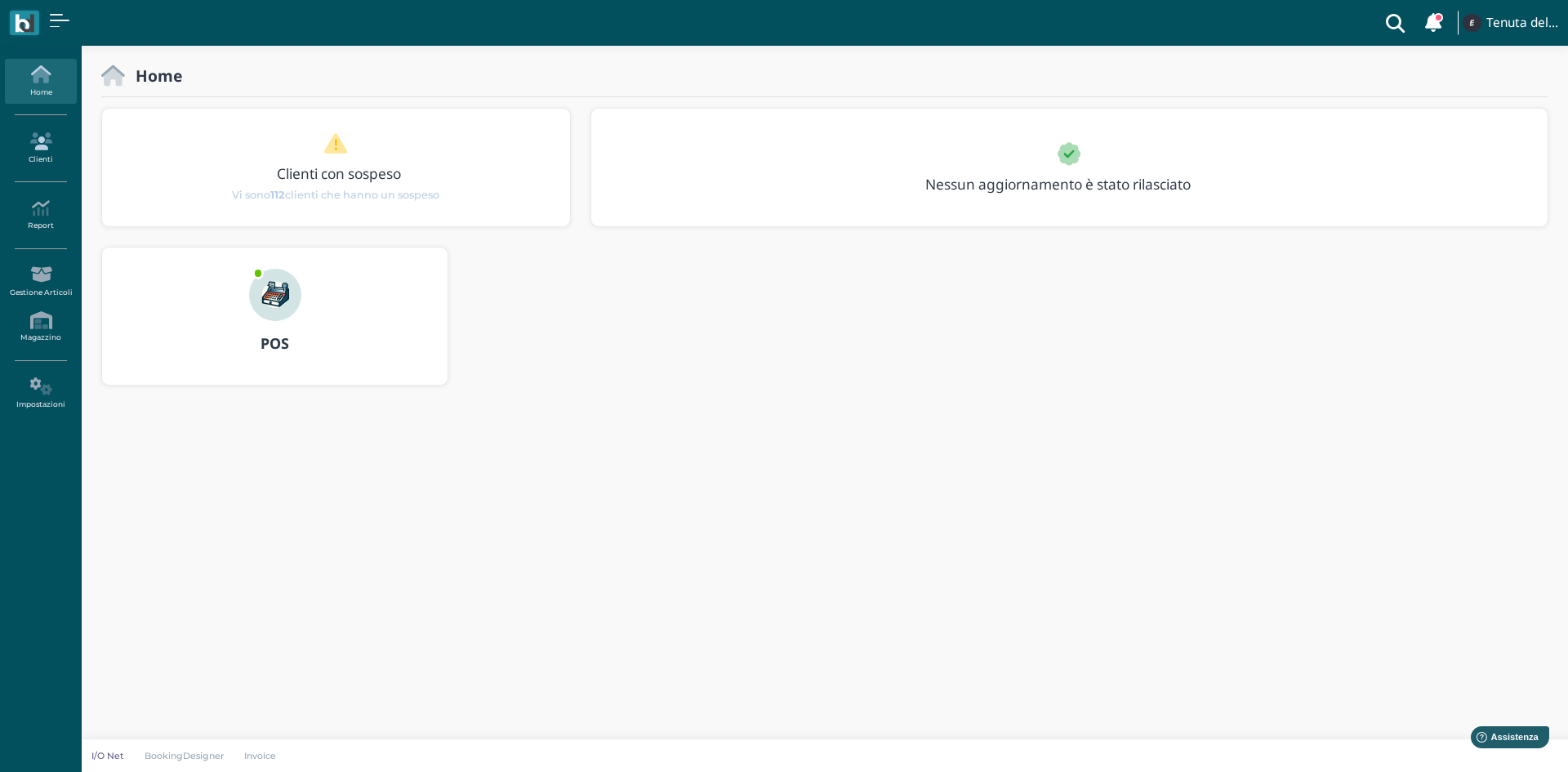
click at [37, 141] on icon at bounding box center [40, 142] width 71 height 18
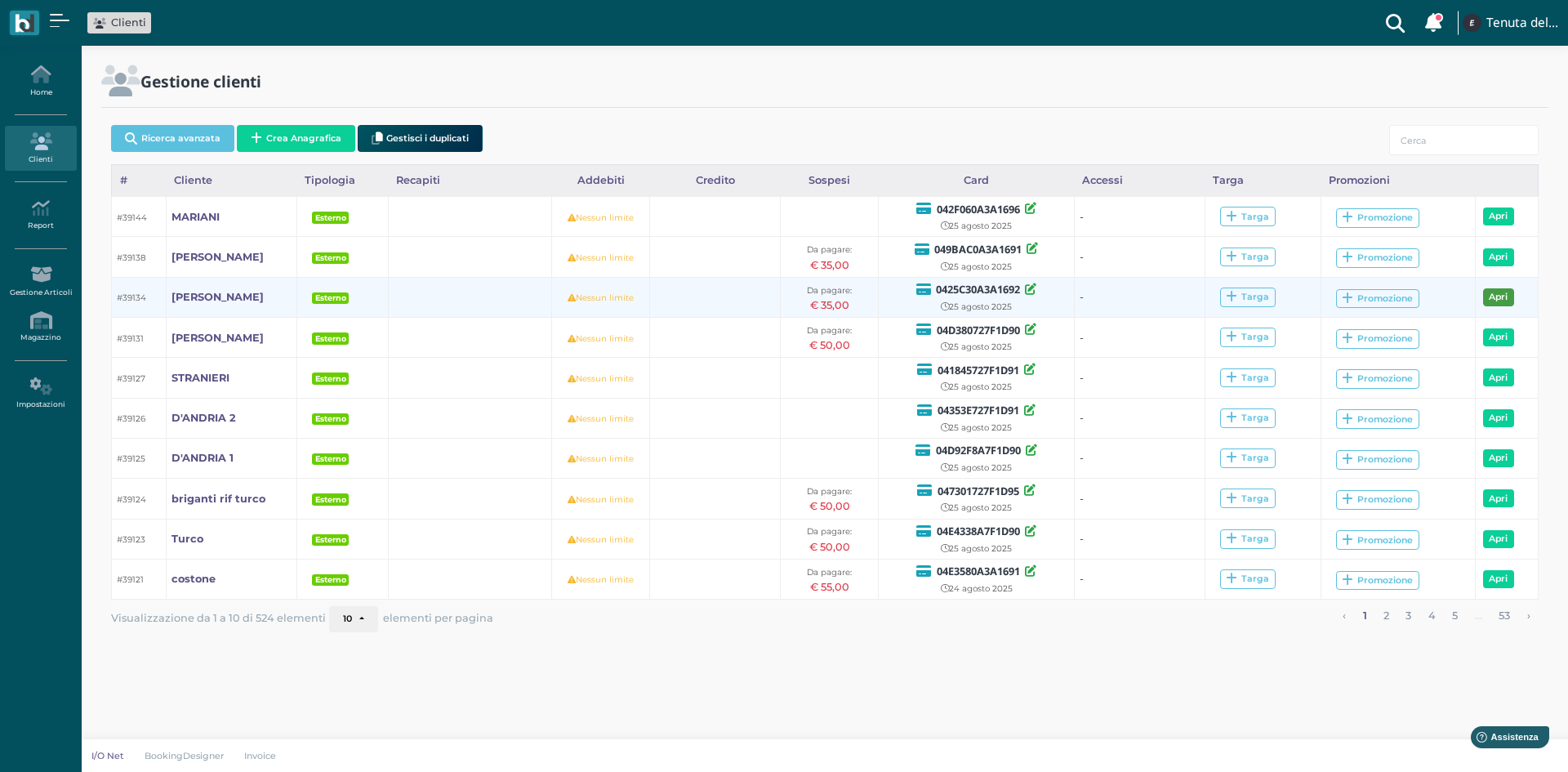
click at [1505, 293] on link "Apri" at bounding box center [1498, 298] width 31 height 18
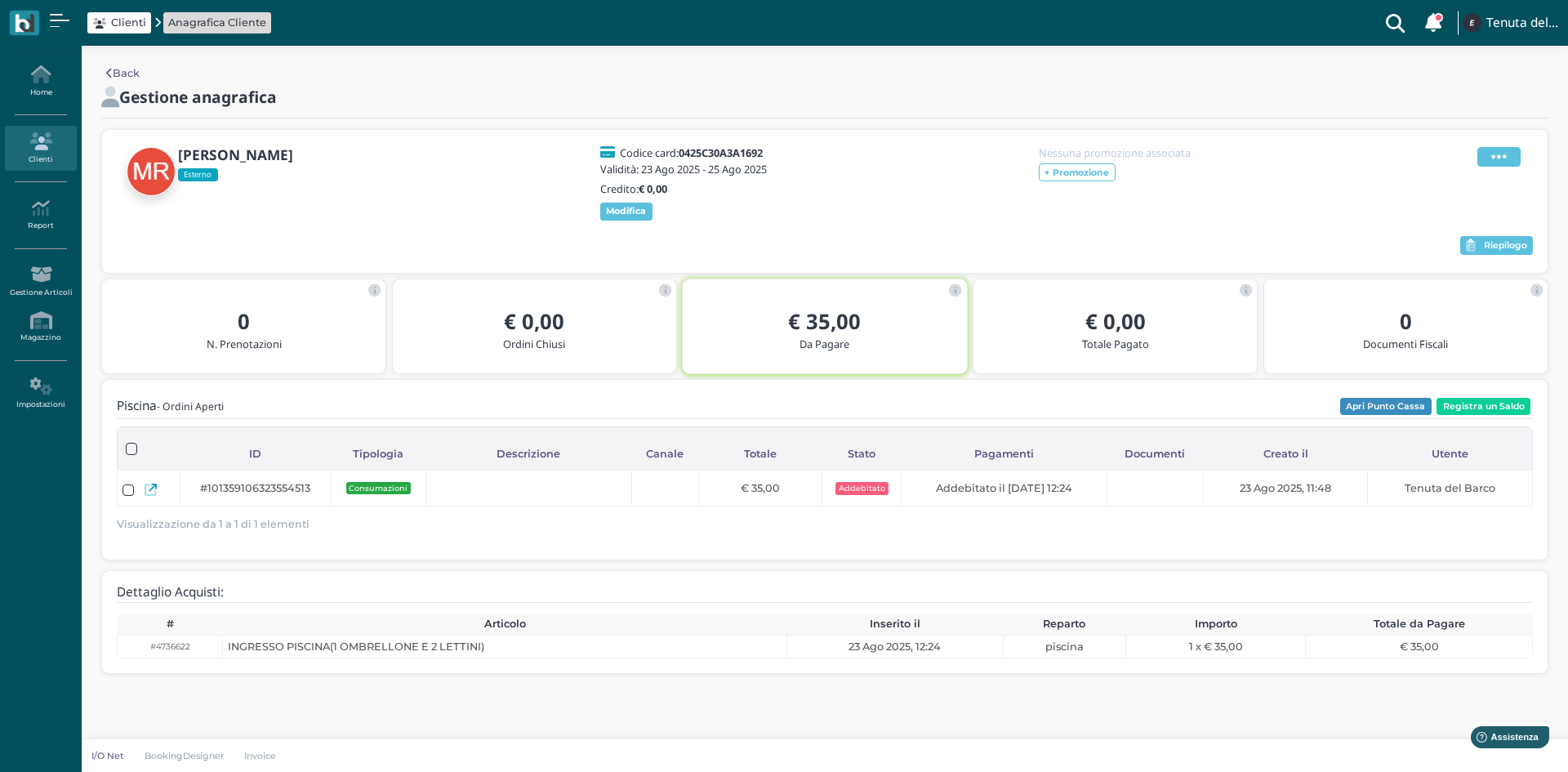
click at [1510, 147] on span at bounding box center [1499, 157] width 43 height 20
click at [1439, 178] on span "Modifica" at bounding box center [1449, 177] width 46 height 16
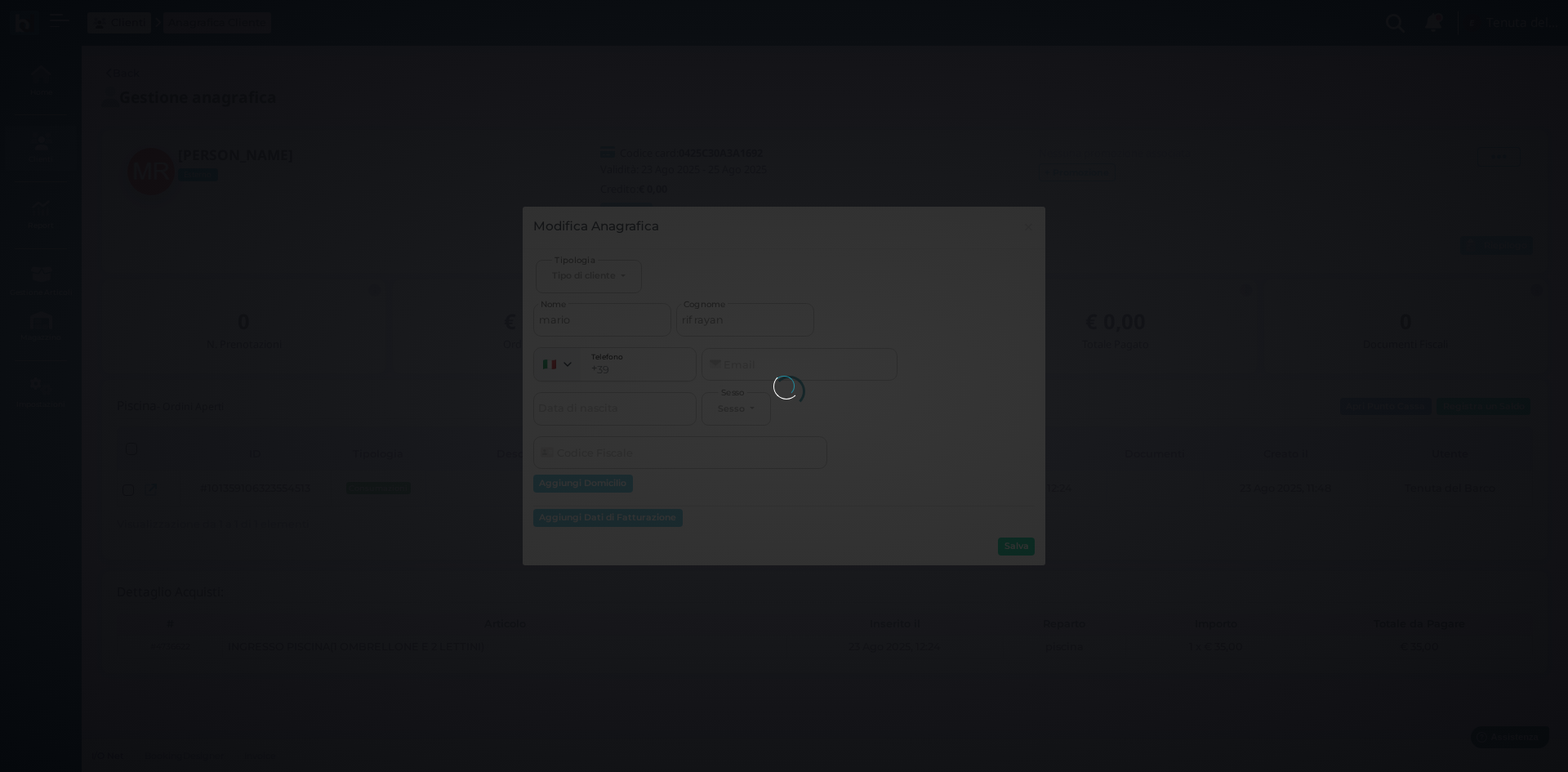
select select
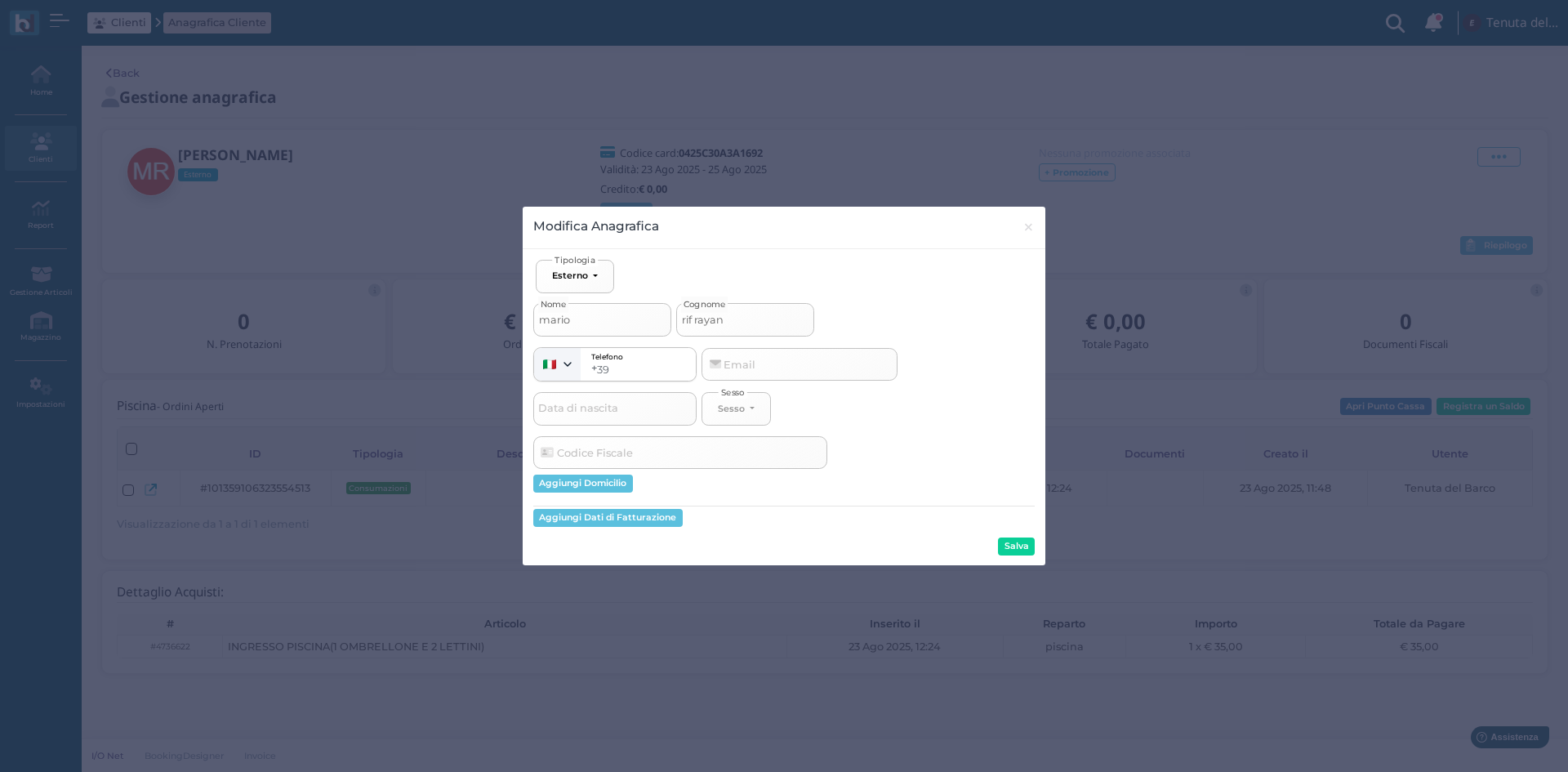
click at [563, 313] on input "mario" at bounding box center [603, 318] width 138 height 33
type input "maro"
select select
type input "marCo"
select select
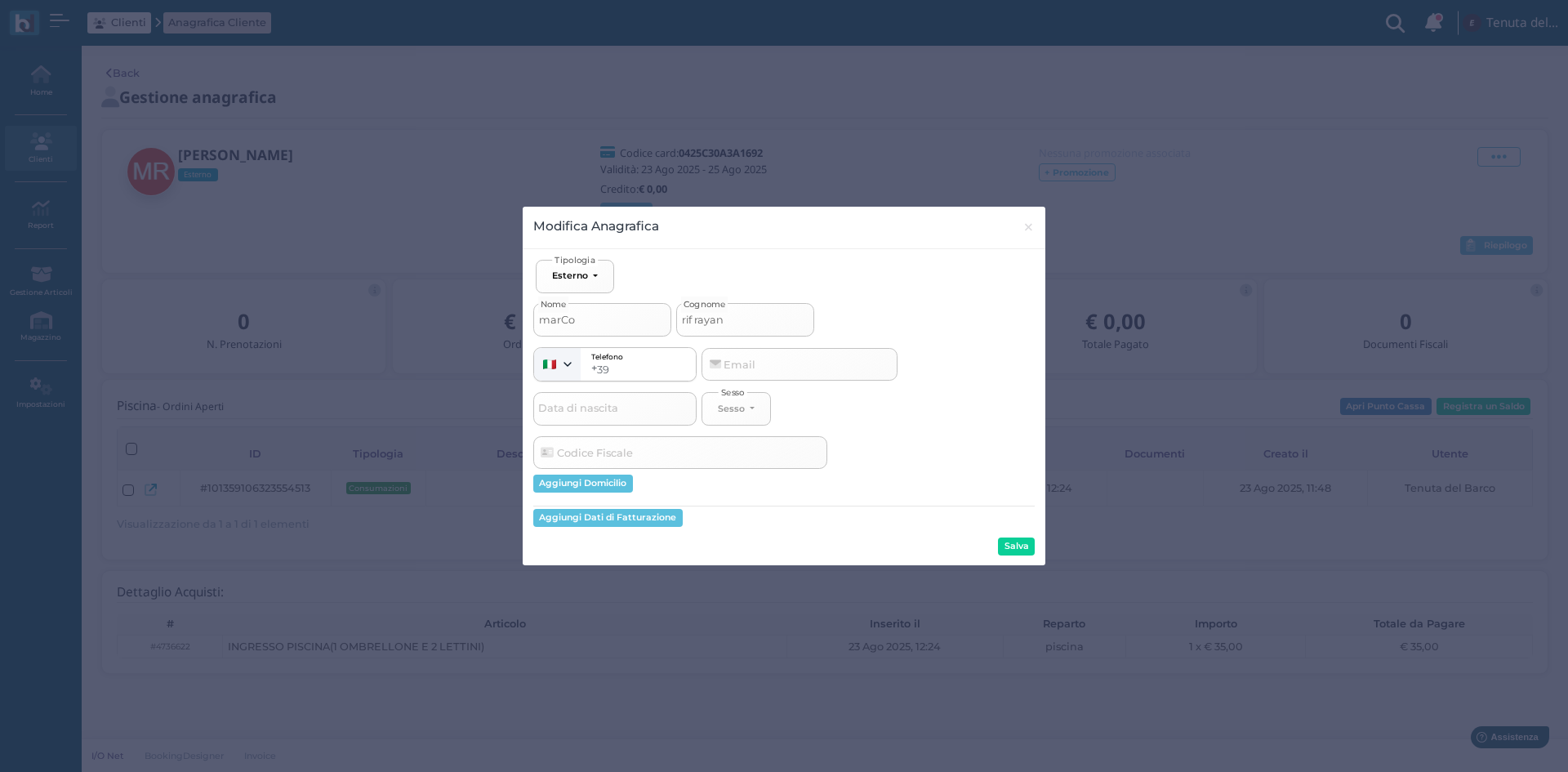
type input "maro"
select select
type input "marco"
select select
type input "marco"
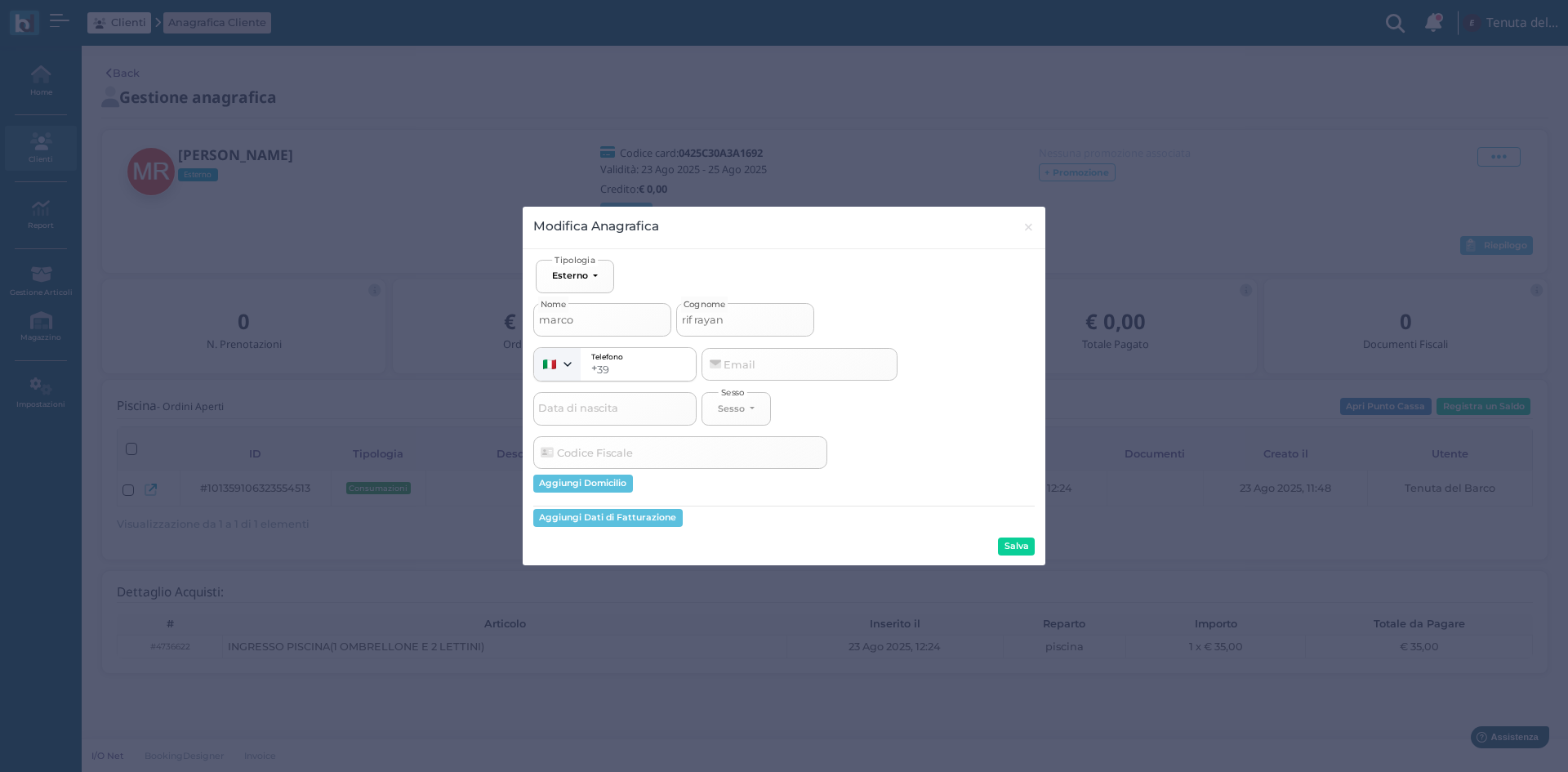
click at [1025, 549] on button "Salva" at bounding box center [1016, 547] width 37 height 18
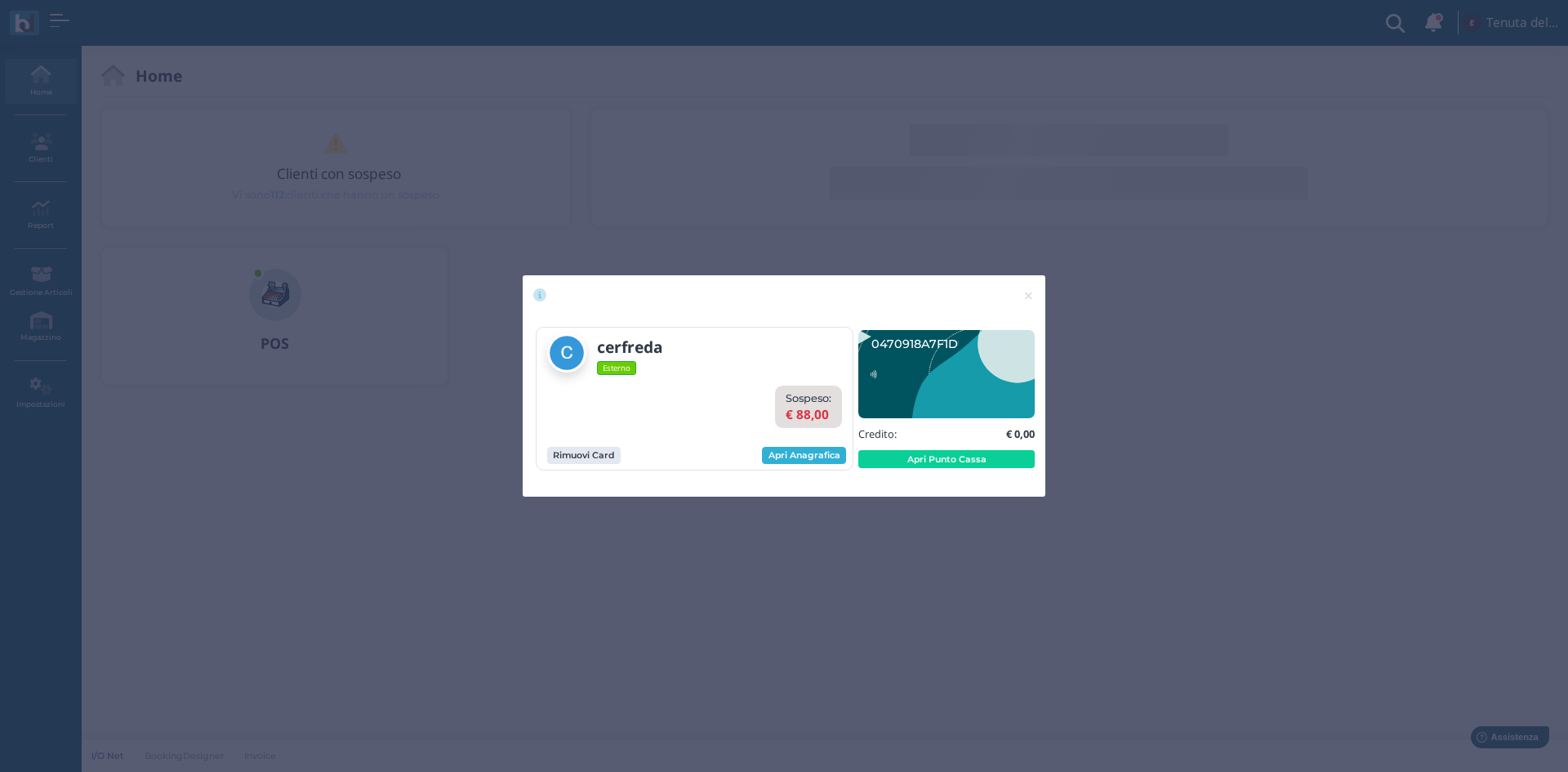
click at [829, 449] on link "Apri Anagrafica" at bounding box center [804, 456] width 84 height 18
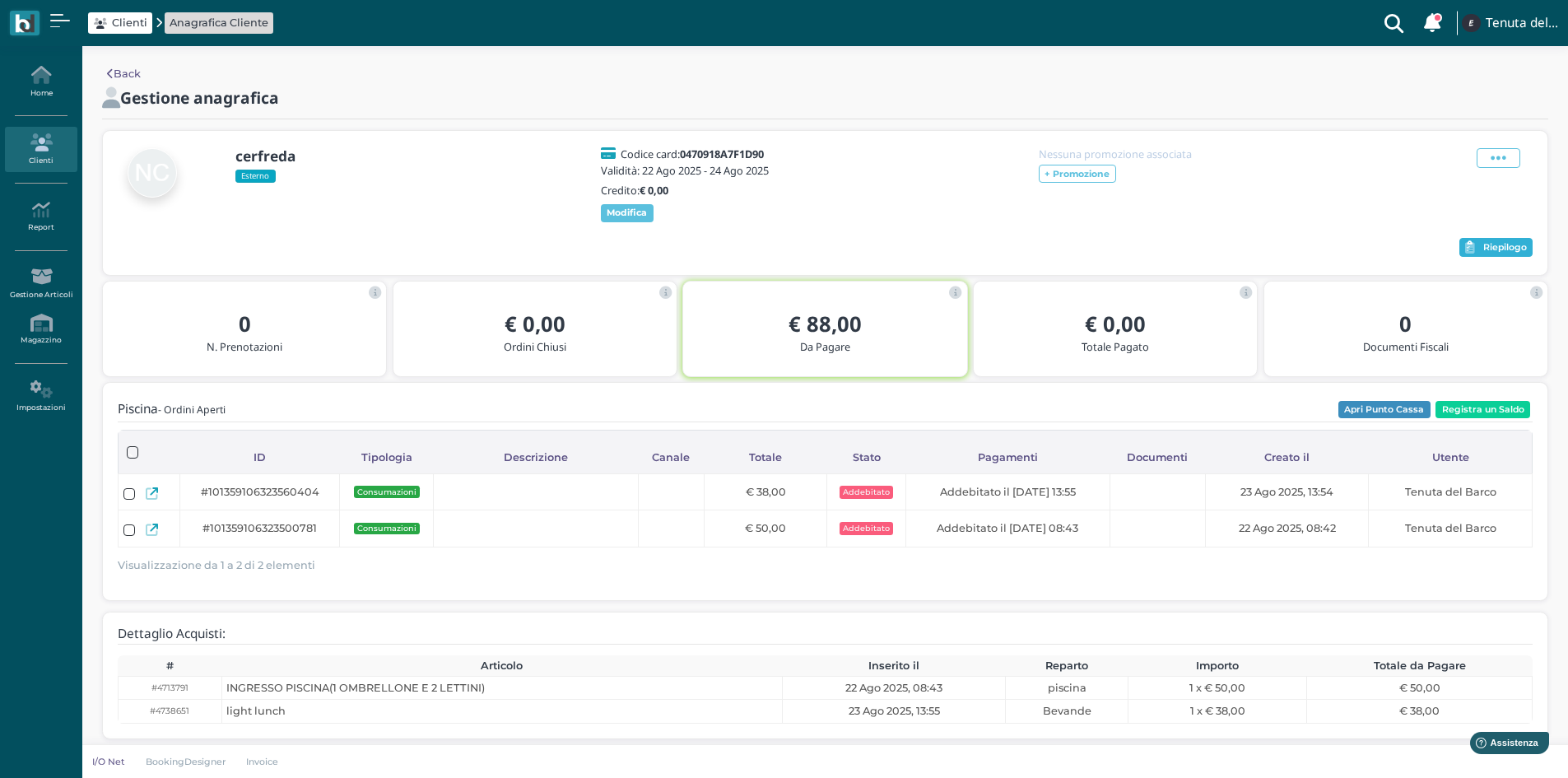
click at [1496, 249] on button "Riepilogo" at bounding box center [1496, 248] width 73 height 20
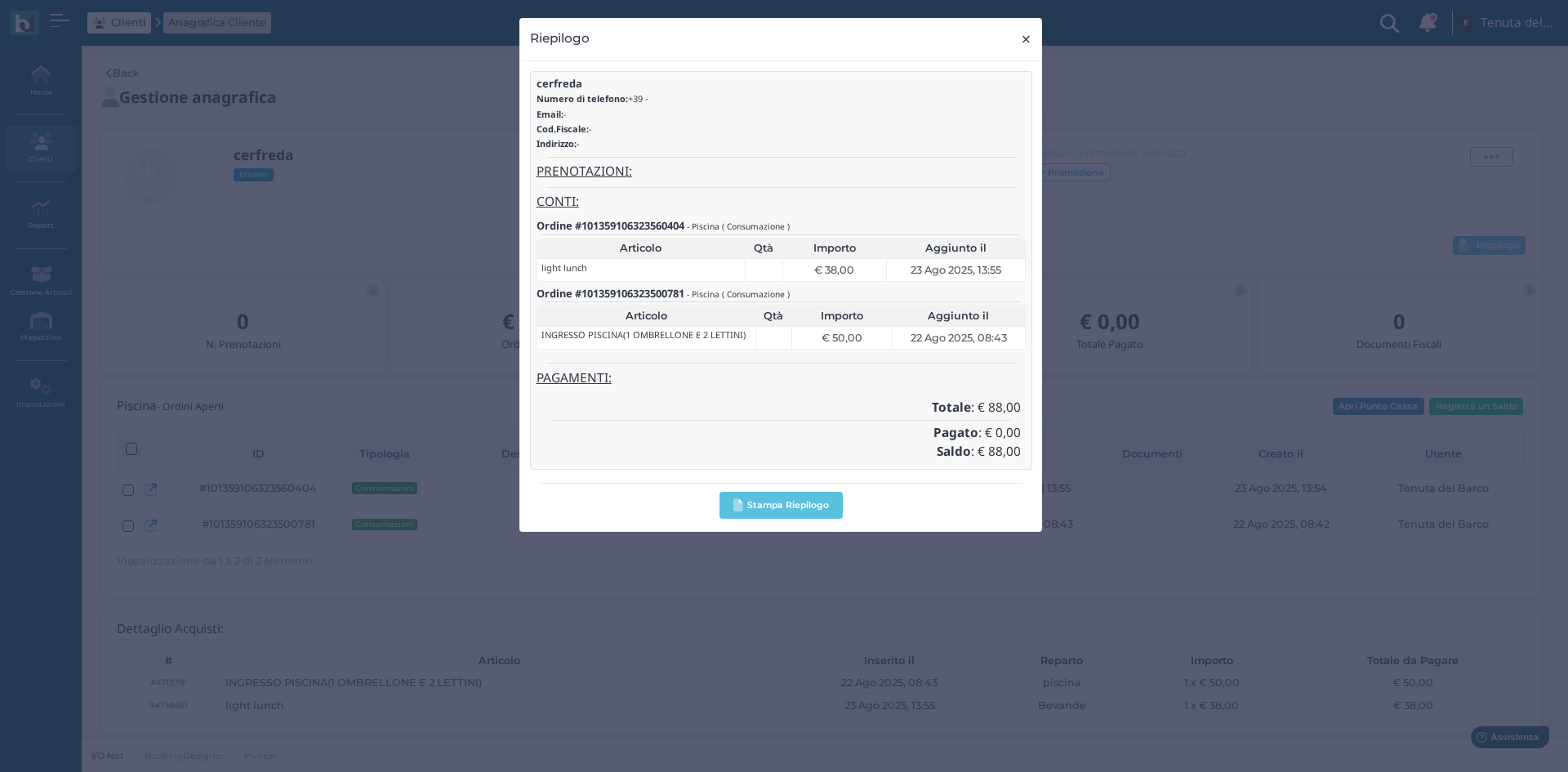
click at [1027, 39] on span "×" at bounding box center [1026, 38] width 13 height 21
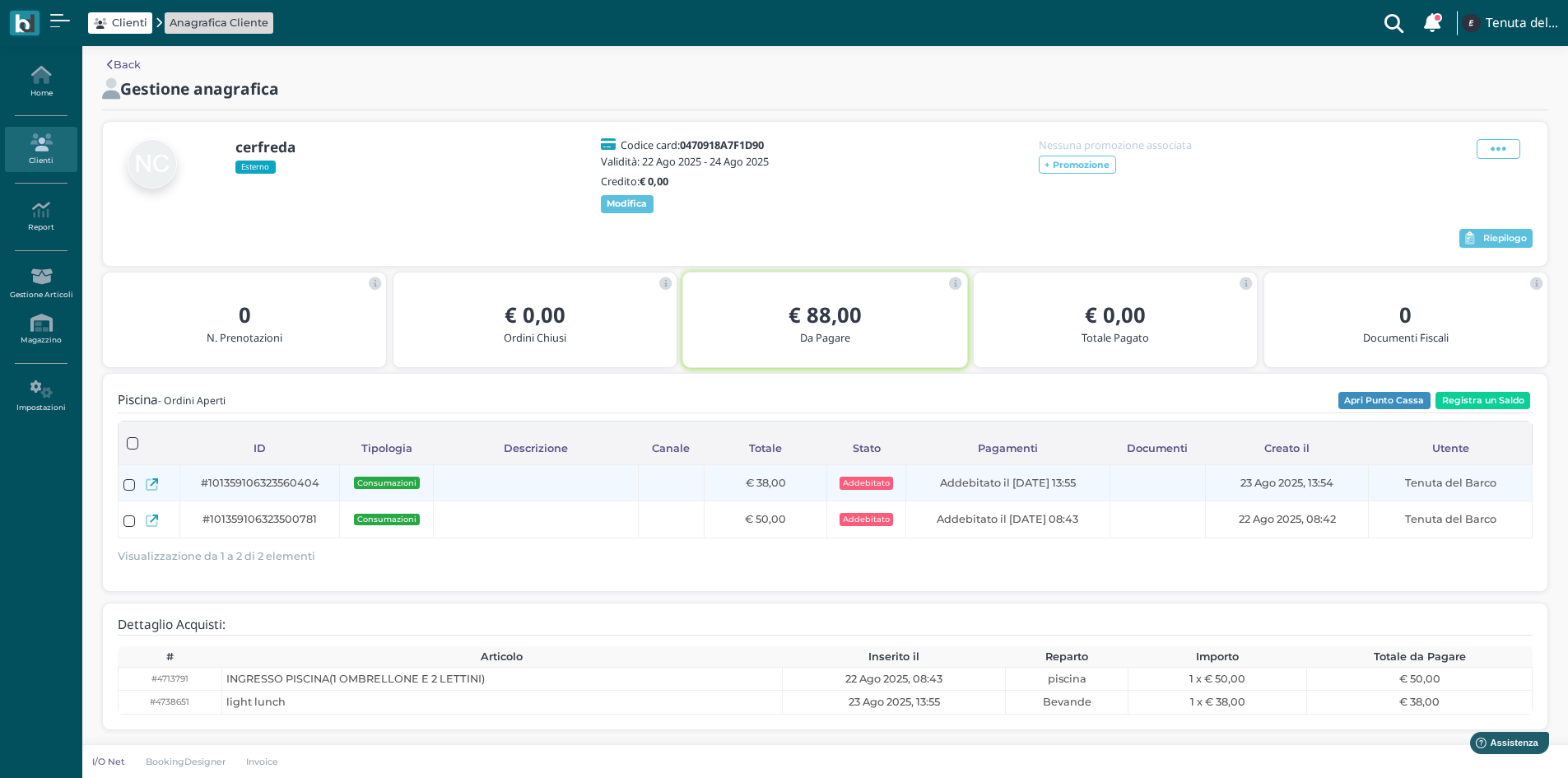
scroll to position [20, 0]
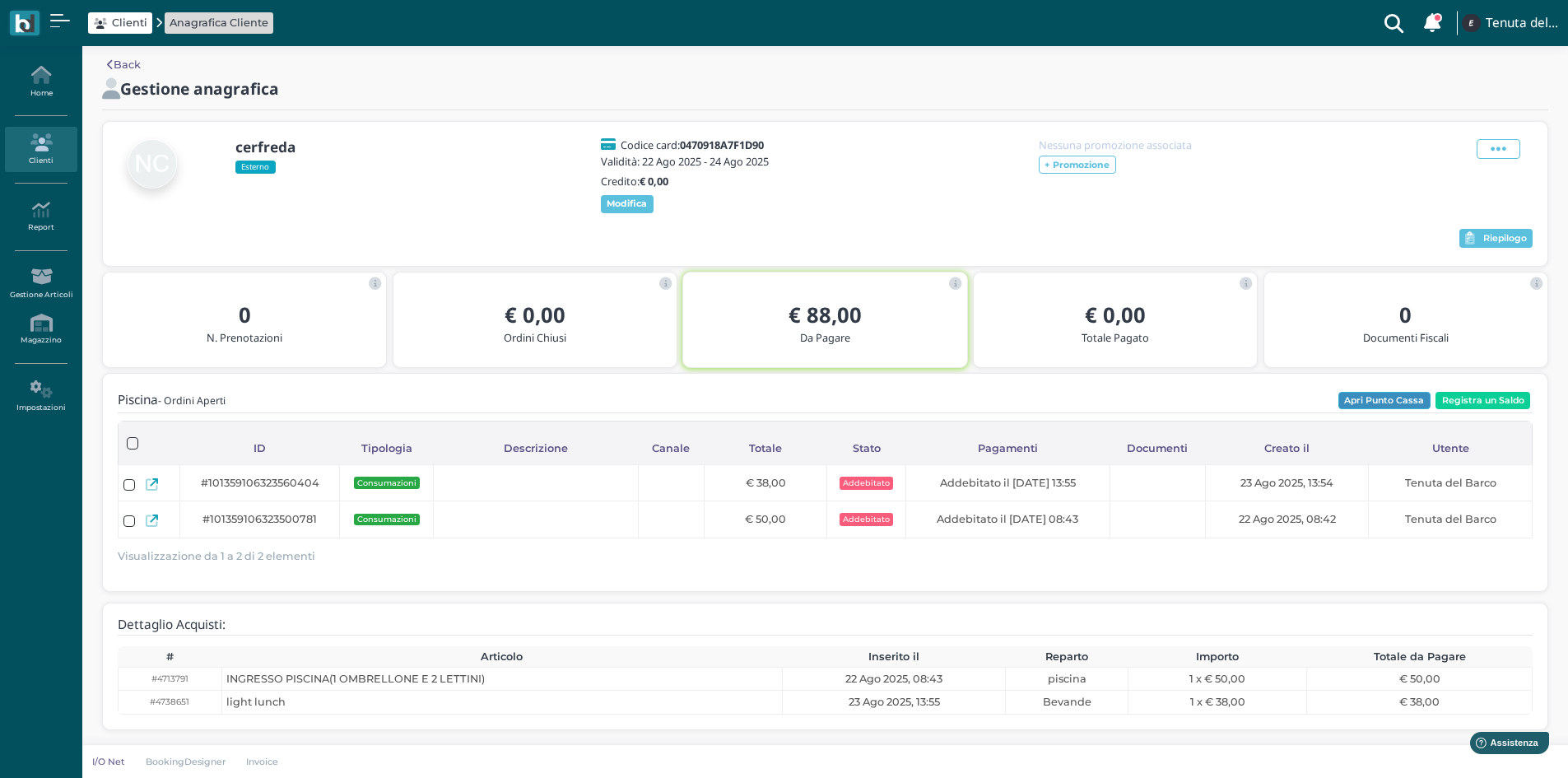
click at [1392, 397] on button "Apri Punto Cassa" at bounding box center [1385, 401] width 92 height 18
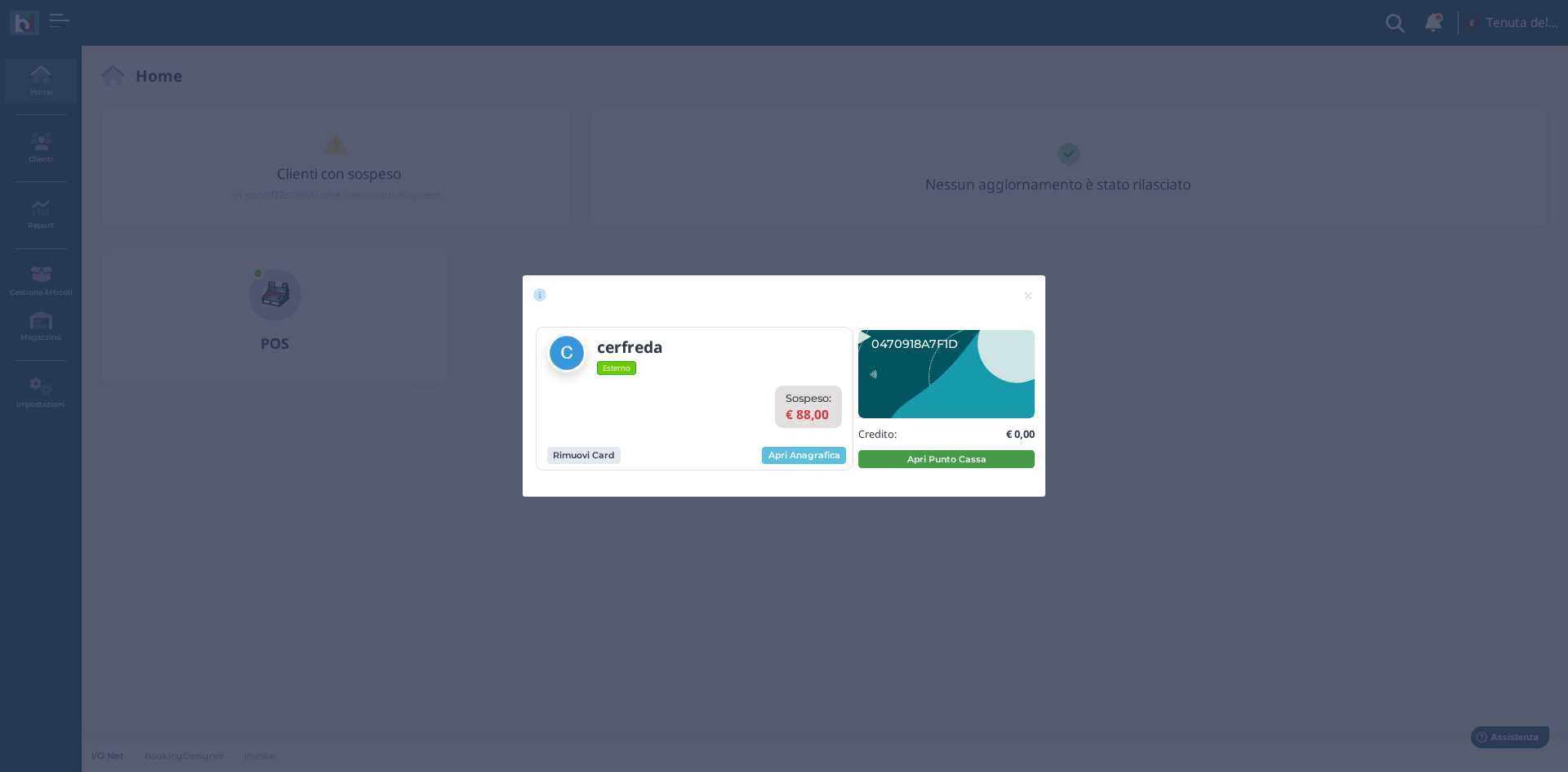
click at [944, 461] on button "Apri Punto Cassa" at bounding box center [947, 459] width 177 height 18
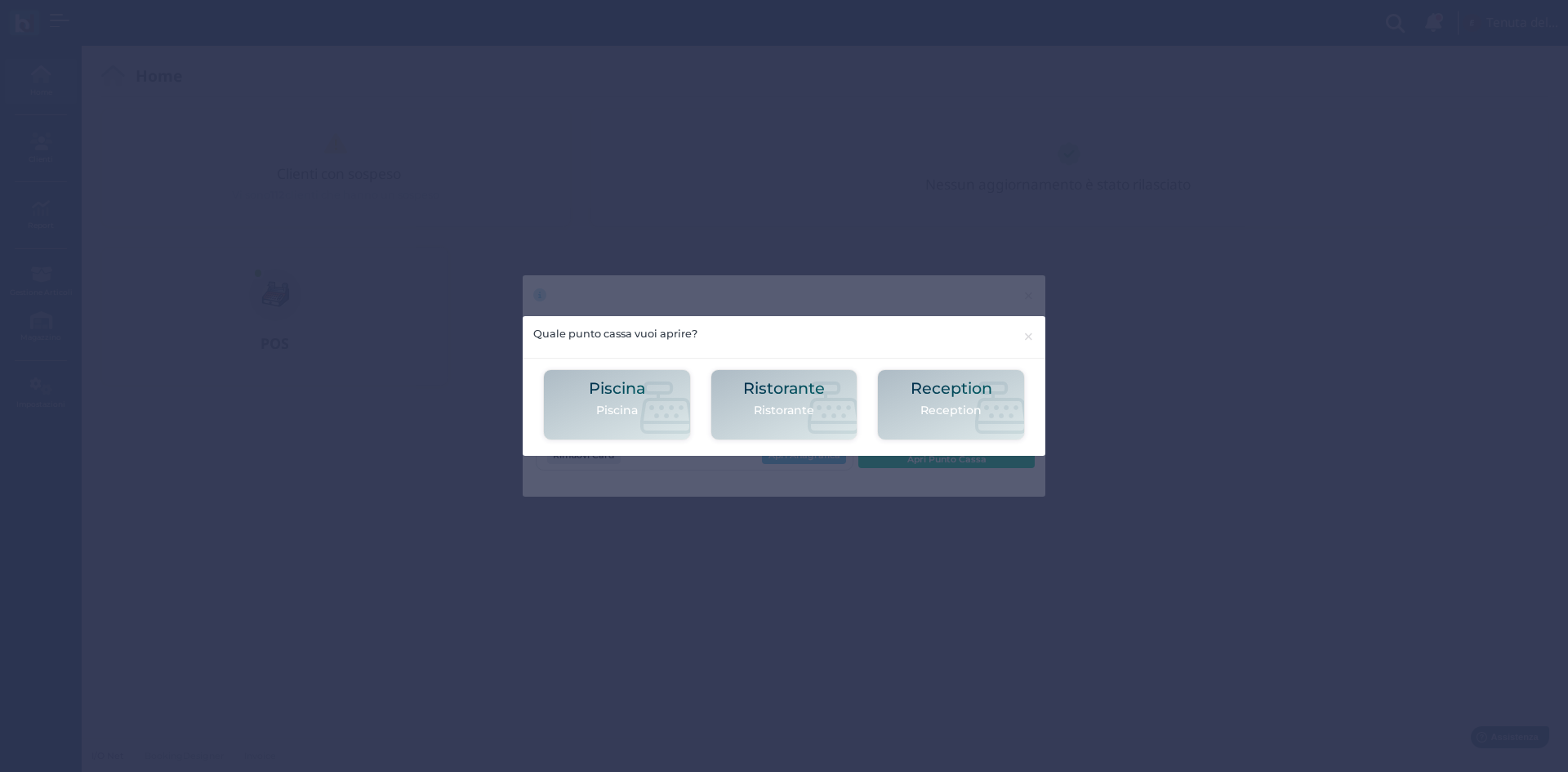
click at [1026, 296] on div "Quale punto cassa vuoi aprire? × Piscina Piscina Ristorante Ristorante Receptio…" at bounding box center [784, 386] width 1568 height 772
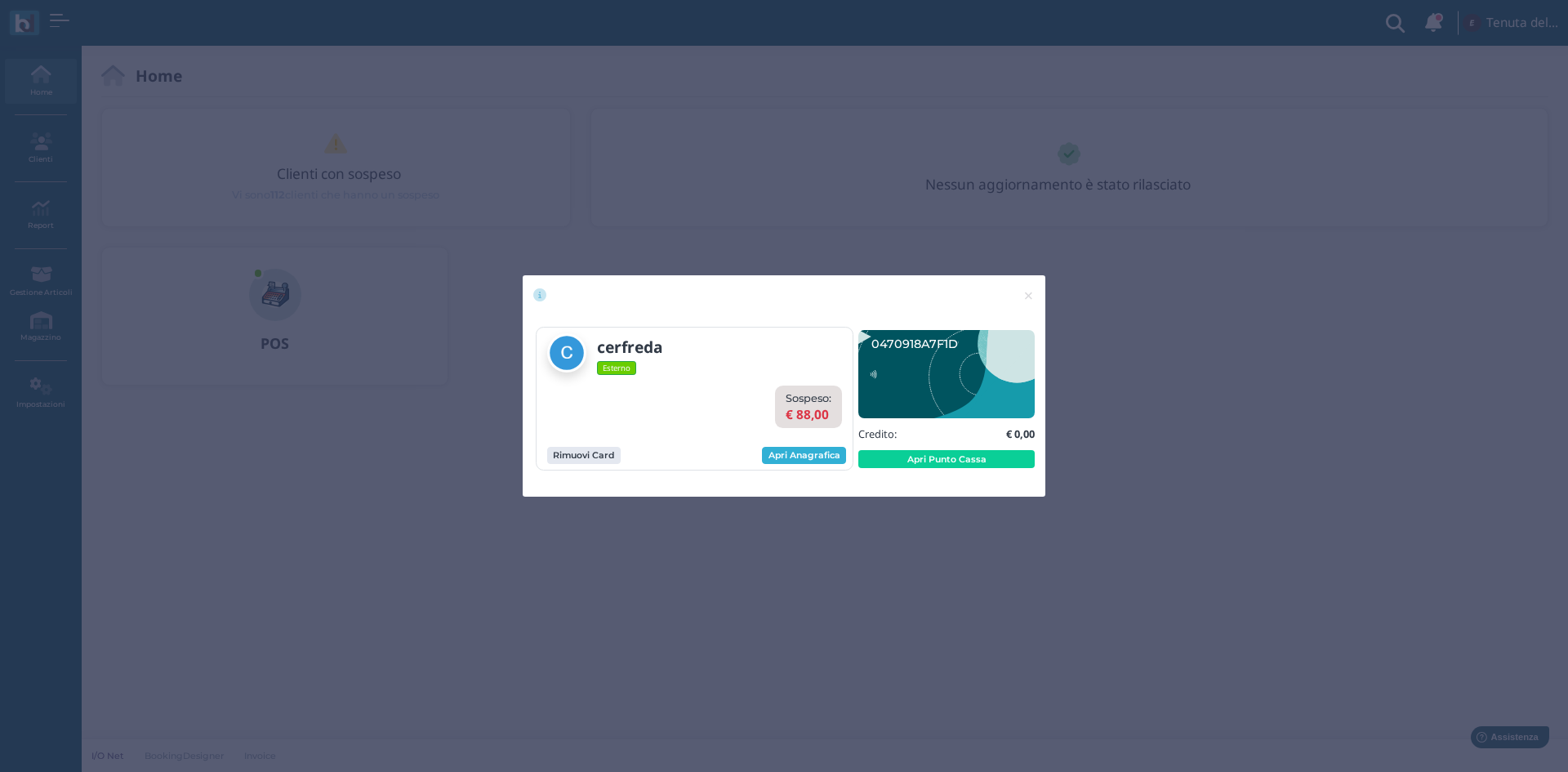
click at [808, 451] on link "Apri Anagrafica" at bounding box center [804, 456] width 84 height 18
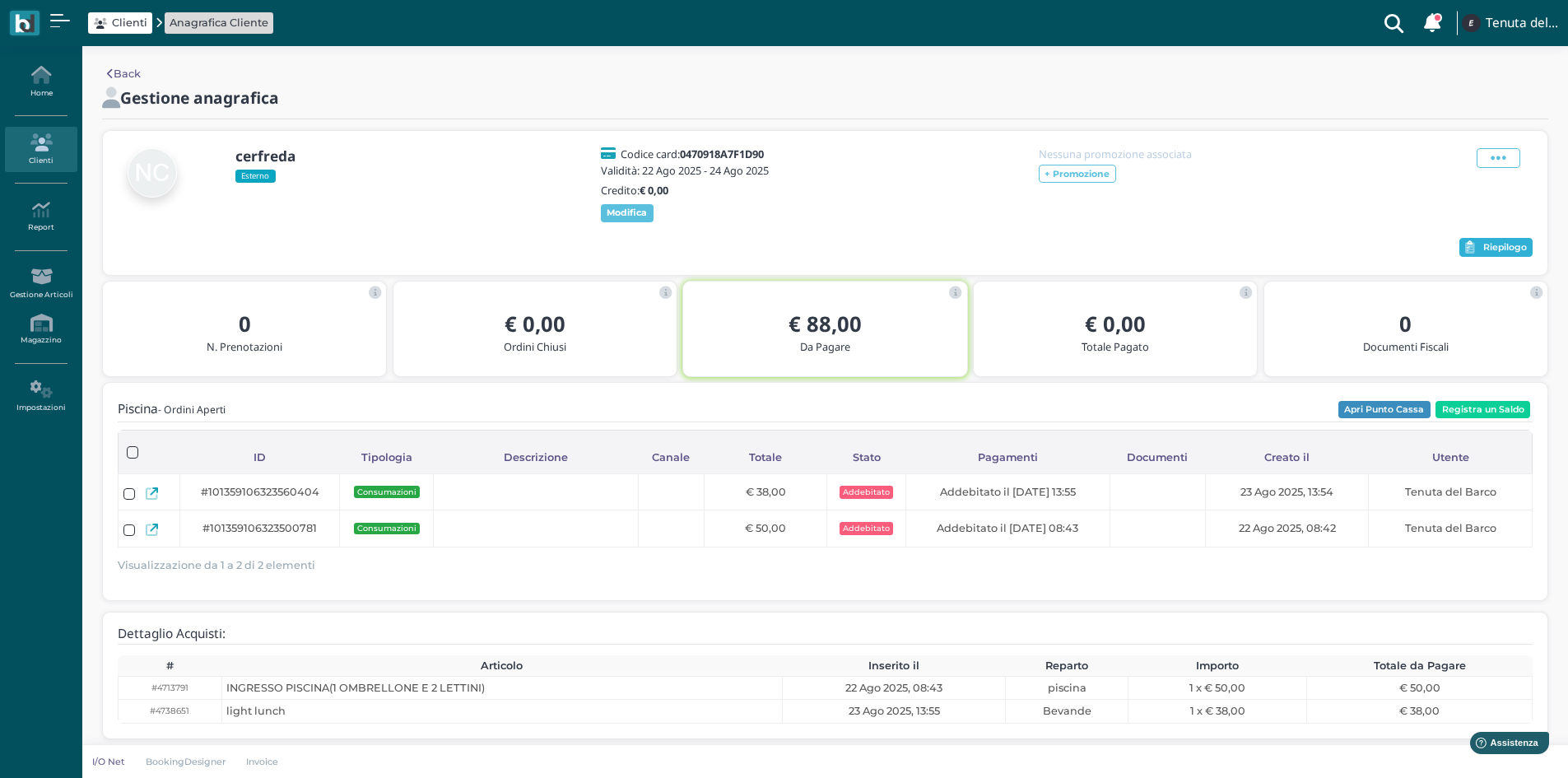
click at [1518, 254] on span "Riepilogo" at bounding box center [1505, 248] width 44 height 12
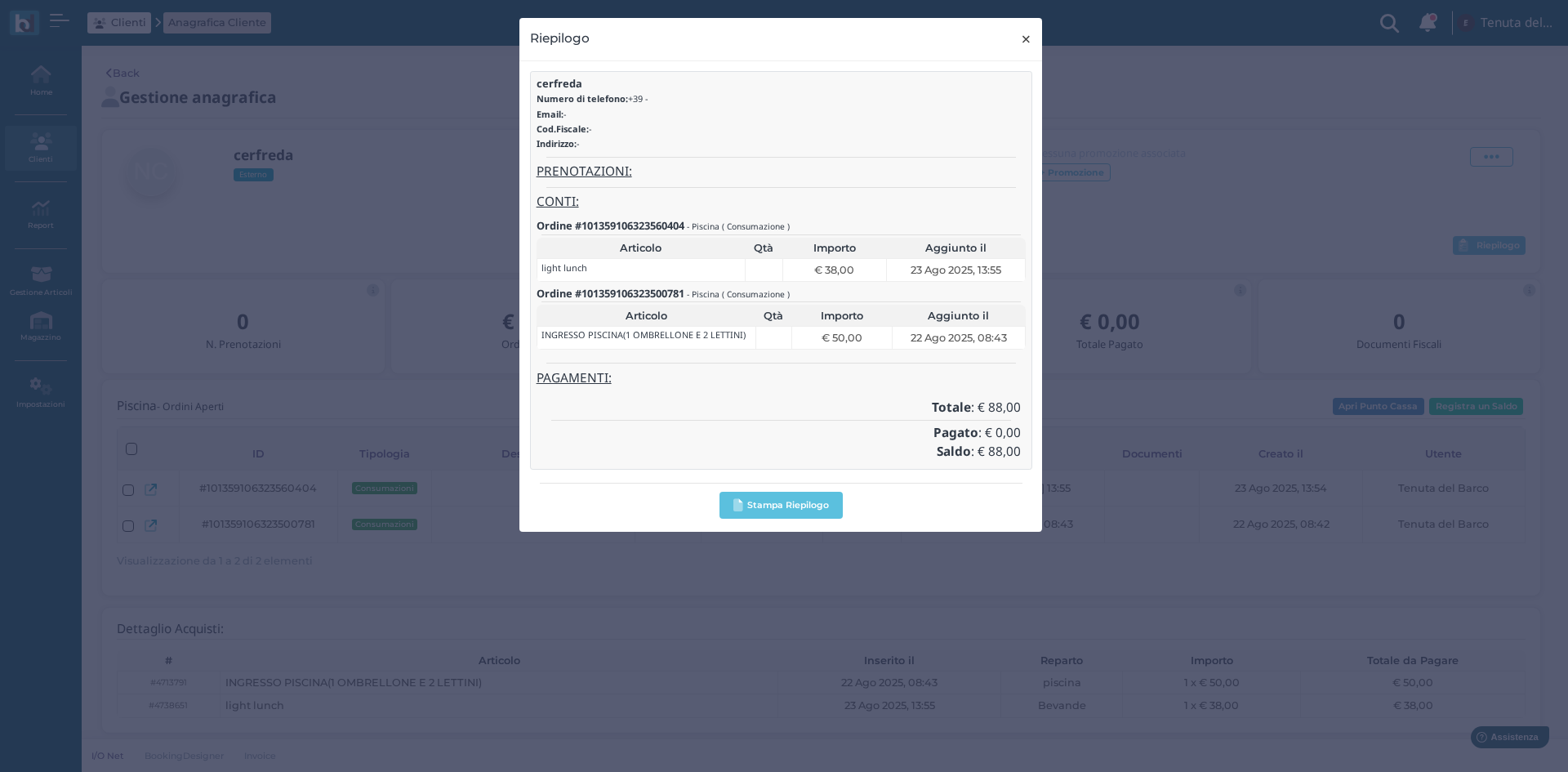
click at [1024, 43] on span "×" at bounding box center [1026, 38] width 13 height 21
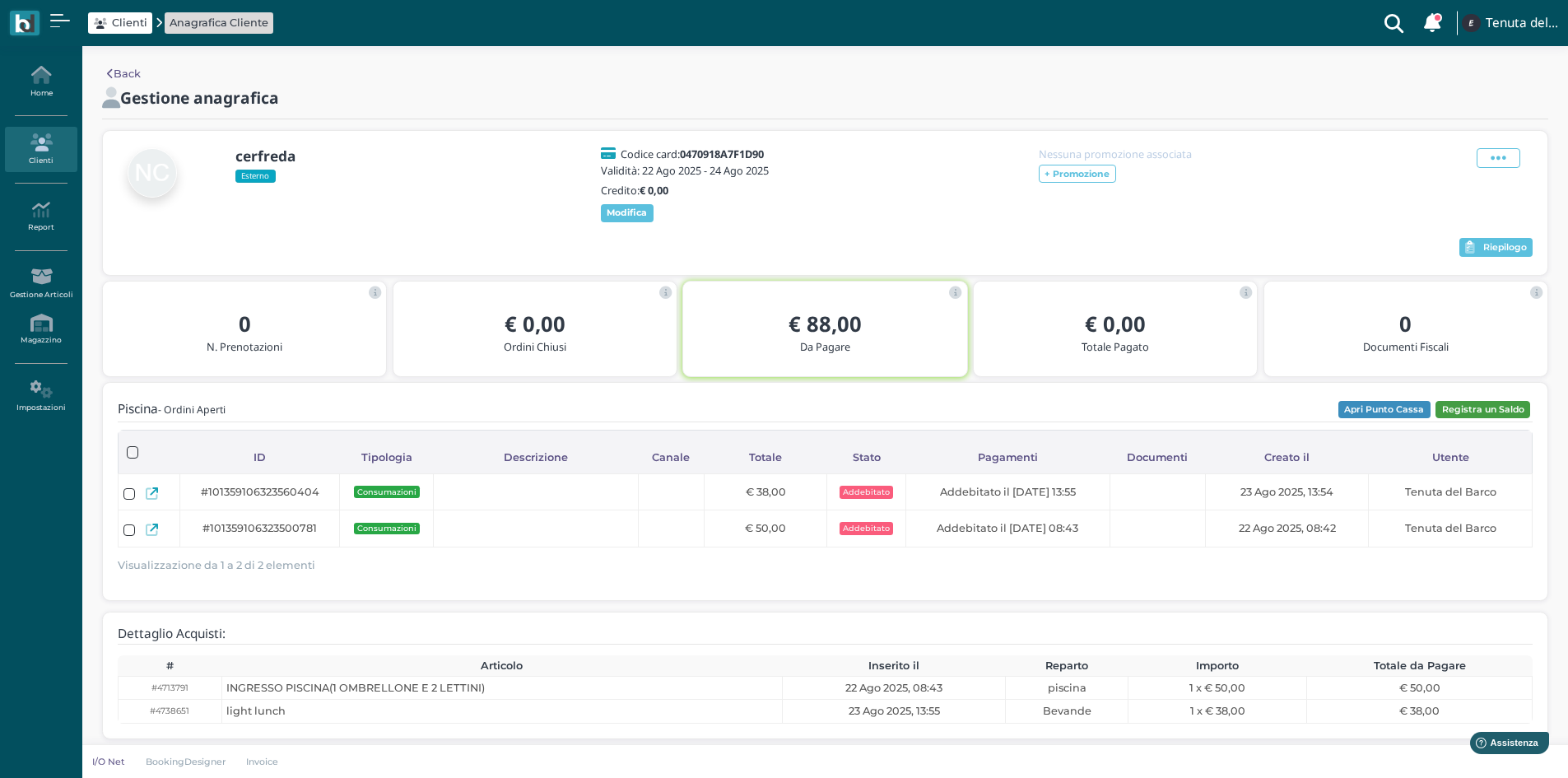
click at [1466, 419] on button "Registra un Saldo" at bounding box center [1483, 410] width 95 height 18
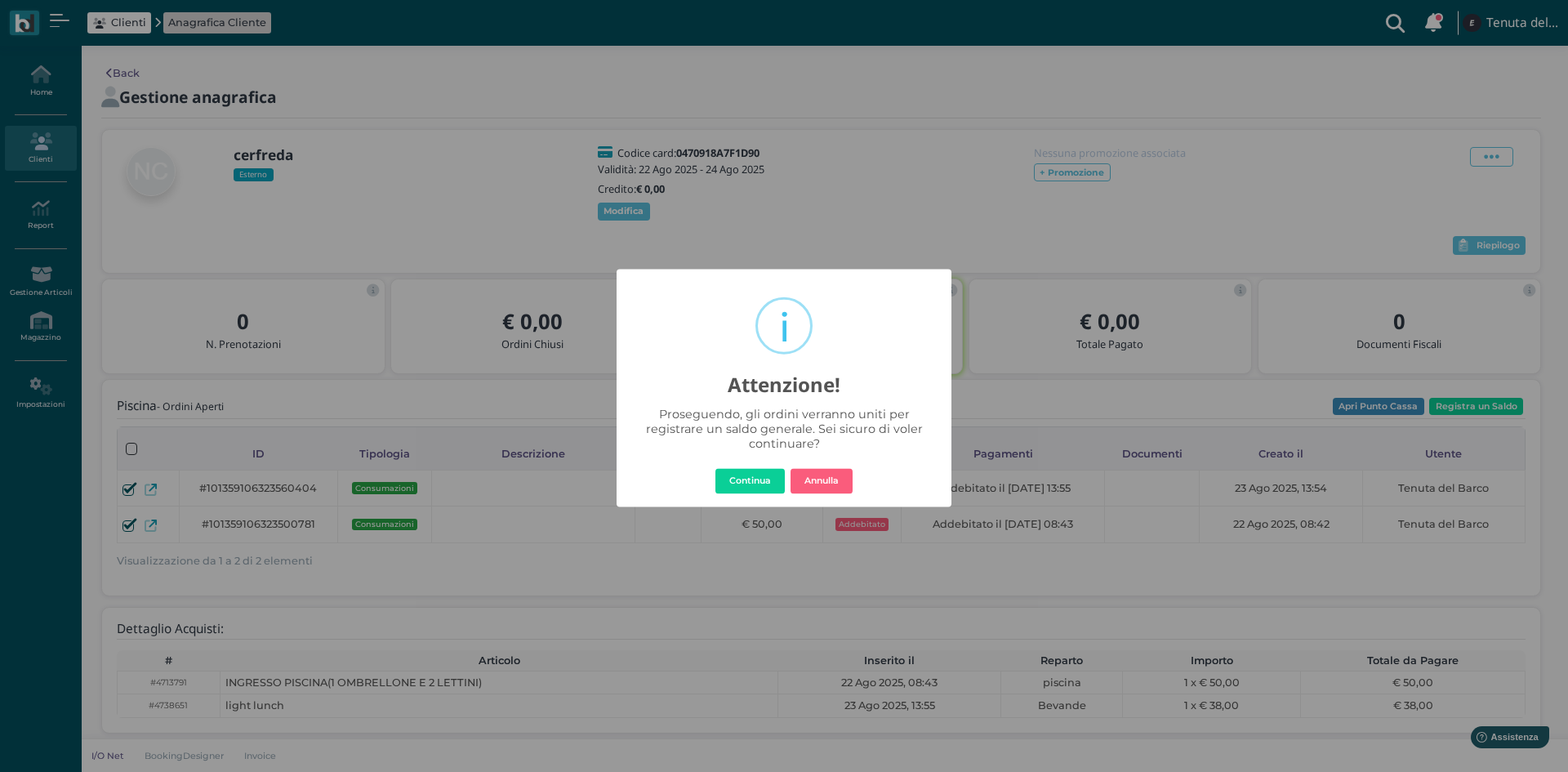
click at [1475, 410] on div "× i Attenzione! Proseguendo, gli ordini verranno uniti per registrare un saldo …" at bounding box center [784, 386] width 1568 height 772
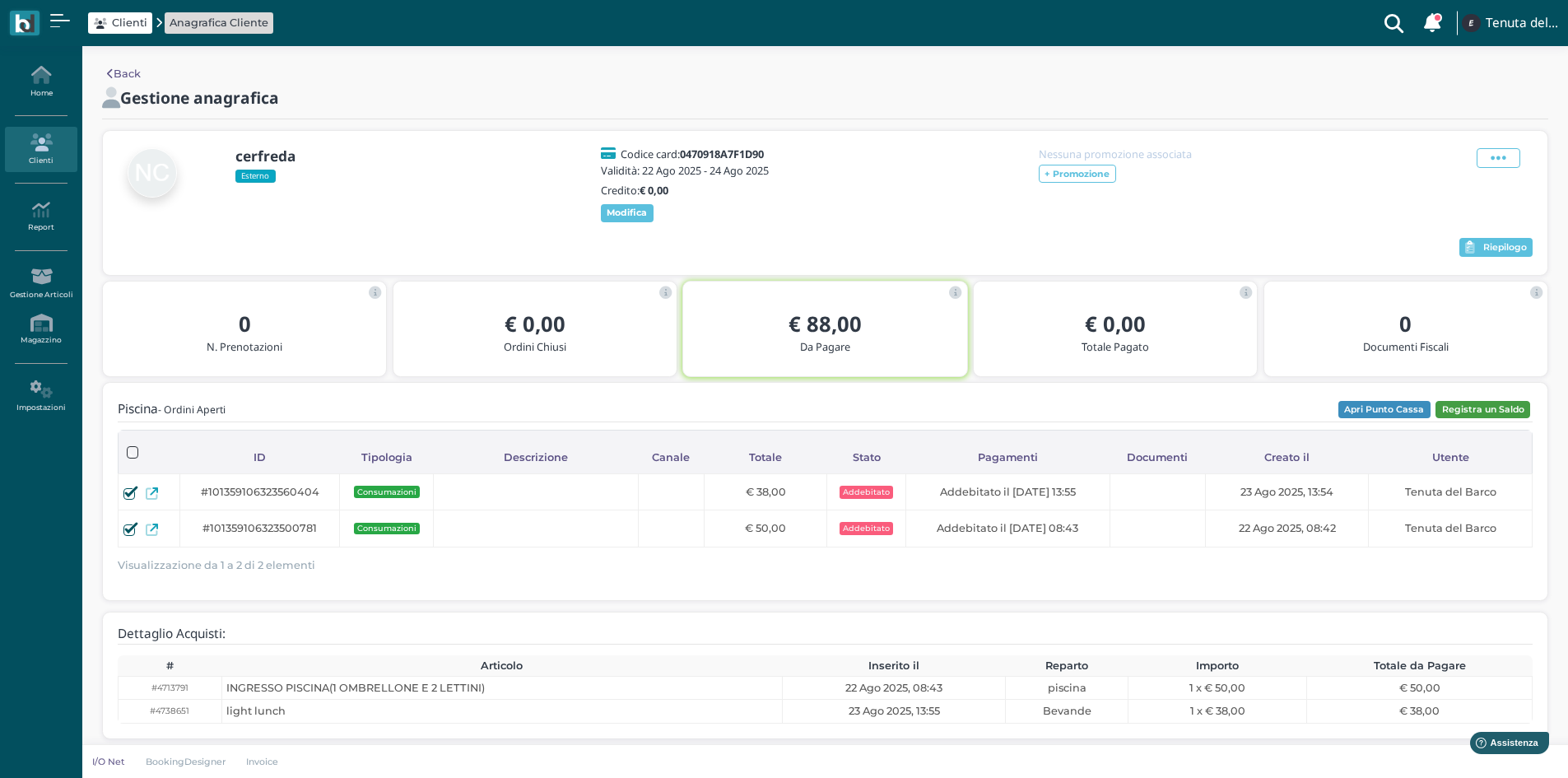
click at [1466, 419] on button "Registra un Saldo" at bounding box center [1483, 410] width 95 height 18
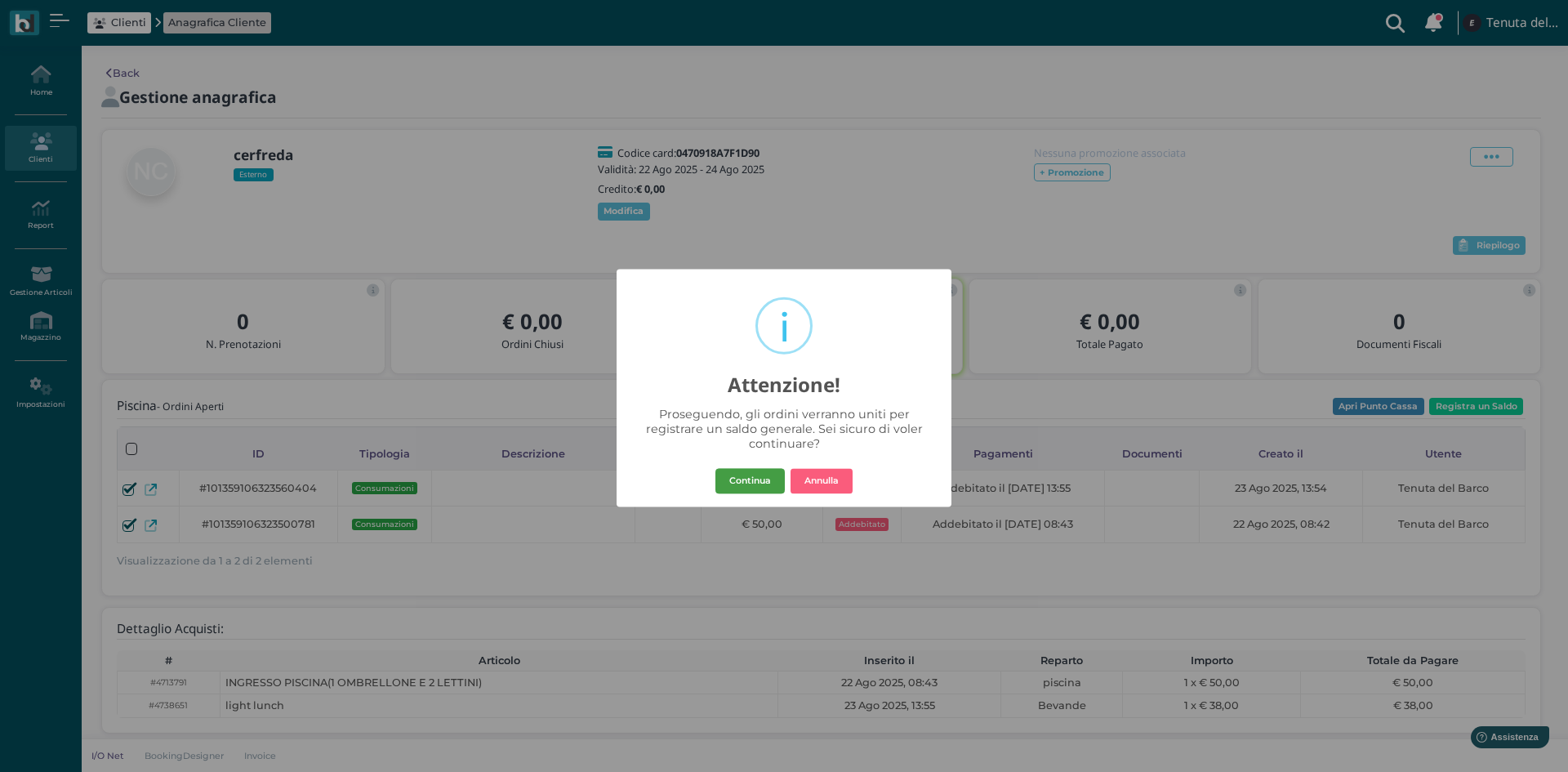
click at [729, 477] on button "Continua" at bounding box center [749, 480] width 69 height 26
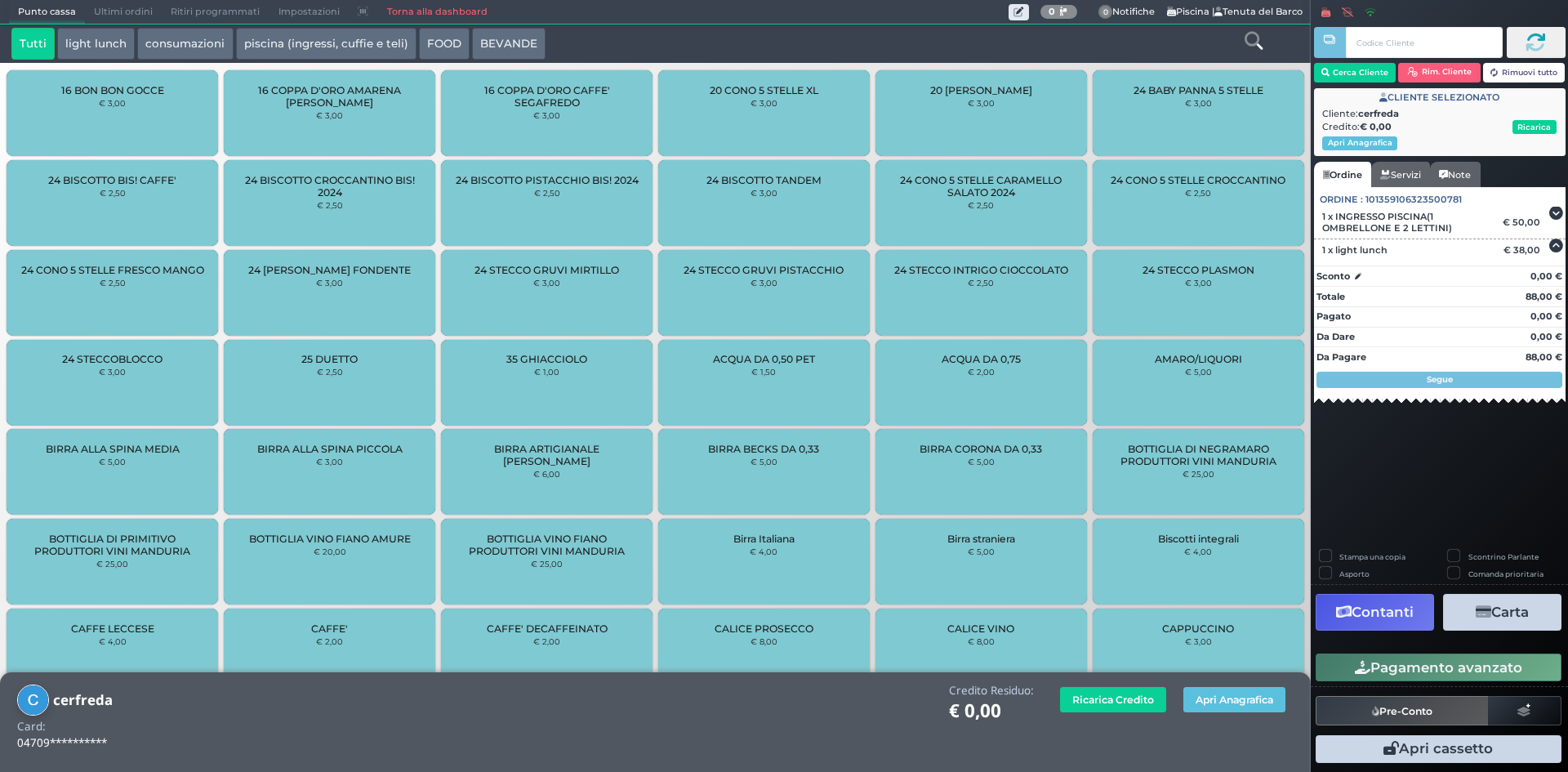
click at [1500, 612] on button "Carta" at bounding box center [1502, 612] width 118 height 37
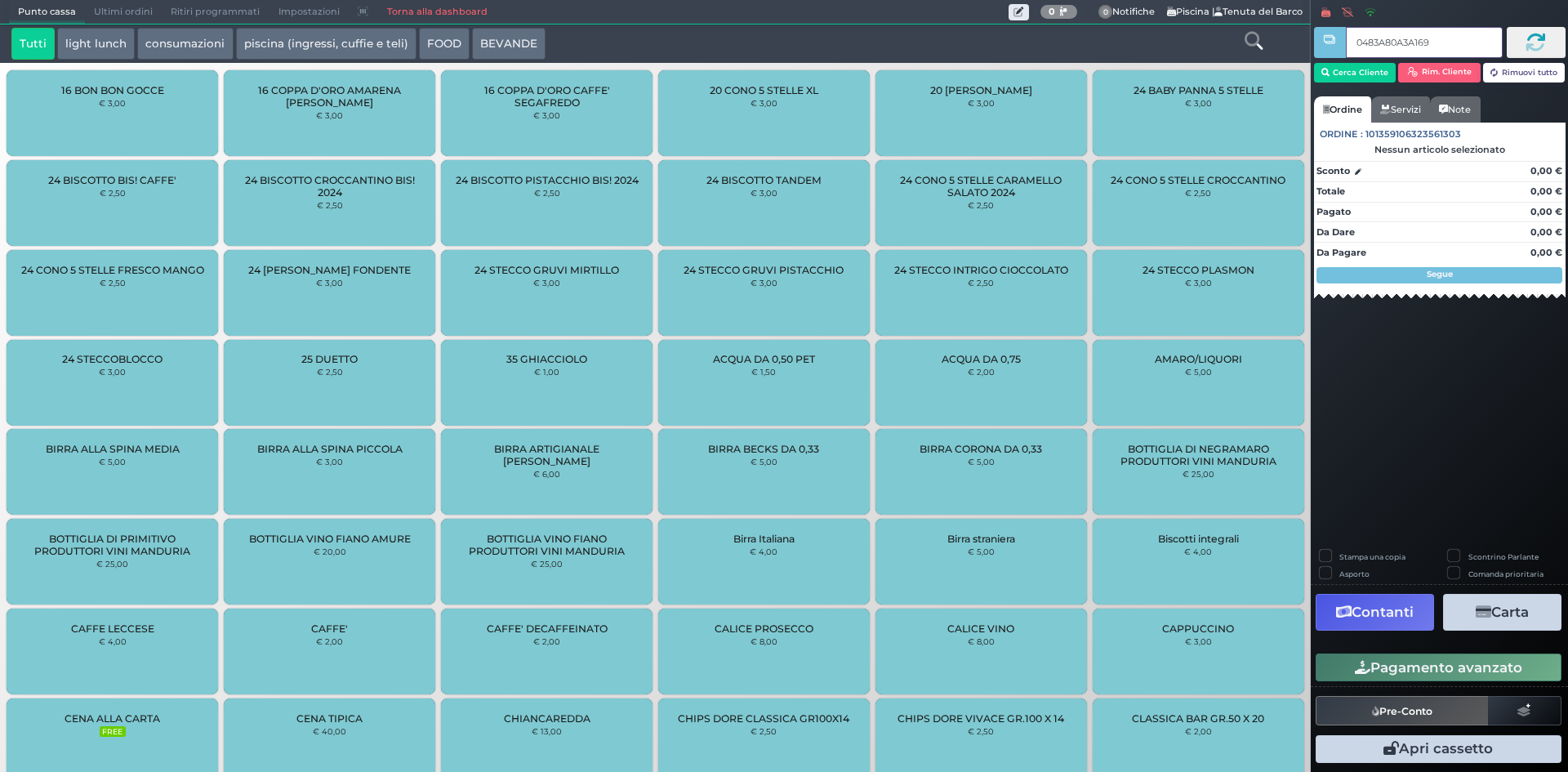
type input "0483A80A3A1691"
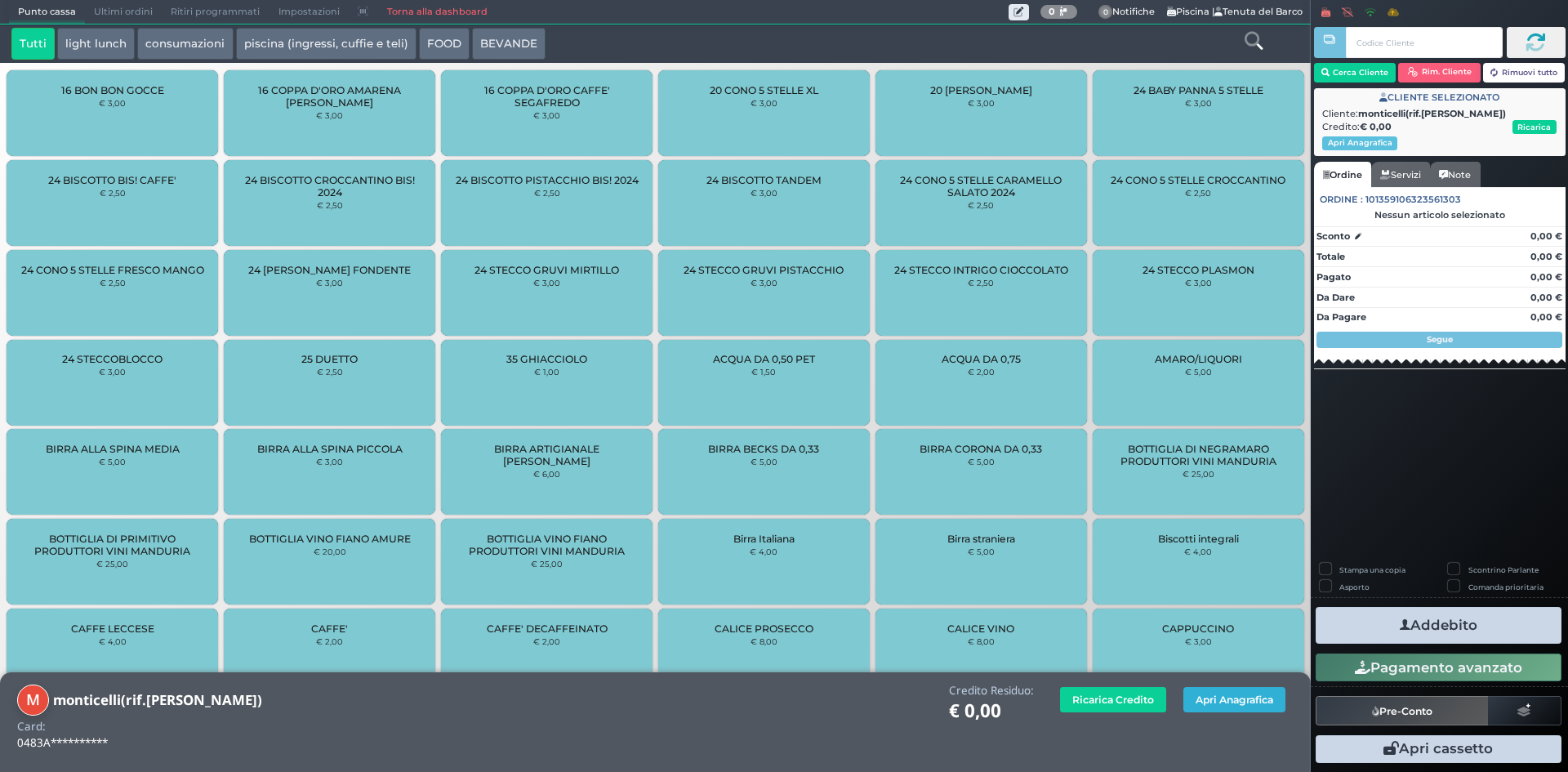
click at [1200, 692] on button "Apri Anagrafica" at bounding box center [1235, 699] width 102 height 25
click at [1236, 703] on button "Apri Anagrafica" at bounding box center [1235, 699] width 102 height 25
click at [1205, 703] on button "Apri Anagrafica" at bounding box center [1235, 699] width 102 height 25
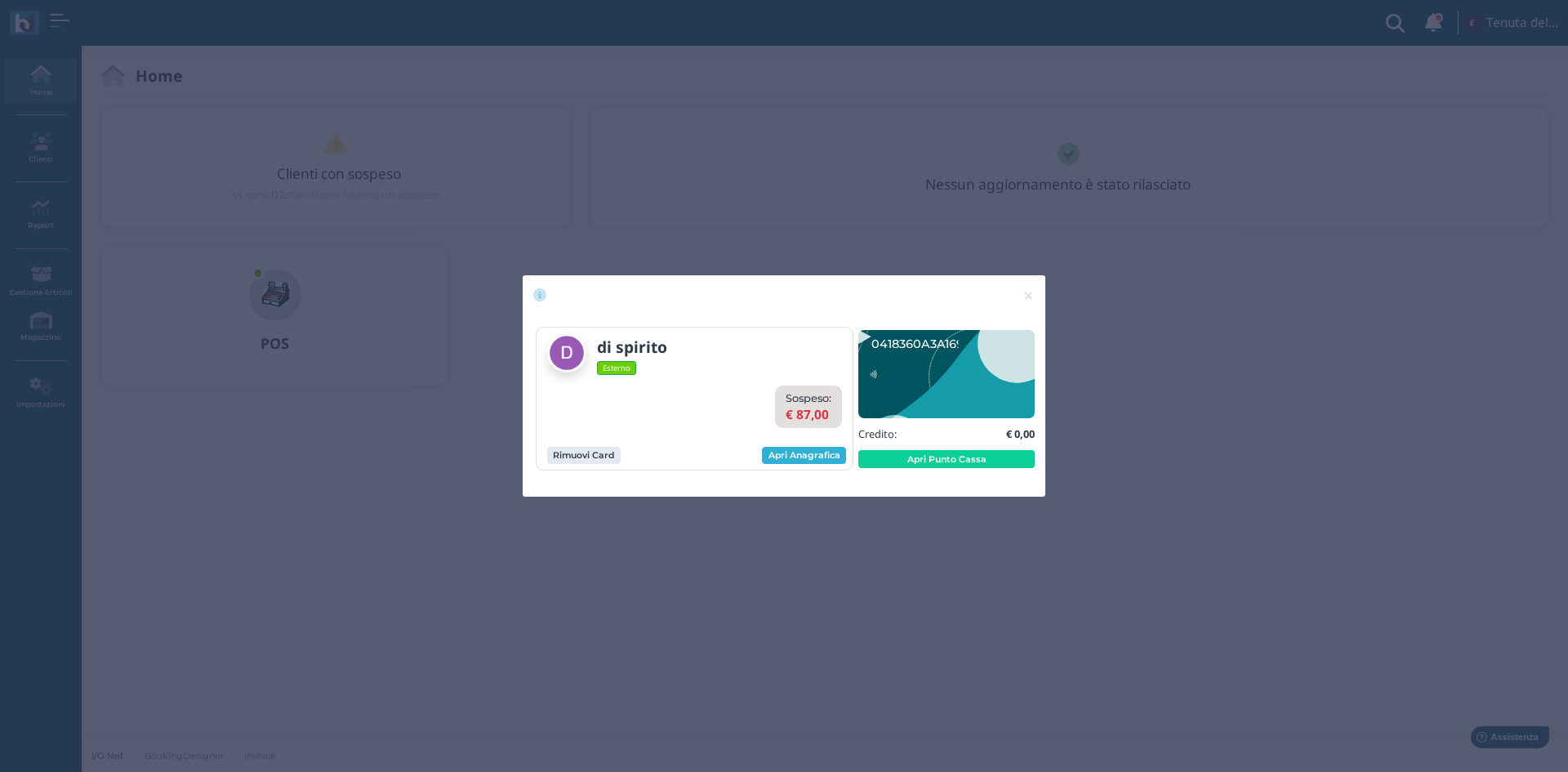
drag, startPoint x: 813, startPoint y: 453, endPoint x: 817, endPoint y: 460, distance: 8.1
click at [813, 453] on link "Apri Anagrafica" at bounding box center [804, 456] width 84 height 18
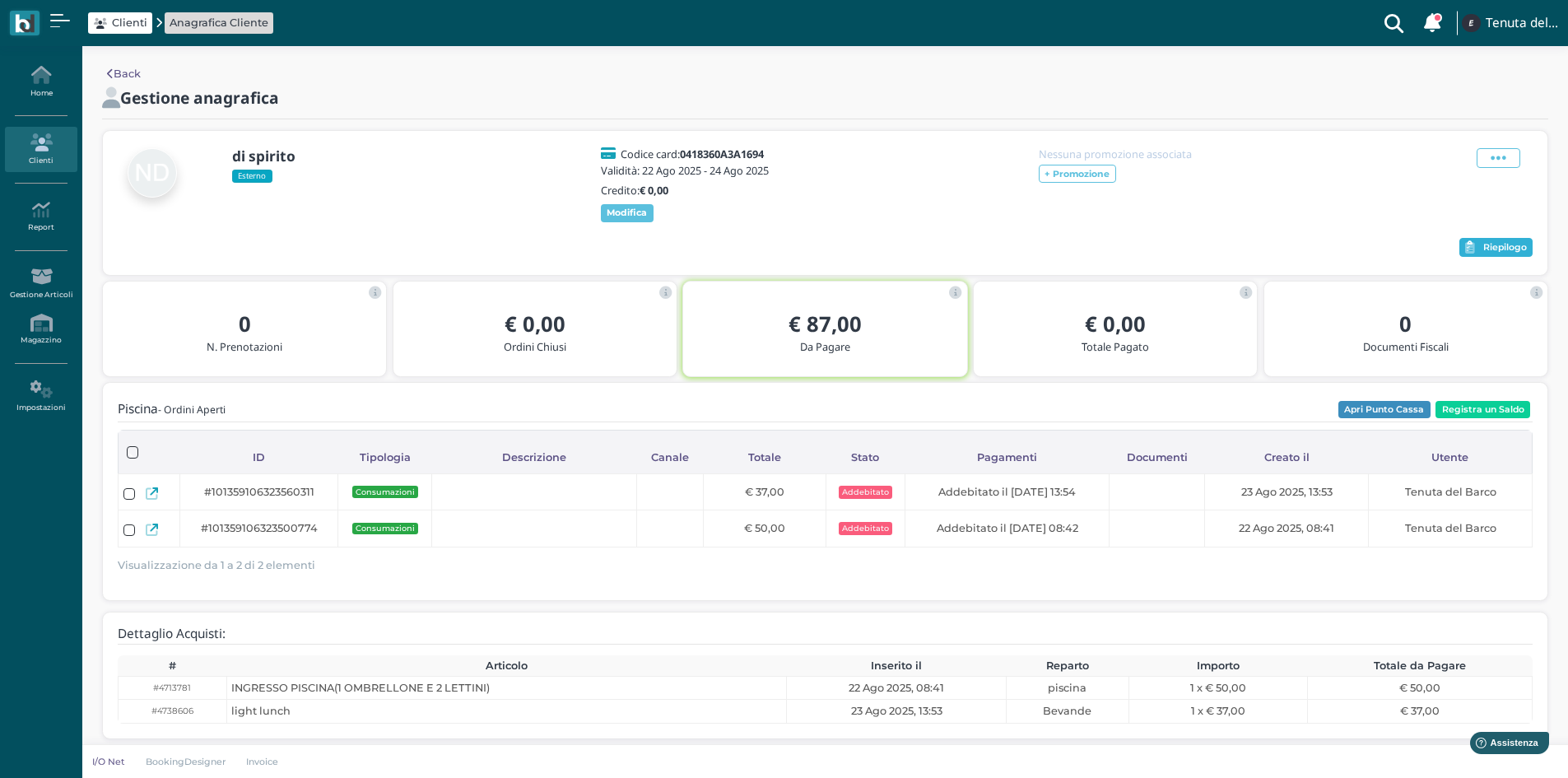
click at [1486, 254] on span "Riepilogo" at bounding box center [1505, 248] width 44 height 12
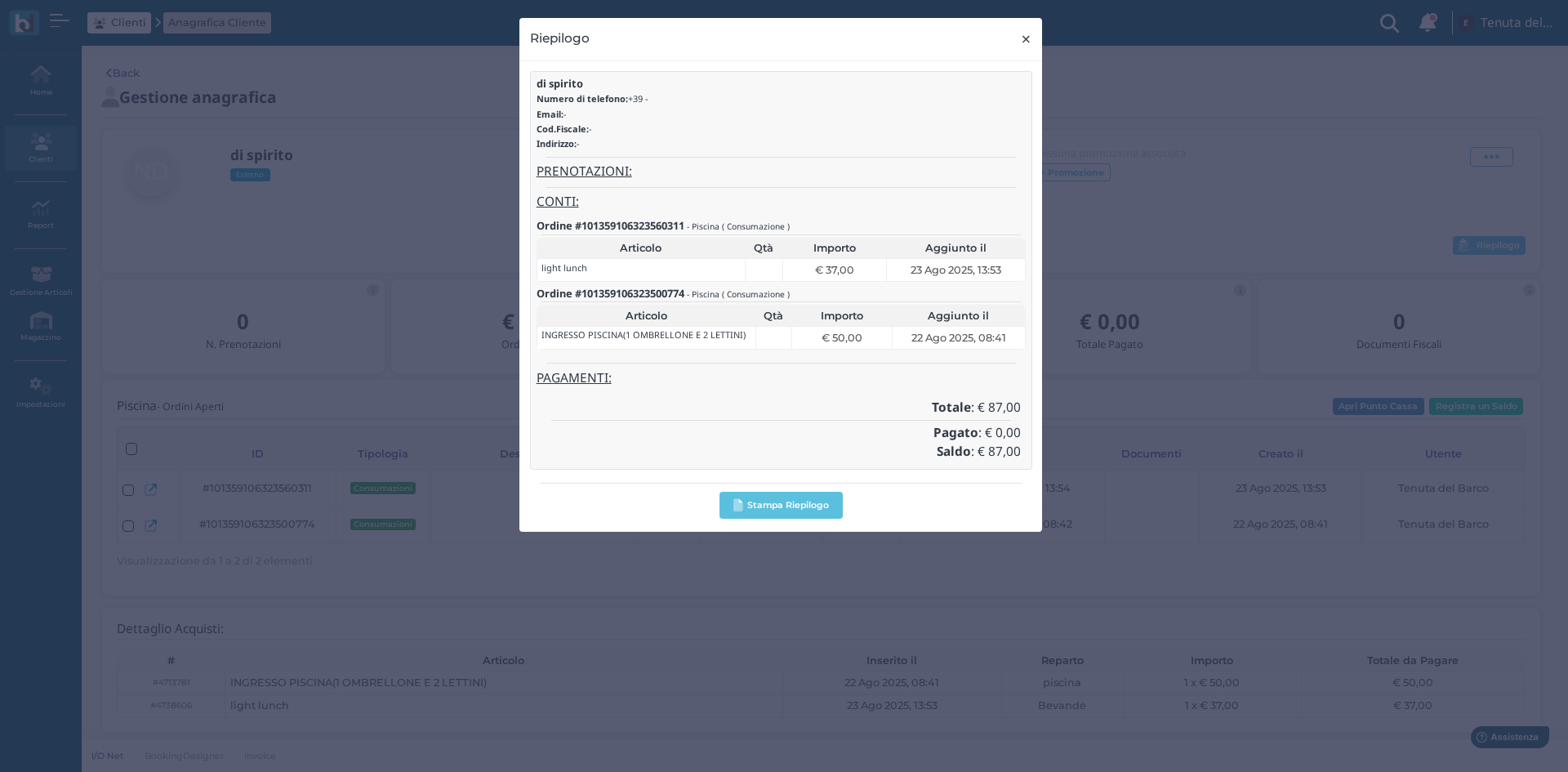
click at [1020, 42] on span "×" at bounding box center [1026, 38] width 13 height 21
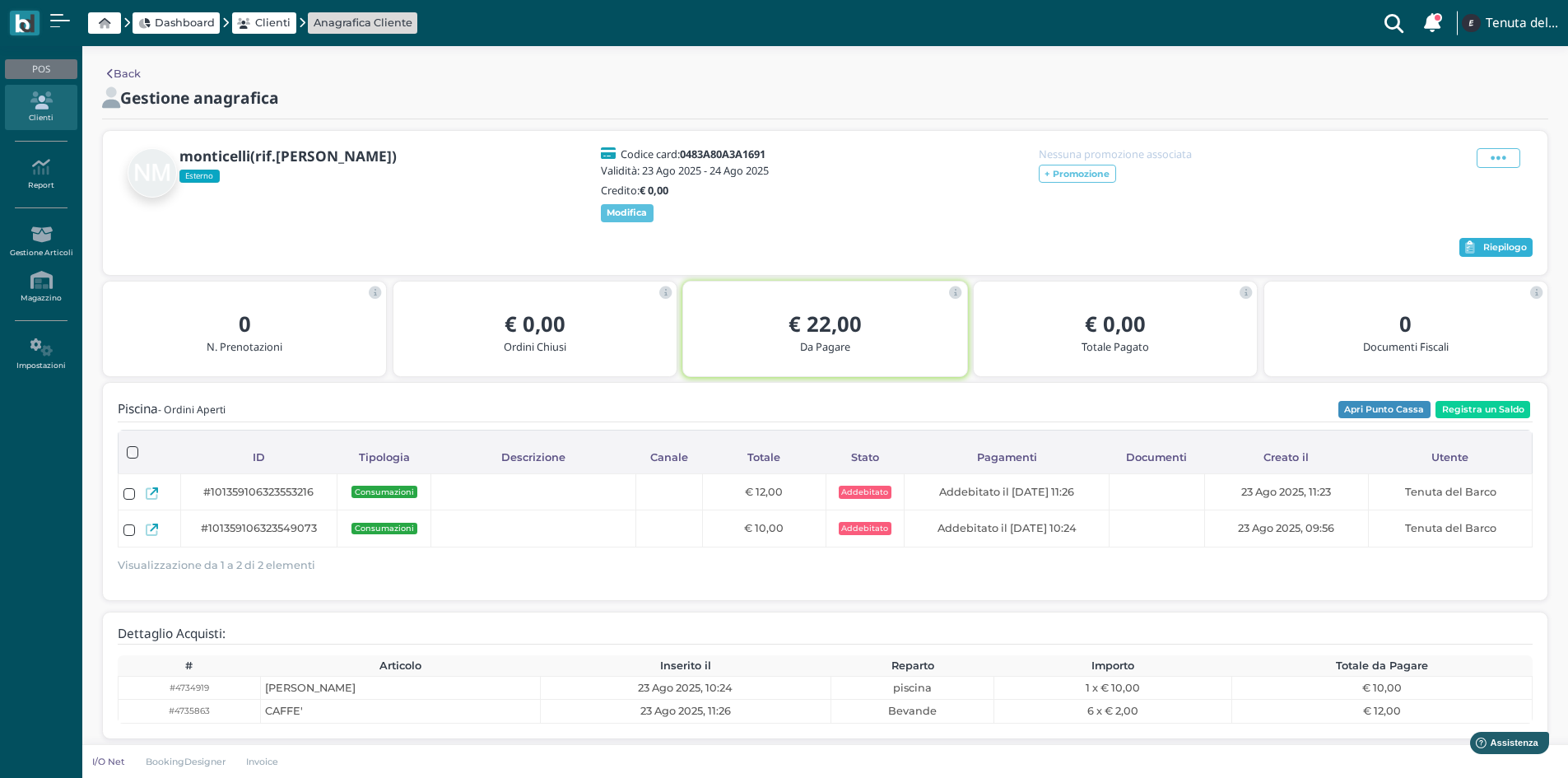
click at [1502, 254] on span "Riepilogo" at bounding box center [1505, 248] width 44 height 12
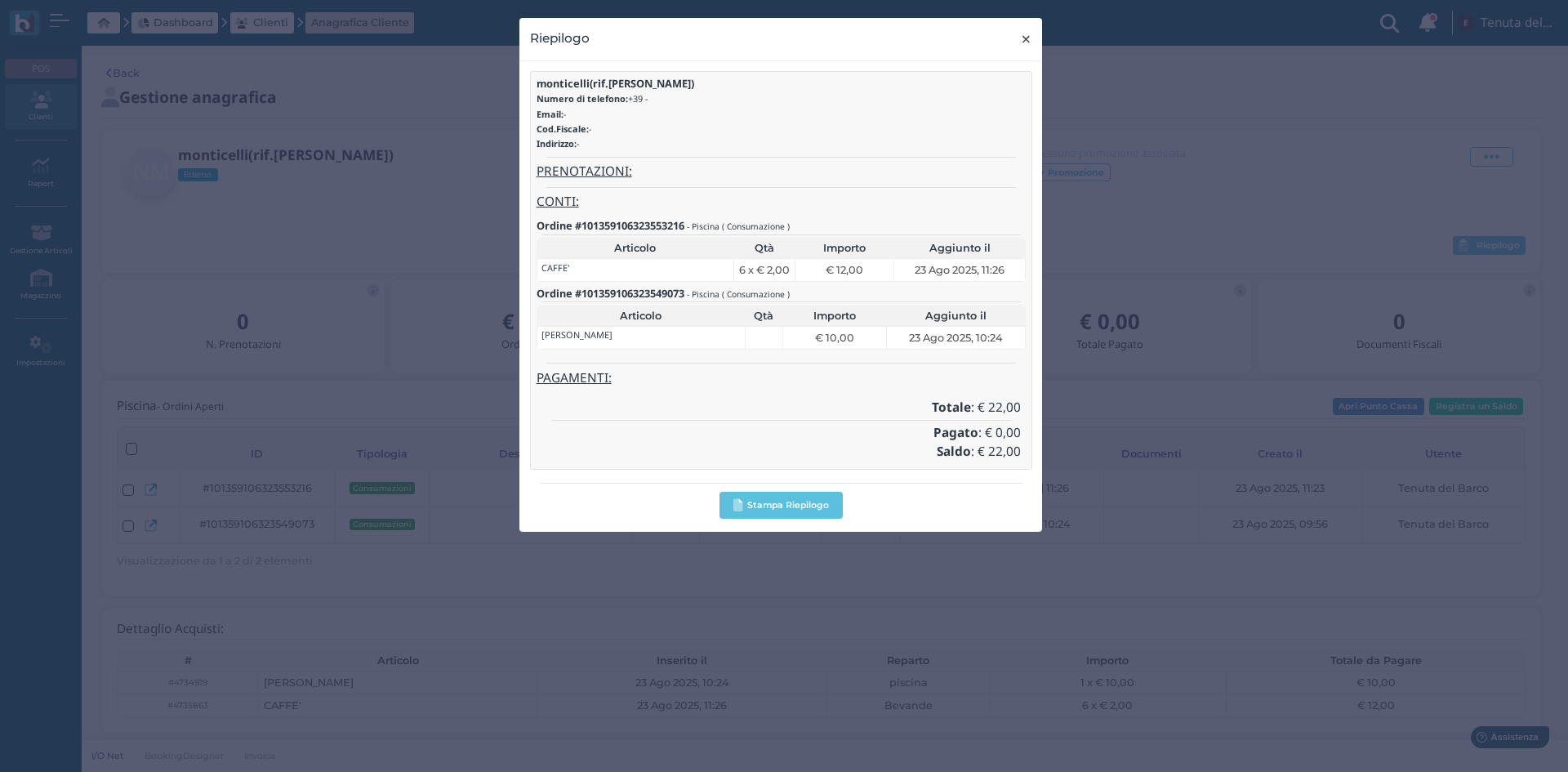
click at [1024, 30] on span "×" at bounding box center [1026, 38] width 13 height 21
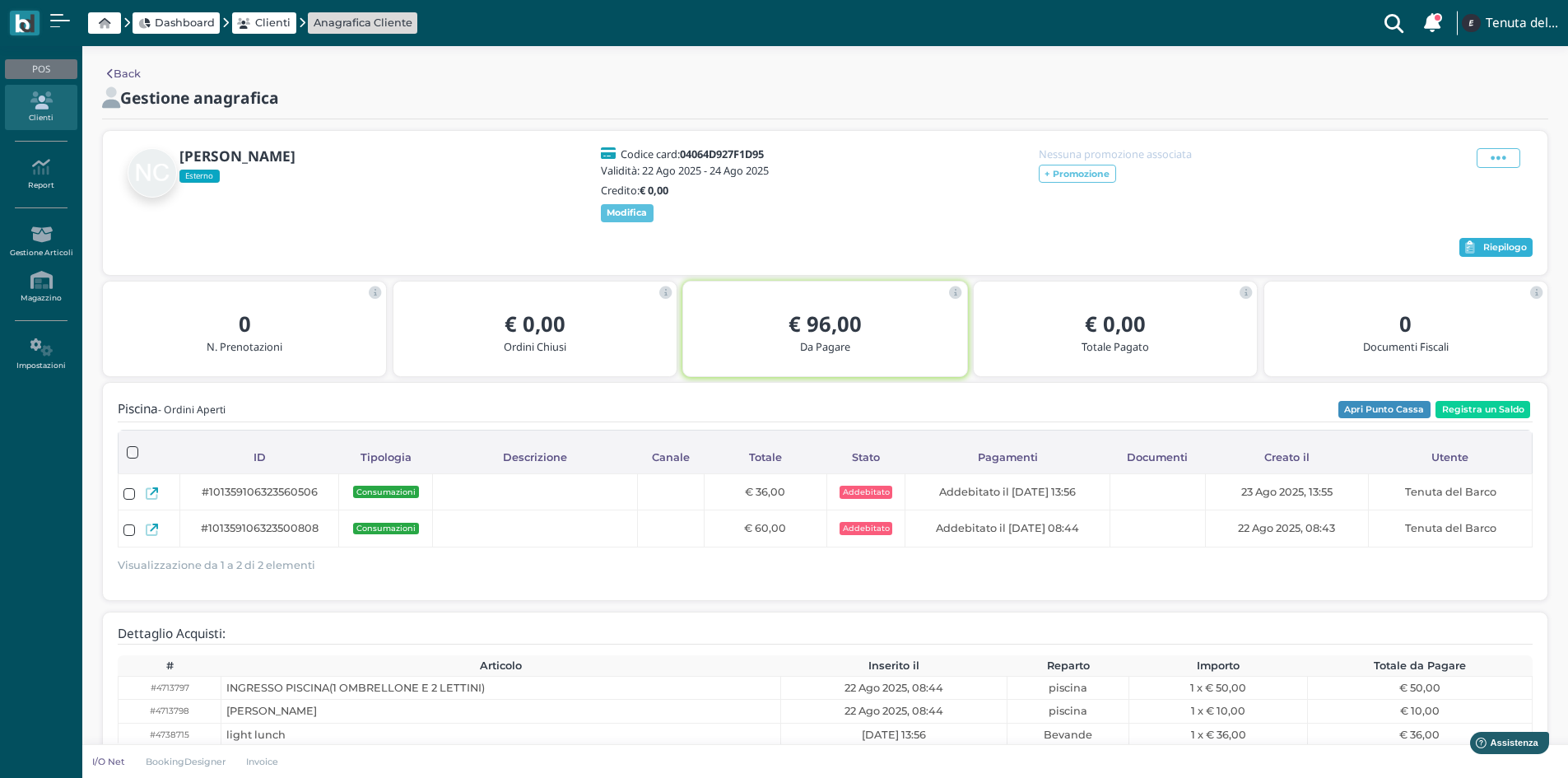
click at [1501, 254] on span "Riepilogo" at bounding box center [1505, 248] width 44 height 12
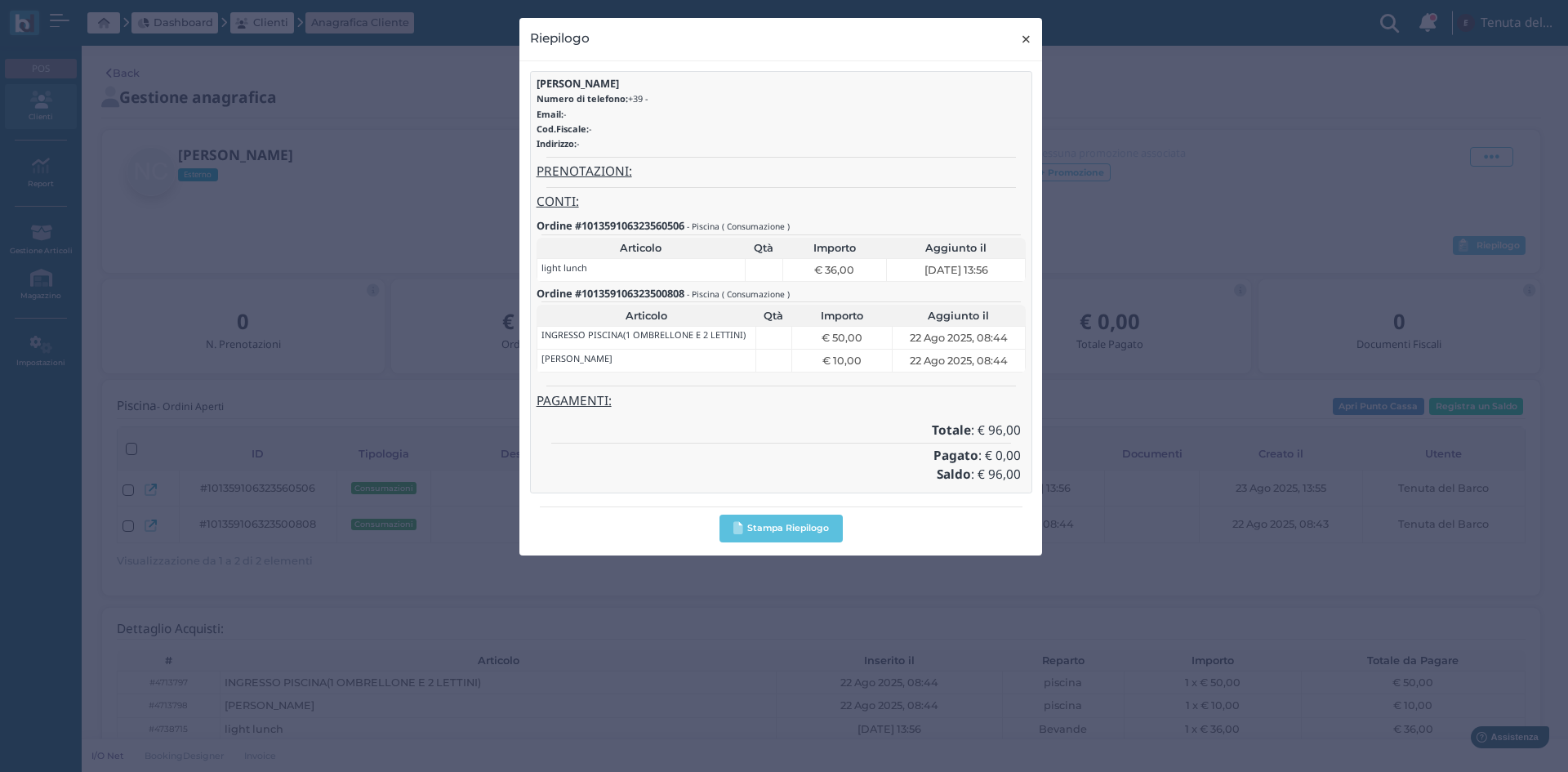
click at [1030, 35] on span "×" at bounding box center [1026, 38] width 13 height 21
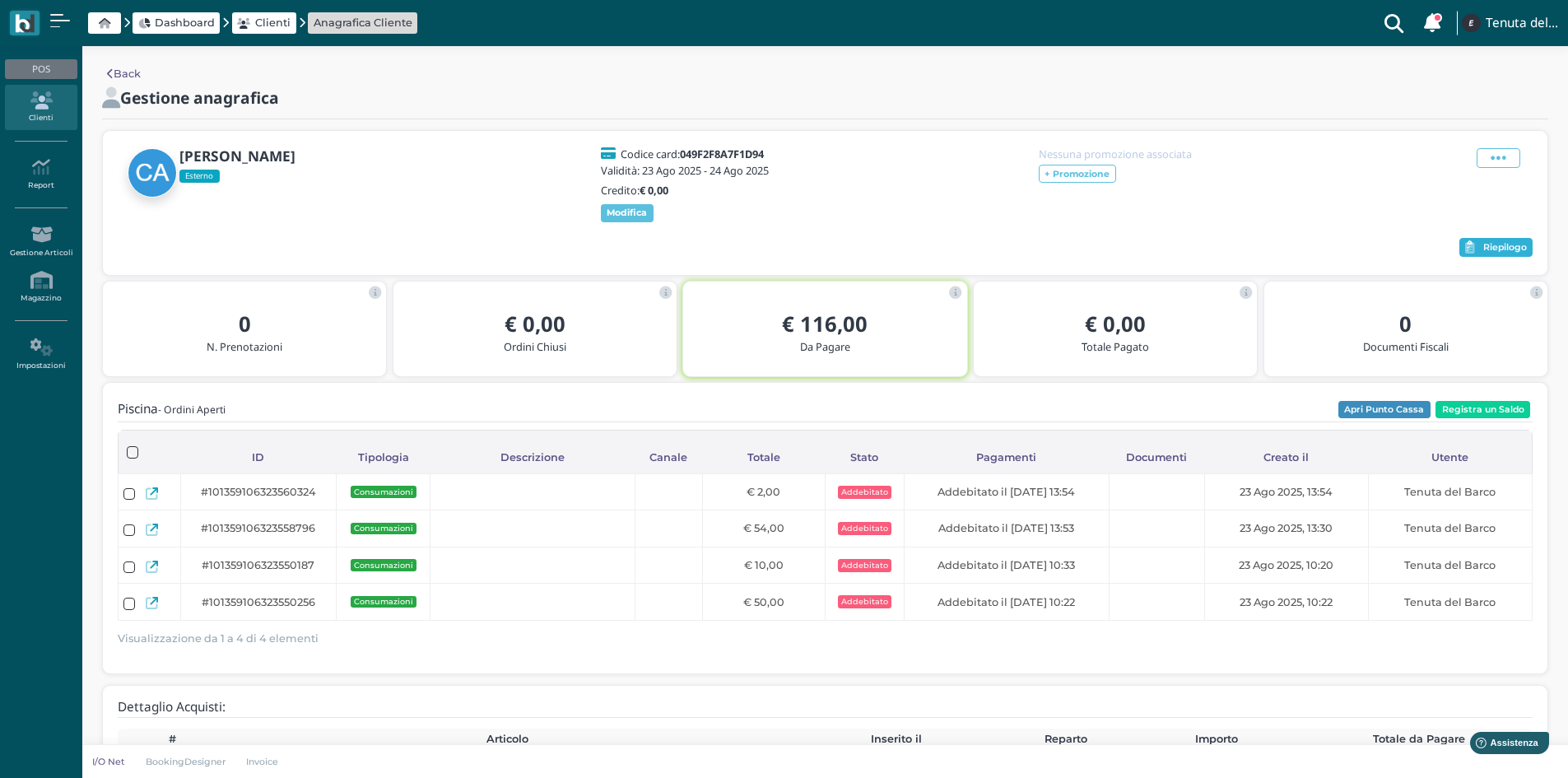
click at [1479, 250] on button "Riepilogo" at bounding box center [1496, 248] width 73 height 20
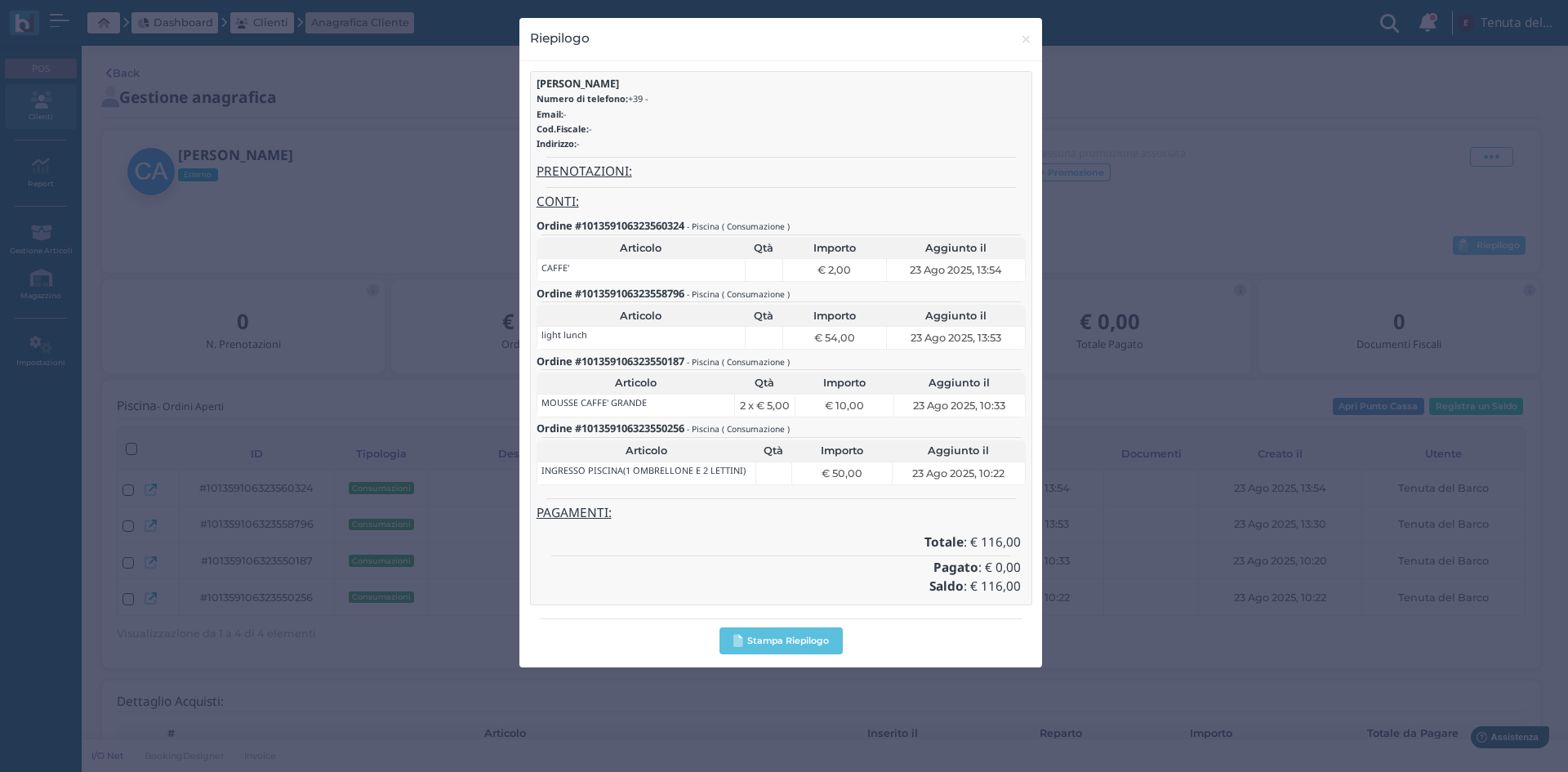
drag, startPoint x: 1035, startPoint y: 91, endPoint x: 1132, endPoint y: 201, distance: 146.7
click at [1056, 94] on div "Riepilogo × close carrieri alessia Numero di telefono: +39 - Email: - Cod.Fisca…" at bounding box center [784, 386] width 1568 height 772
click at [1029, 33] on span "×" at bounding box center [1026, 38] width 13 height 21
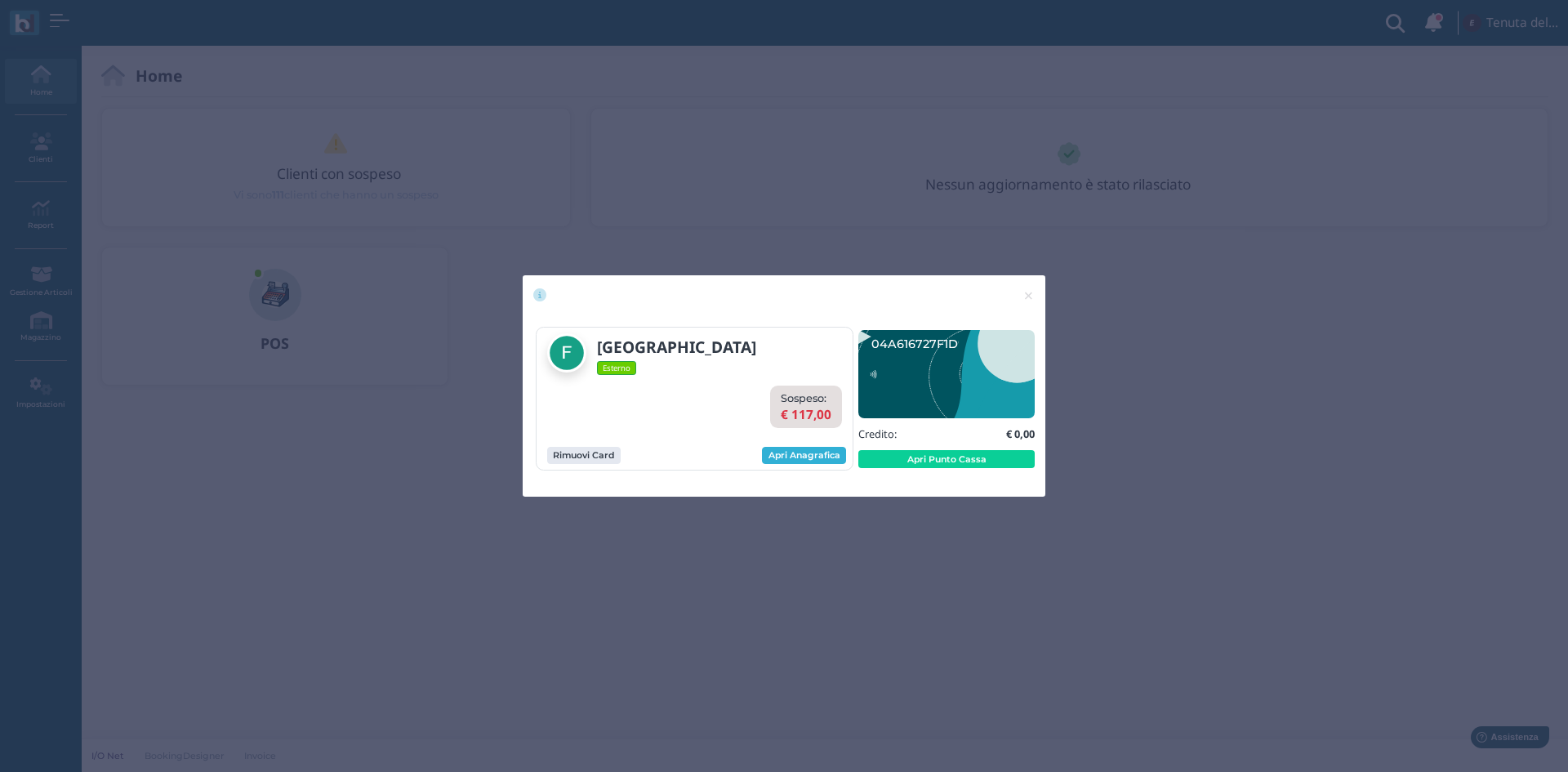
click at [805, 456] on link "Apri Anagrafica" at bounding box center [804, 456] width 84 height 18
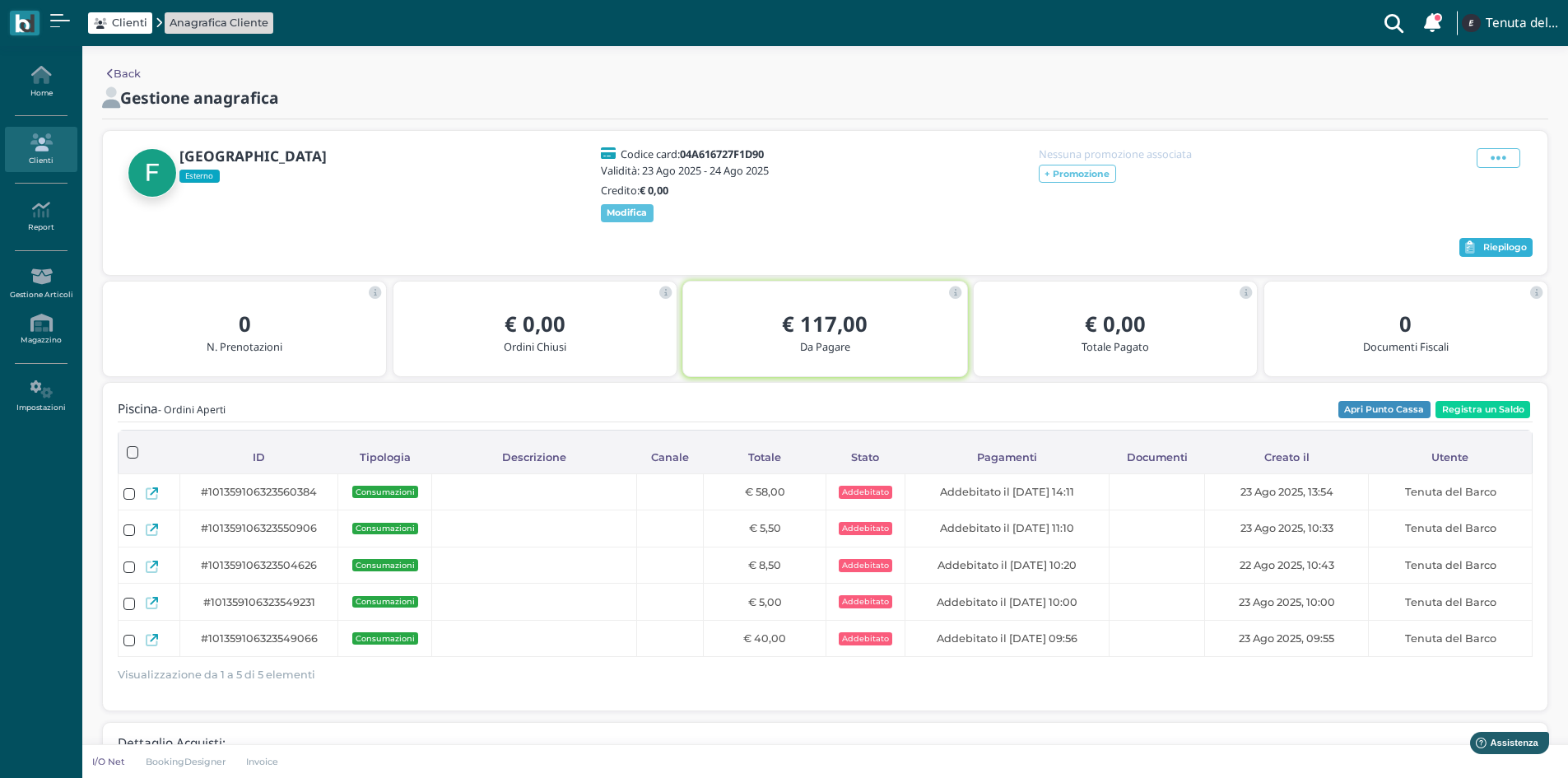
click at [1518, 251] on button "Riepilogo" at bounding box center [1496, 248] width 73 height 20
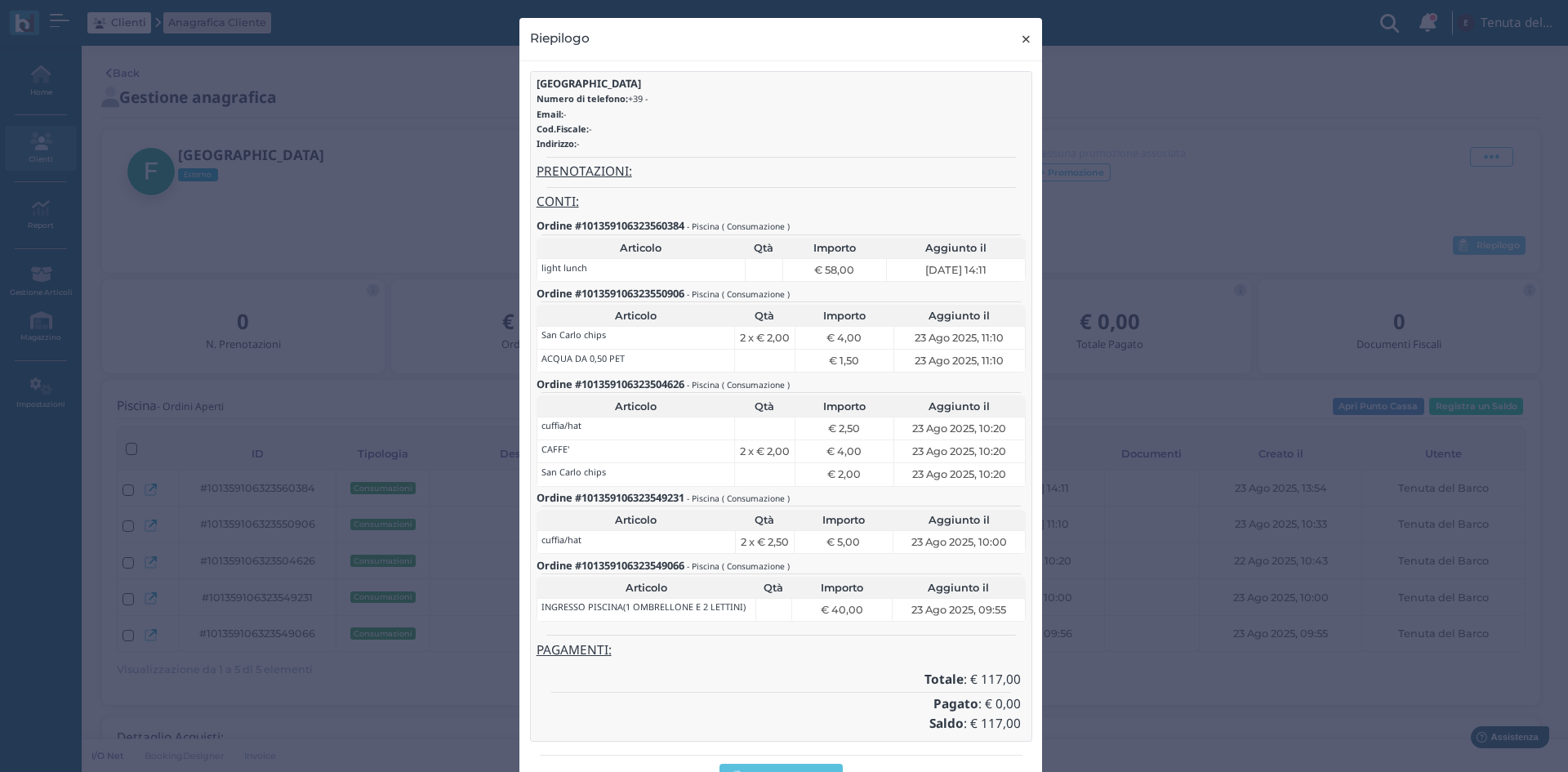
click at [1022, 42] on span "×" at bounding box center [1026, 38] width 13 height 21
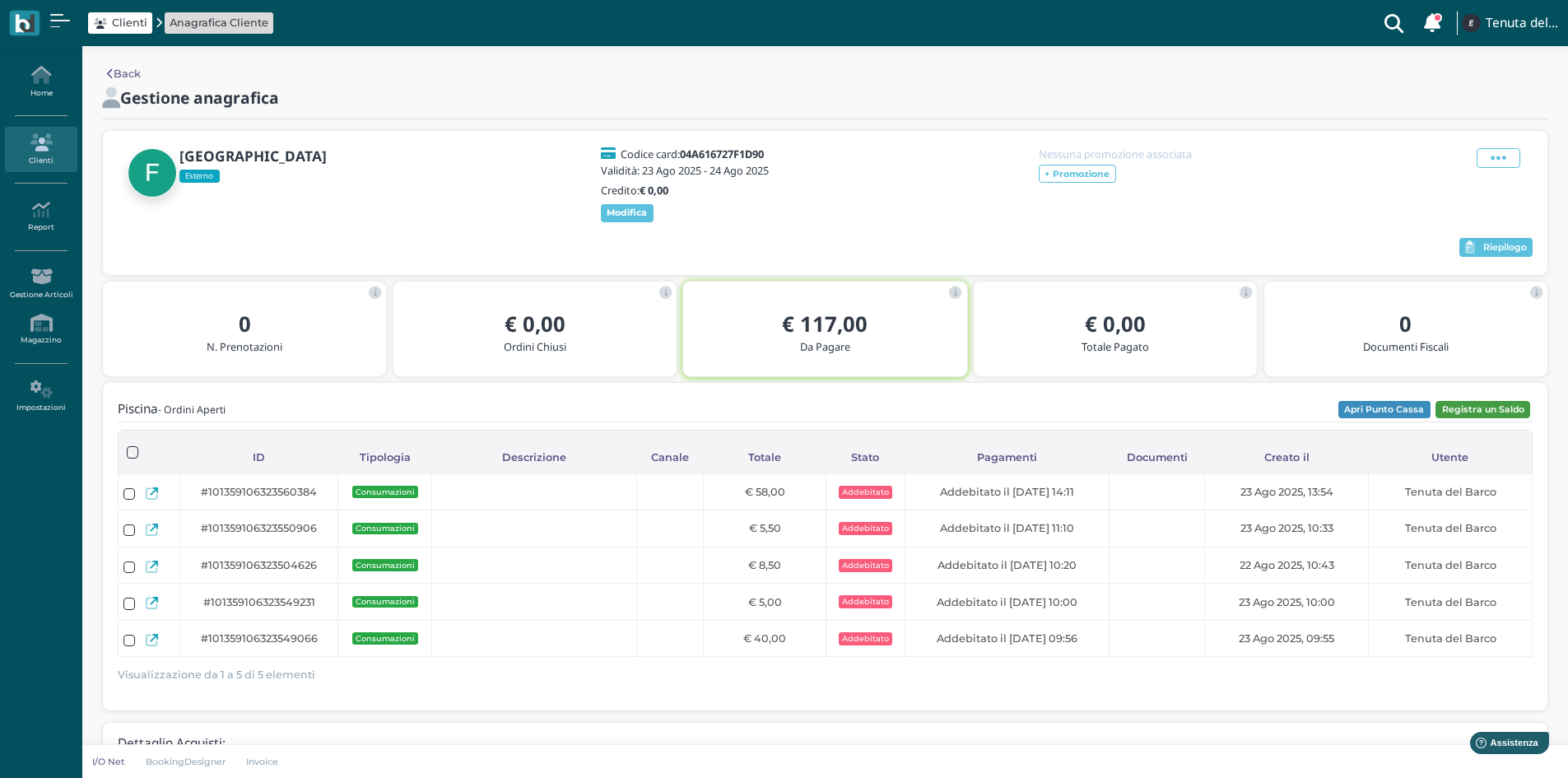
click at [1503, 419] on button "Registra un Saldo" at bounding box center [1483, 410] width 95 height 18
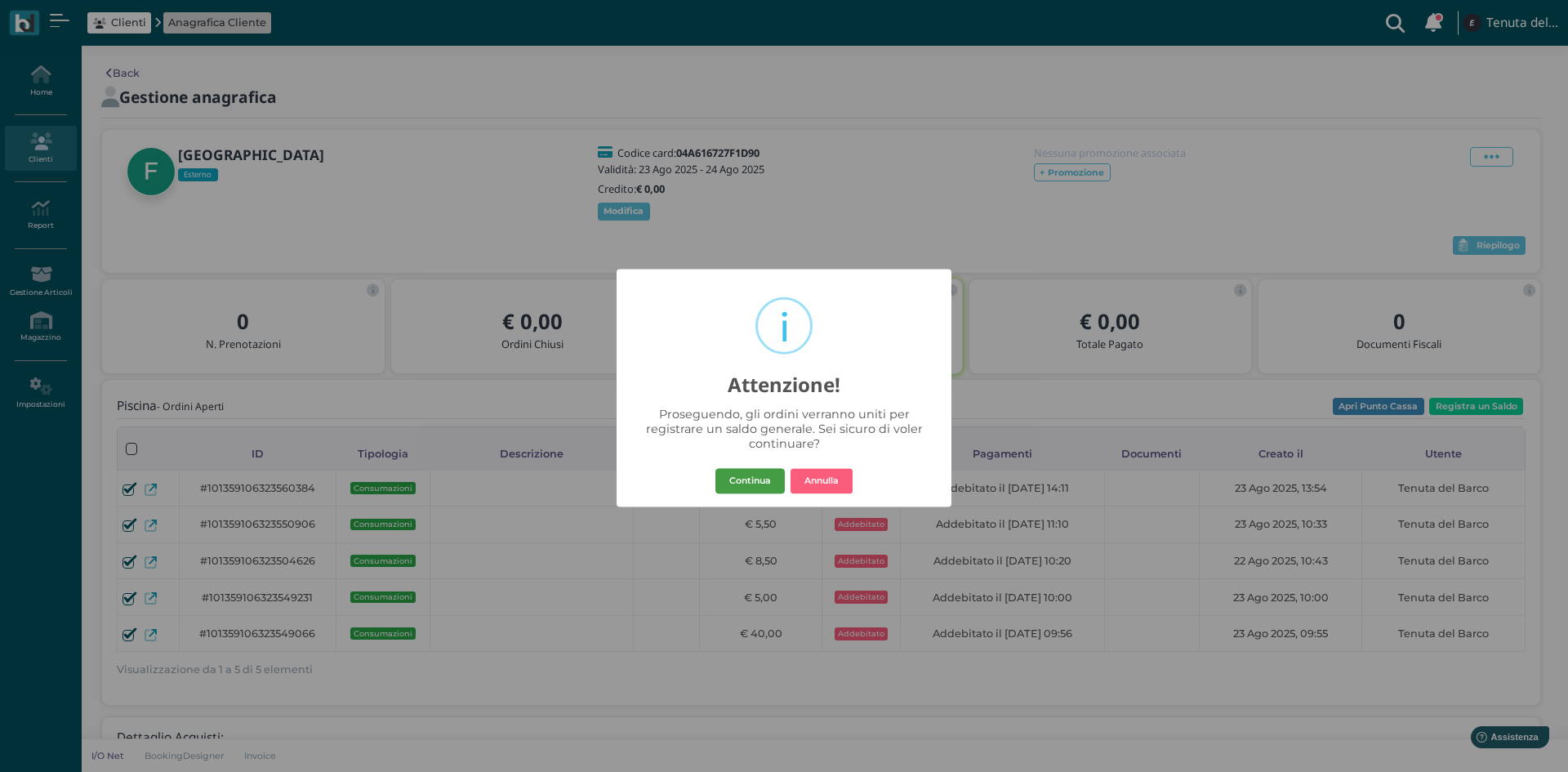
click at [734, 484] on button "Continua" at bounding box center [749, 480] width 69 height 26
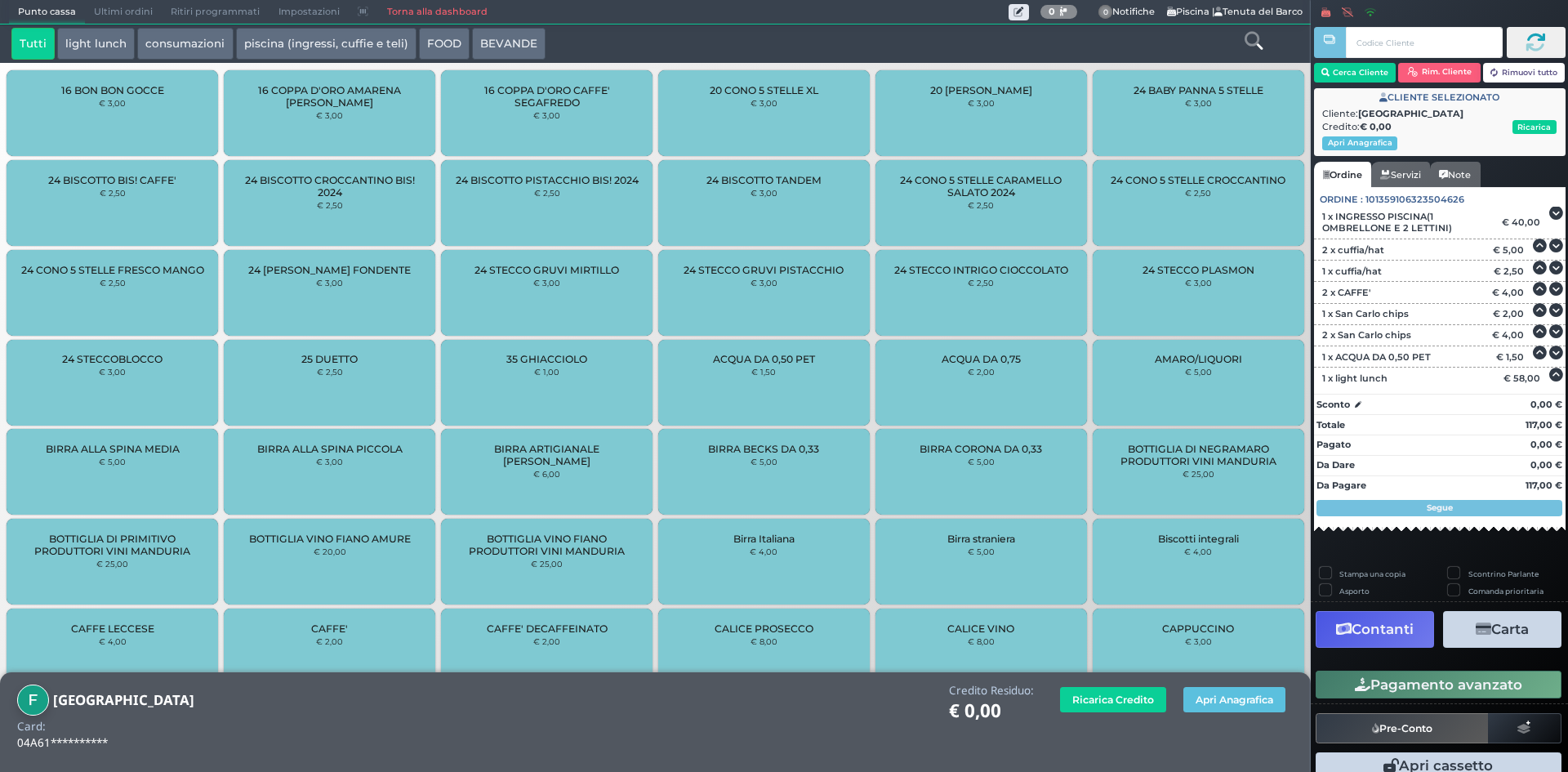
click at [1533, 627] on button "Carta" at bounding box center [1502, 629] width 118 height 37
